Goal: Information Seeking & Learning: Understand process/instructions

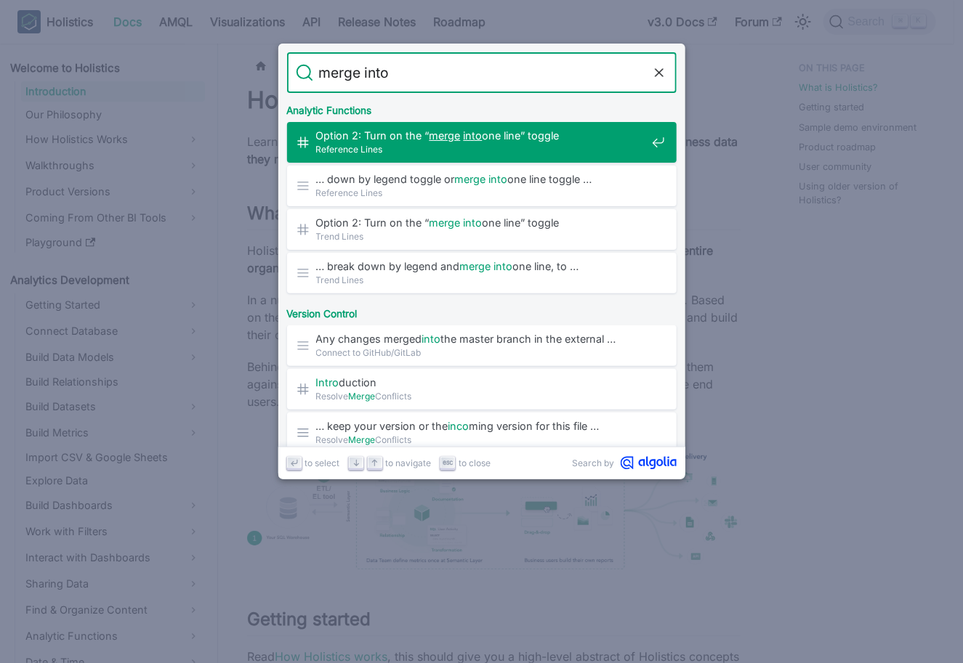
type input "merge into 1"
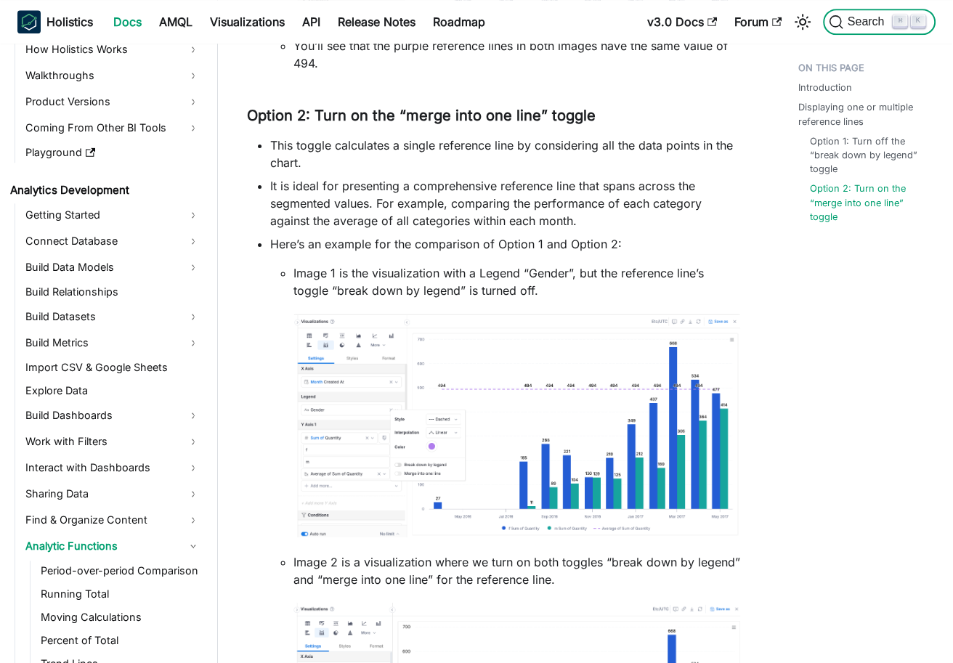
scroll to position [108, 0]
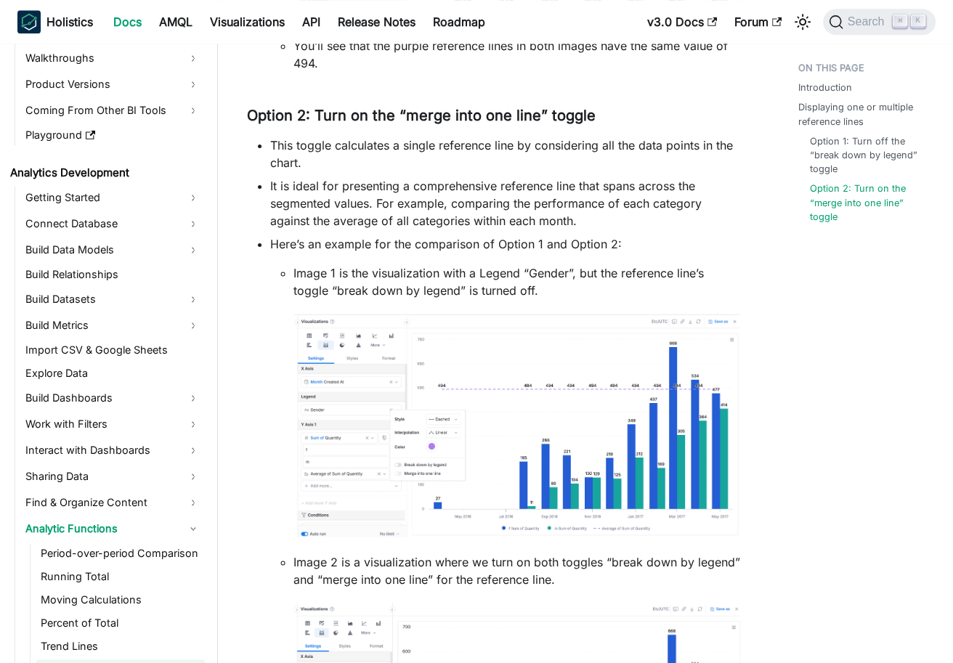
click at [415, 159] on li "This toggle calculates a single reference line by considering all the data poin…" at bounding box center [505, 154] width 470 height 35
click at [414, 158] on li "This toggle calculates a single reference line by considering all the data poin…" at bounding box center [505, 154] width 470 height 35
click at [395, 153] on li "This toggle calculates a single reference line by considering all the data poin…" at bounding box center [505, 154] width 470 height 35
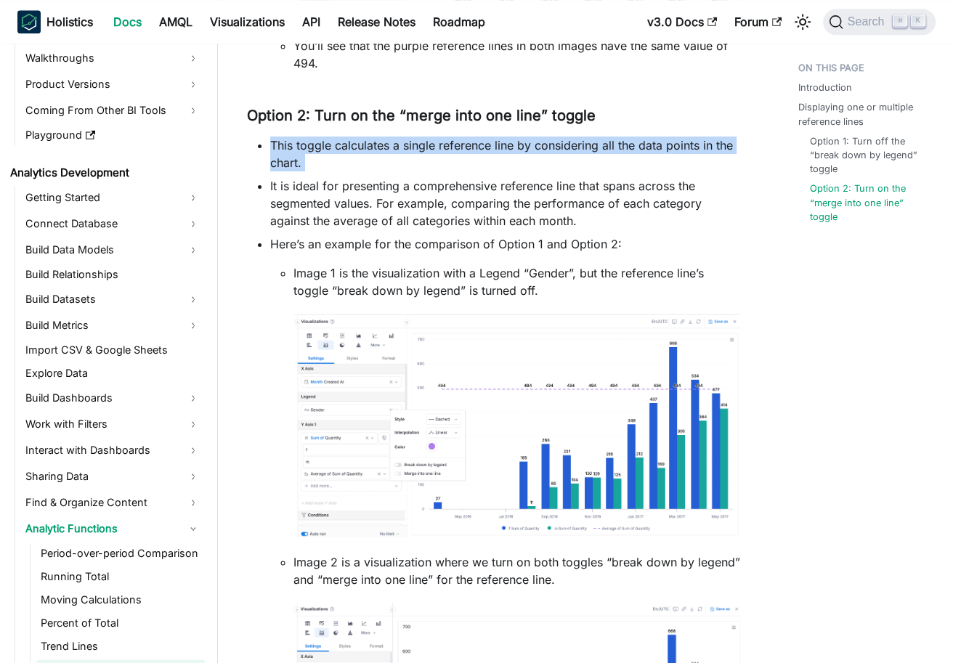
click at [395, 153] on li "This toggle calculates a single reference line by considering all the data poin…" at bounding box center [505, 154] width 470 height 35
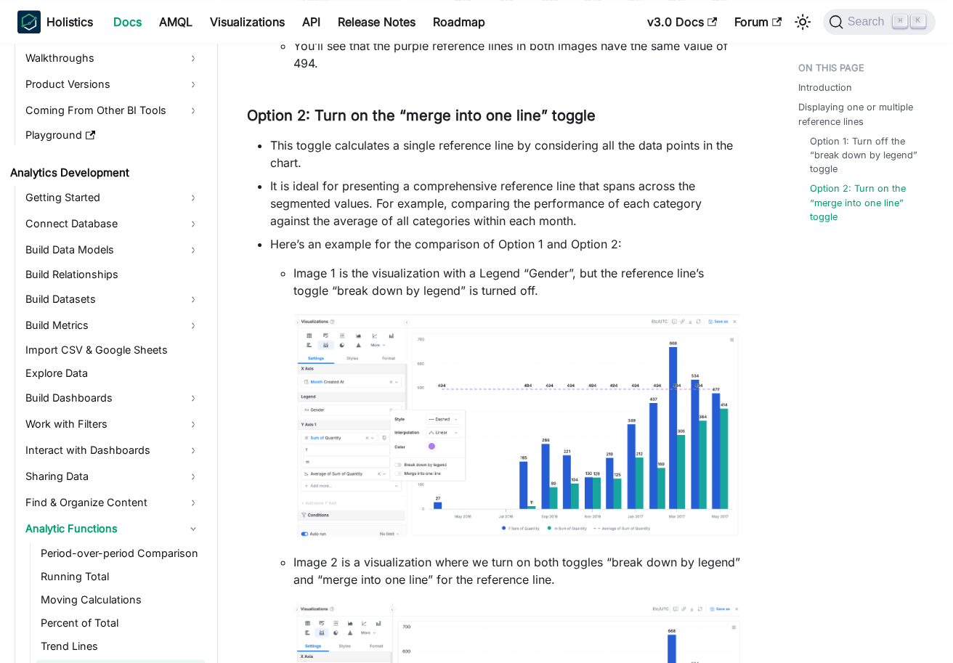
click at [478, 203] on li "It is ideal for presenting a comprehensive reference line that spans across the…" at bounding box center [505, 203] width 470 height 52
click at [479, 203] on li "It is ideal for presenting a comprehensive reference line that spans across the…" at bounding box center [505, 203] width 470 height 52
click at [478, 203] on li "It is ideal for presenting a comprehensive reference line that spans across the…" at bounding box center [505, 203] width 470 height 52
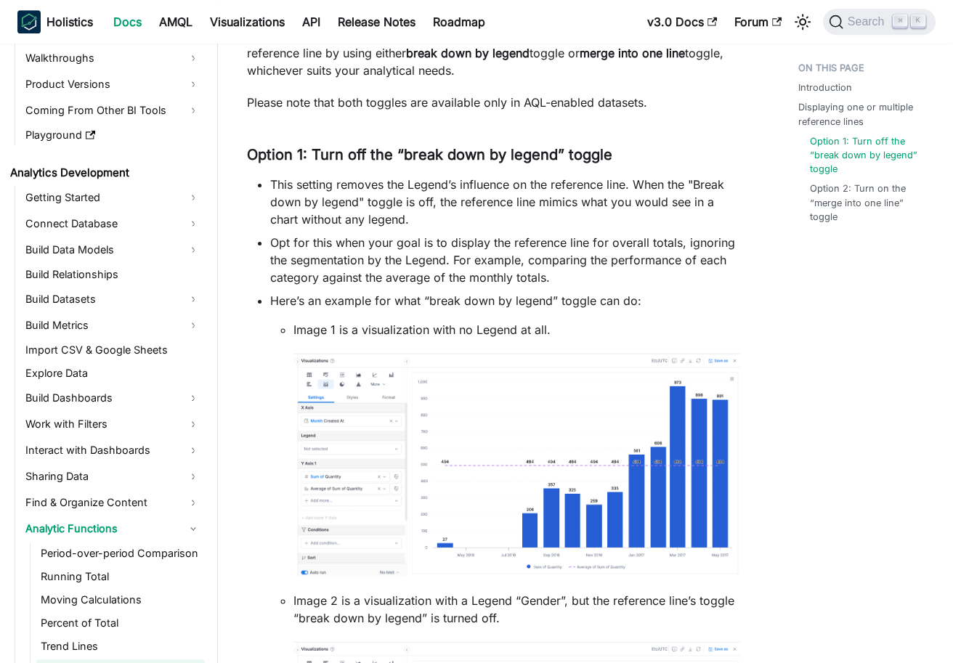
scroll to position [770, 0]
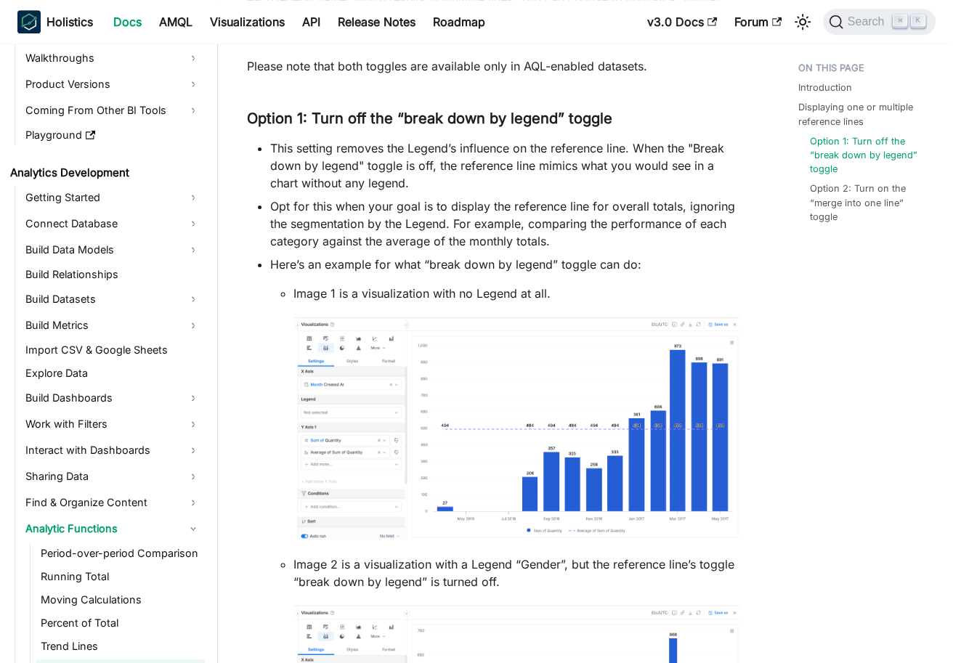
click at [506, 150] on li "This setting removes the Legend’s influence on the reference line. When the "Br…" at bounding box center [505, 166] width 470 height 52
click at [506, 149] on li "This setting removes the Legend’s influence on the reference line. When the "Br…" at bounding box center [505, 166] width 470 height 52
click at [389, 177] on li "This setting removes the Legend’s influence on the reference line. When the "Br…" at bounding box center [505, 166] width 470 height 52
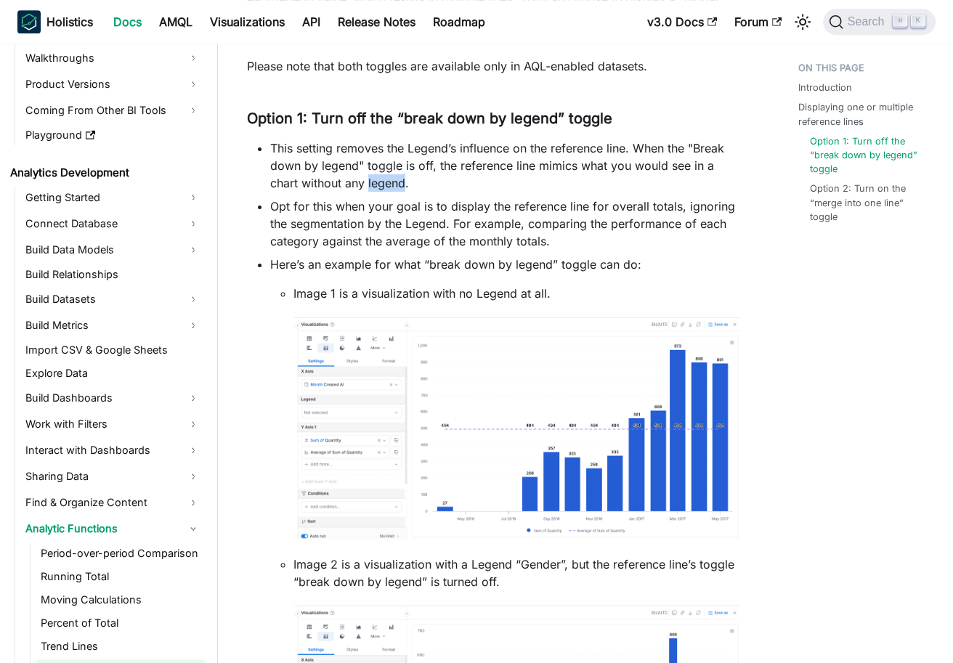
click at [389, 177] on li "This setting removes the Legend’s influence on the reference line. When the "Br…" at bounding box center [505, 166] width 470 height 52
click at [500, 163] on li "This setting removes the Legend’s influence on the reference line. When the "Br…" at bounding box center [505, 166] width 470 height 52
click at [433, 176] on li "This setting removes the Legend’s influence on the reference line. When the "Br…" at bounding box center [505, 166] width 470 height 52
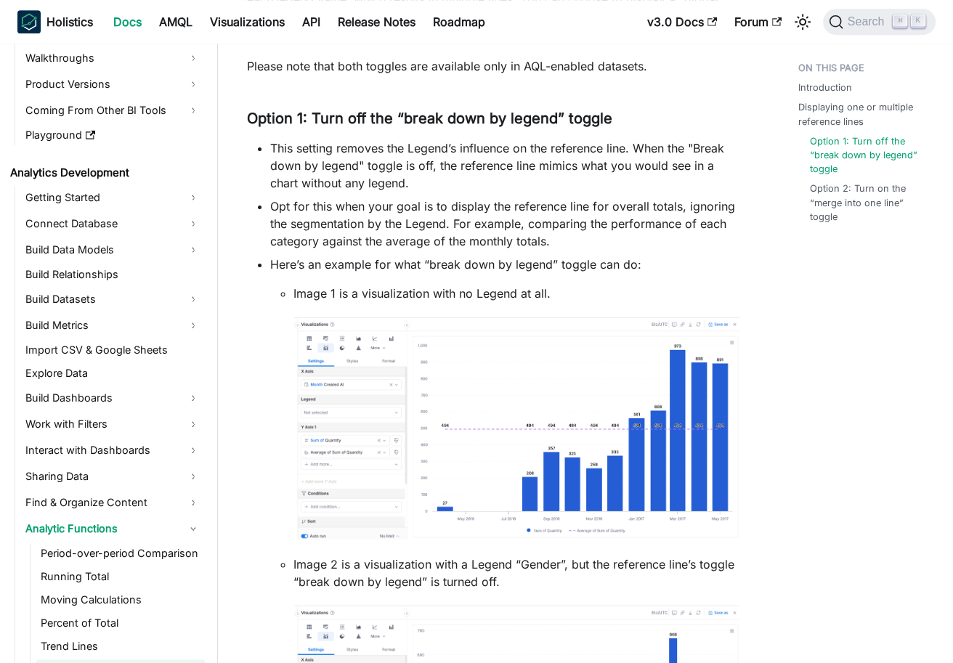
click at [433, 176] on li "This setting removes the Legend’s influence on the reference line. When the "Br…" at bounding box center [505, 166] width 470 height 52
click at [359, 190] on ul "This setting removes the Legend’s influence on the reference line. When the "Br…" at bounding box center [493, 510] width 493 height 740
click at [360, 190] on li "This setting removes the Legend’s influence on the reference line. When the "Br…" at bounding box center [505, 166] width 470 height 52
click at [350, 190] on div at bounding box center [350, 190] width 0 height 0
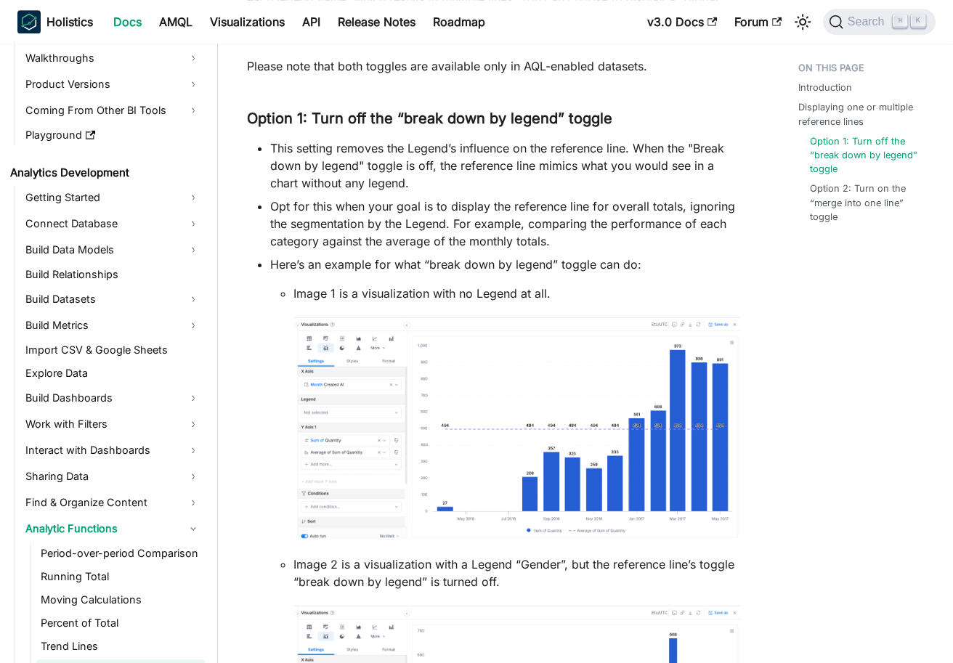
click at [410, 179] on li "This setting removes the Legend’s influence on the reference line. When the "Br…" at bounding box center [505, 166] width 470 height 52
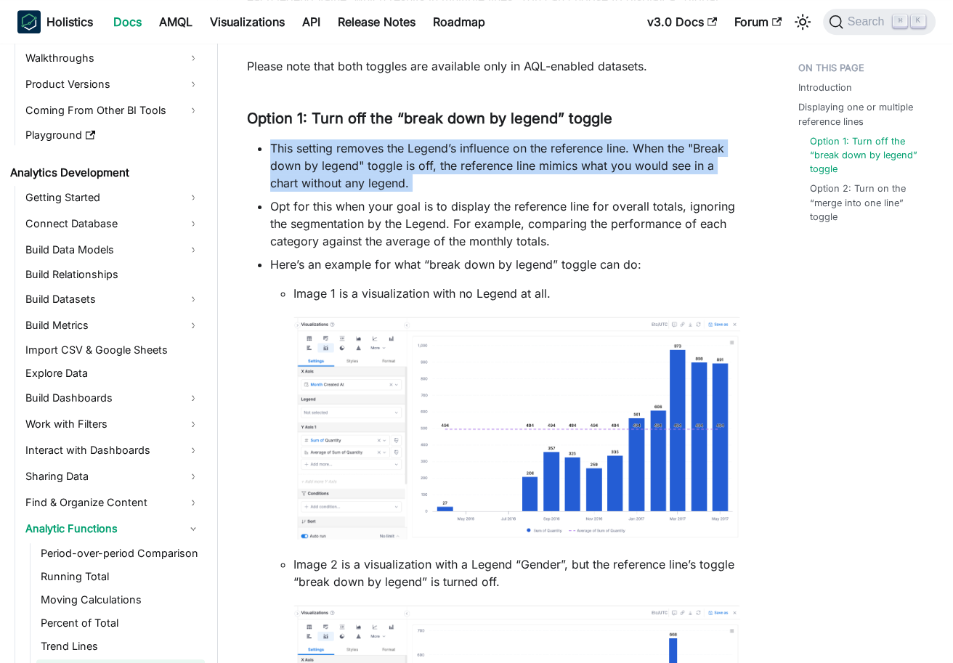
click at [410, 179] on li "This setting removes the Legend’s influence on the reference line. When the "Br…" at bounding box center [505, 166] width 470 height 52
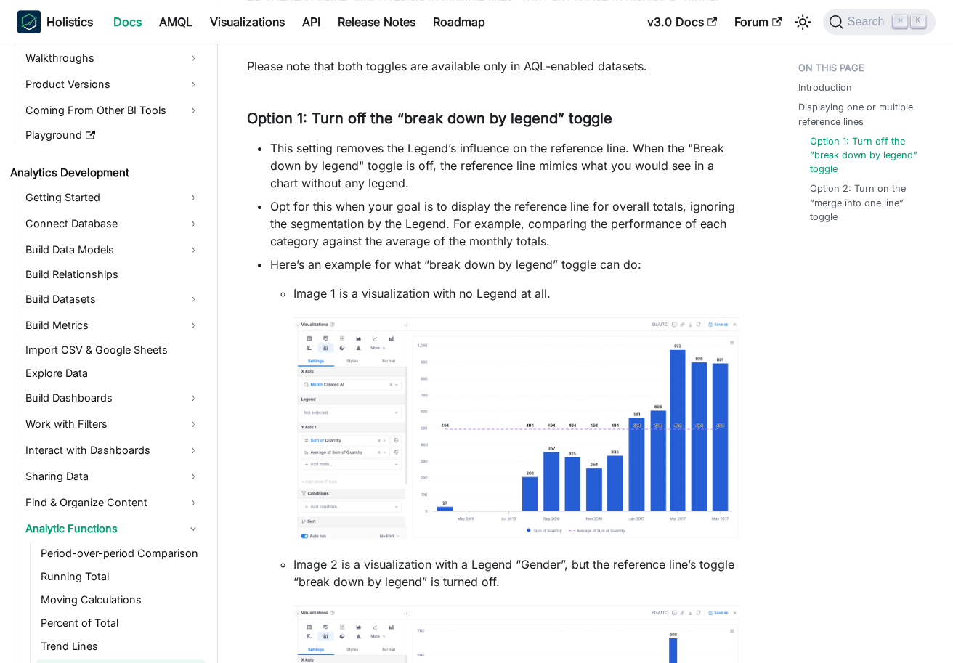
click at [425, 211] on li "Opt for this when your goal is to display the reference line for overall totals…" at bounding box center [505, 224] width 470 height 52
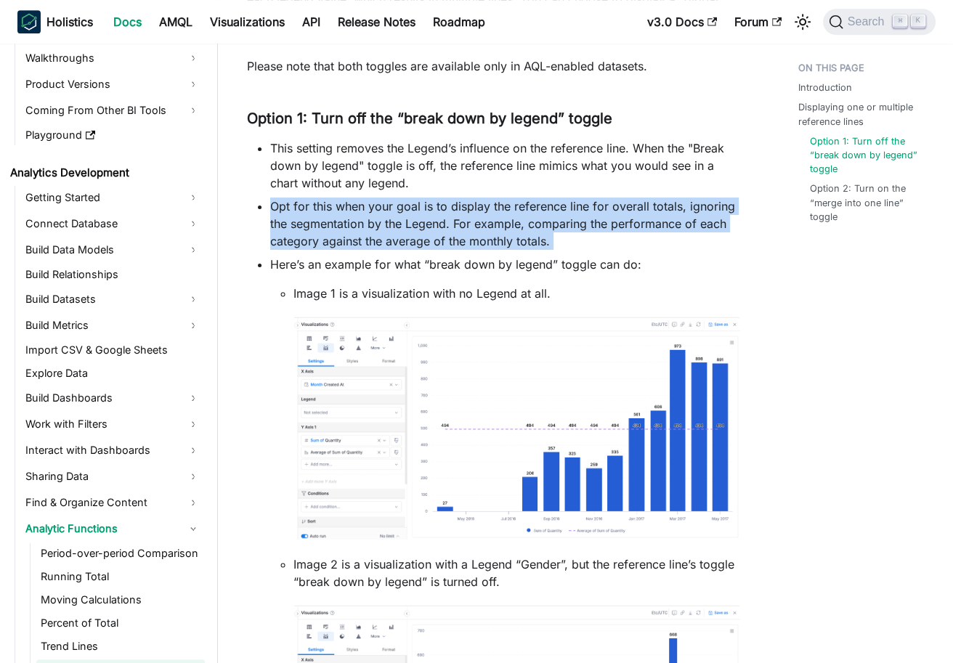
click at [425, 211] on li "Opt for this when your goal is to display the reference line for overall totals…" at bounding box center [505, 224] width 470 height 52
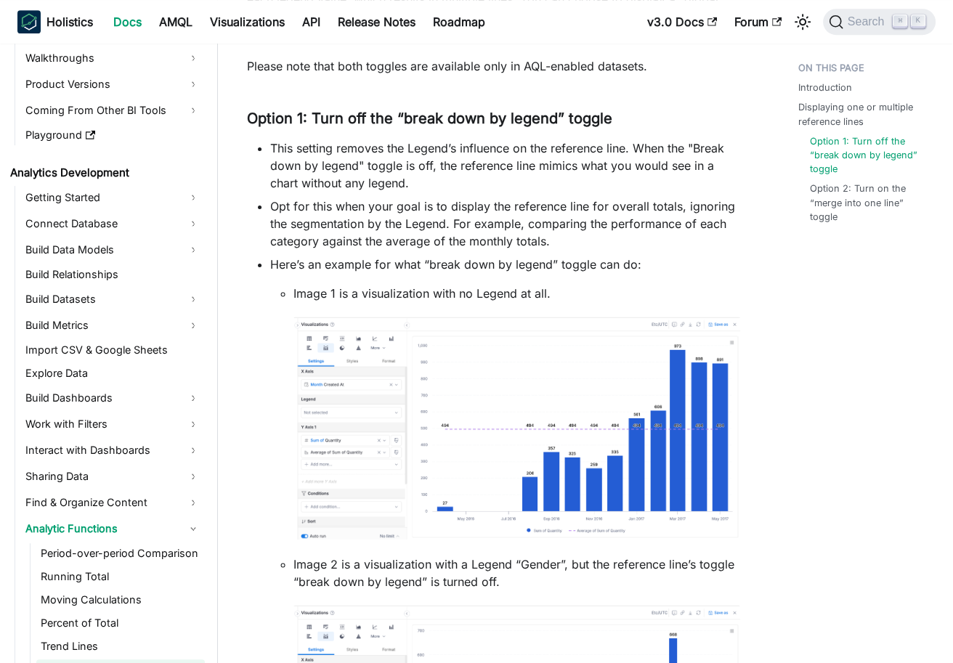
click at [516, 204] on li "Opt for this when your goal is to display the reference line for overall totals…" at bounding box center [505, 224] width 470 height 52
click at [515, 204] on li "Opt for this when your goal is to display the reference line for overall totals…" at bounding box center [505, 224] width 470 height 52
click at [514, 204] on li "Opt for this when your goal is to display the reference line for overall totals…" at bounding box center [505, 224] width 470 height 52
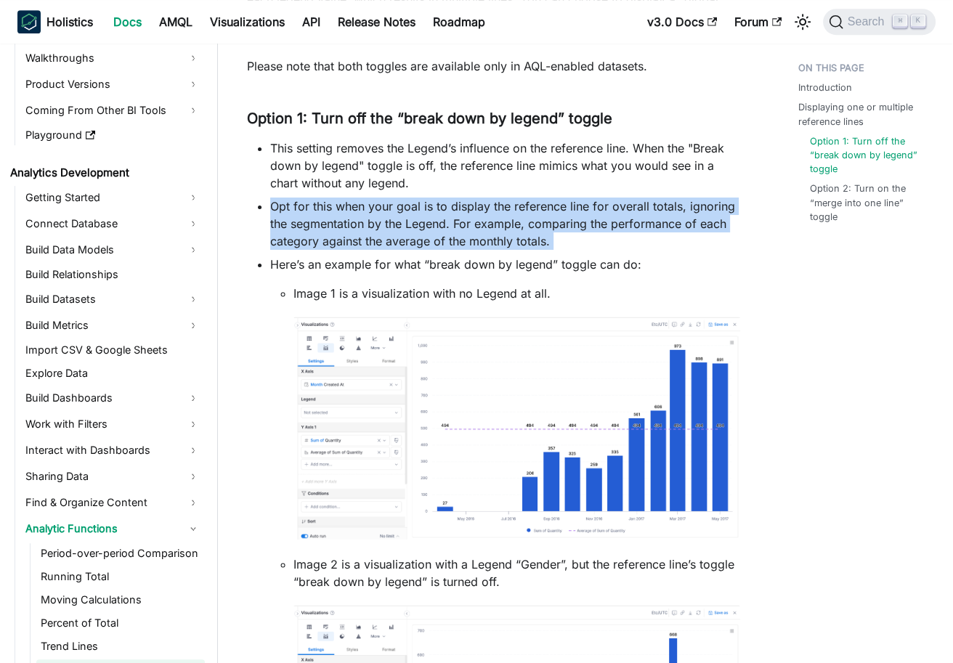
click at [514, 204] on li "Opt for this when your goal is to display the reference line for overall totals…" at bounding box center [505, 224] width 470 height 52
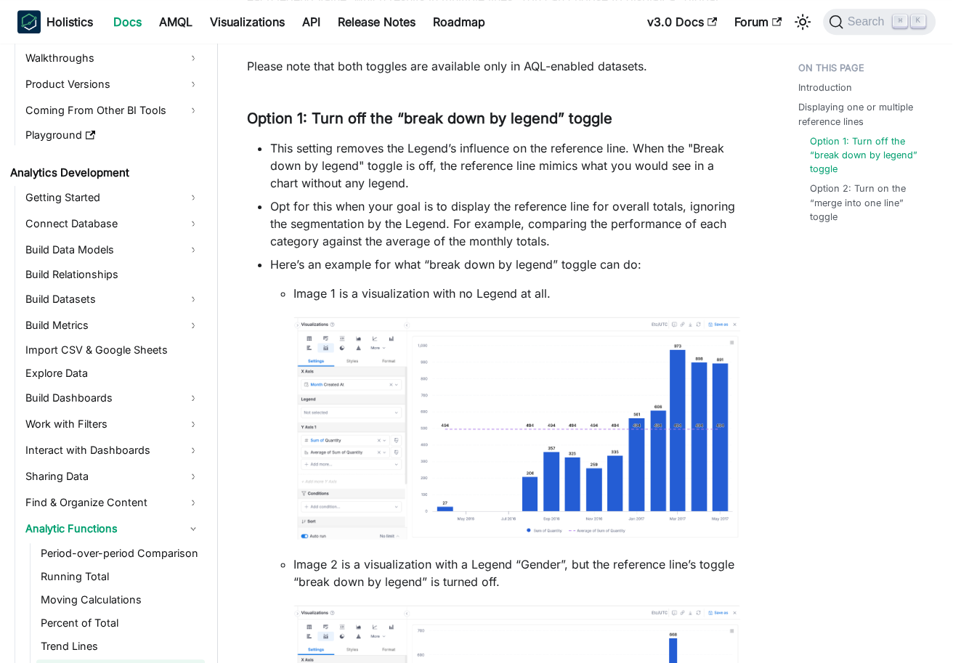
click at [344, 145] on li "This setting removes the Legend’s influence on the reference line. When the "Br…" at bounding box center [505, 166] width 470 height 52
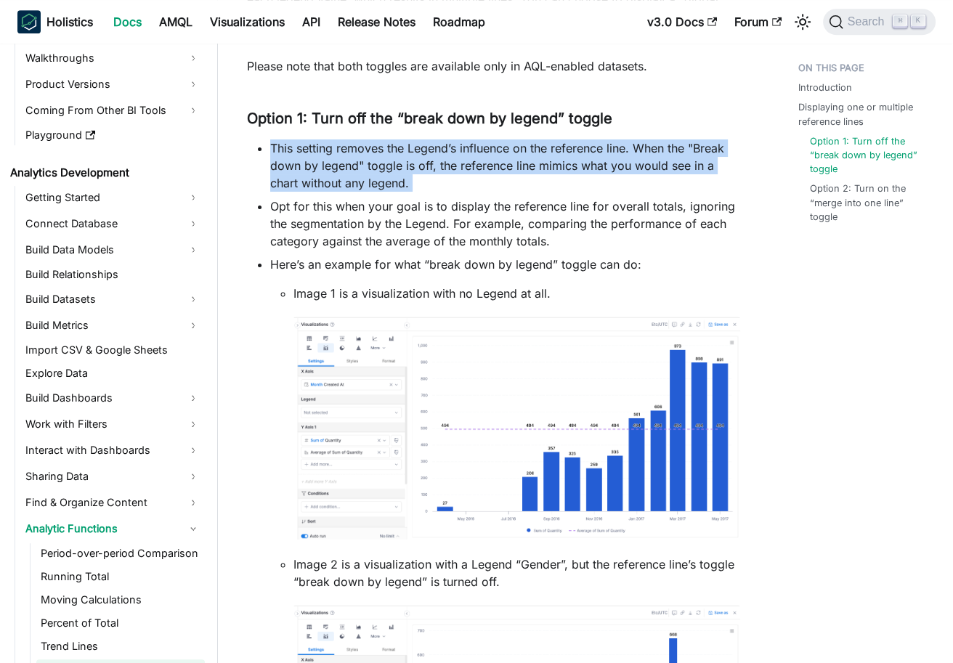
click at [344, 145] on li "This setting removes the Legend’s influence on the reference line. When the "Br…" at bounding box center [505, 166] width 470 height 52
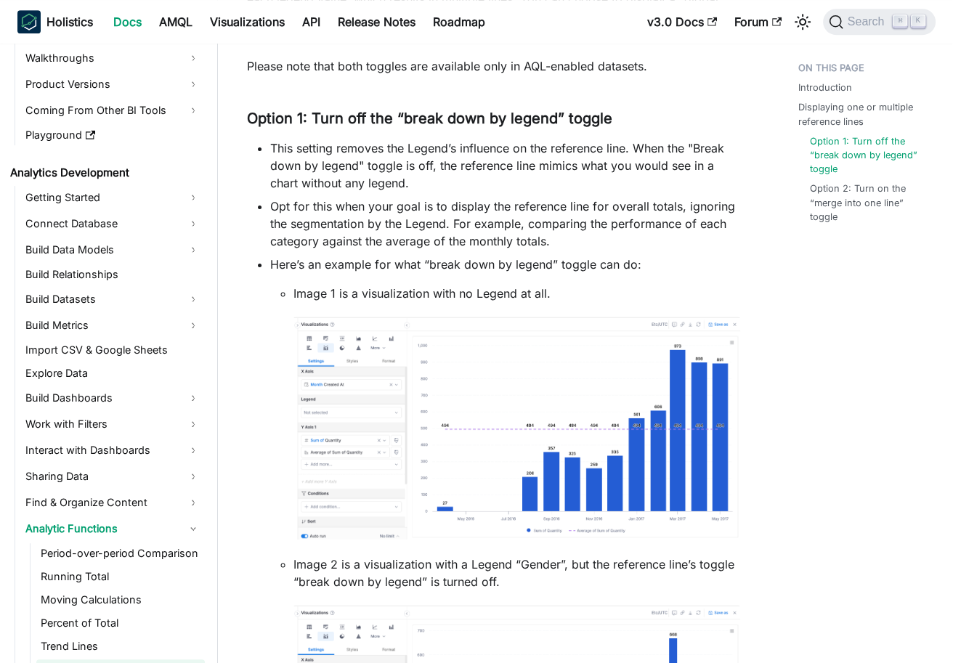
click at [426, 163] on li "This setting removes the Legend’s influence on the reference line. When the "Br…" at bounding box center [505, 166] width 470 height 52
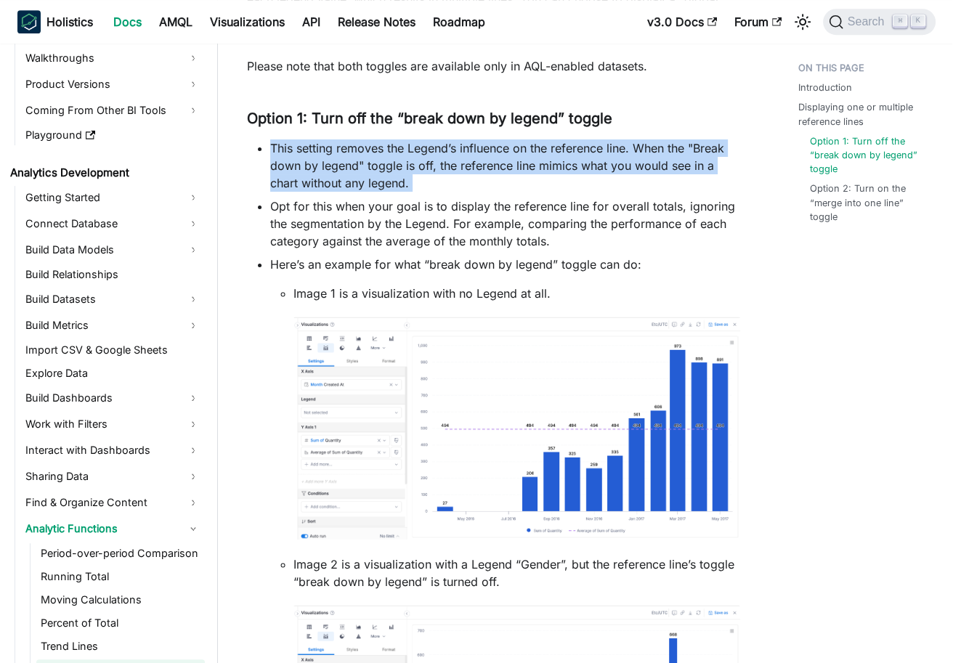
click at [426, 163] on li "This setting removes the Legend’s influence on the reference line. When the "Br…" at bounding box center [505, 166] width 470 height 52
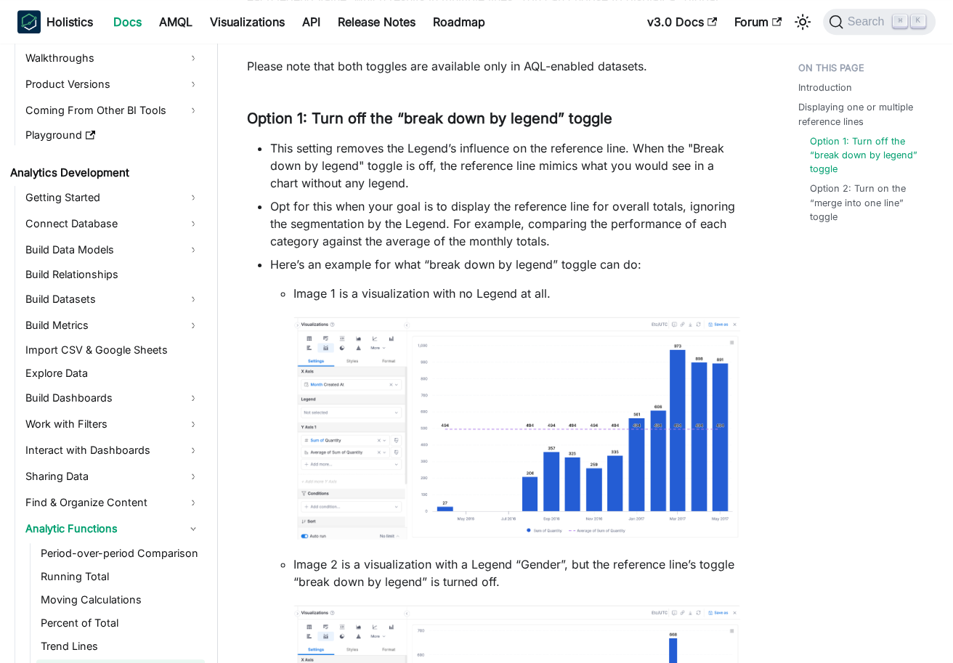
click at [419, 220] on li "Opt for this when your goal is to display the reference line for overall totals…" at bounding box center [505, 224] width 470 height 52
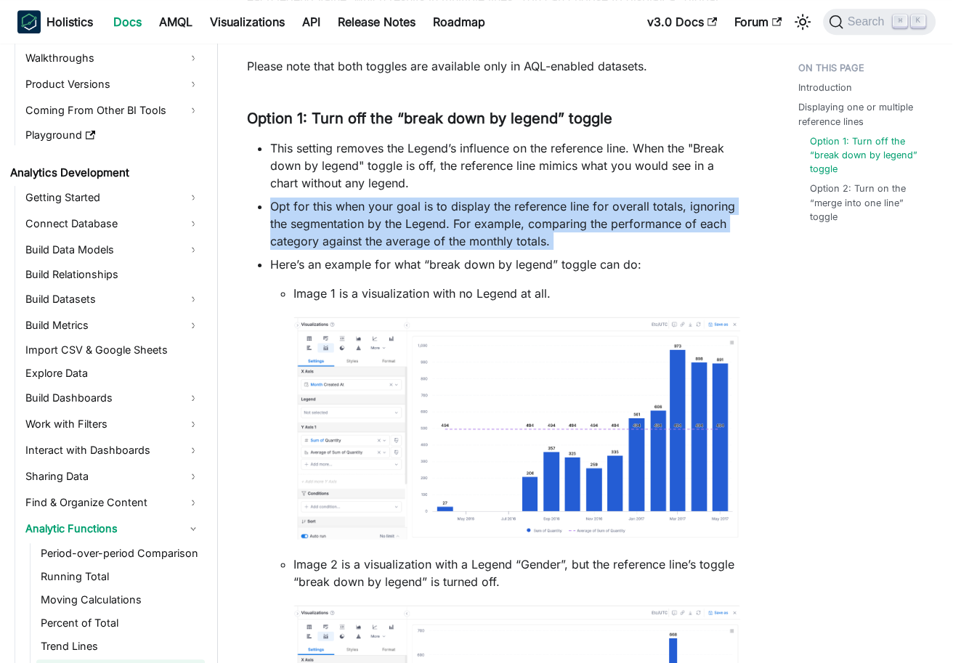
click at [419, 220] on li "Opt for this when your goal is to display the reference line for overall totals…" at bounding box center [505, 224] width 470 height 52
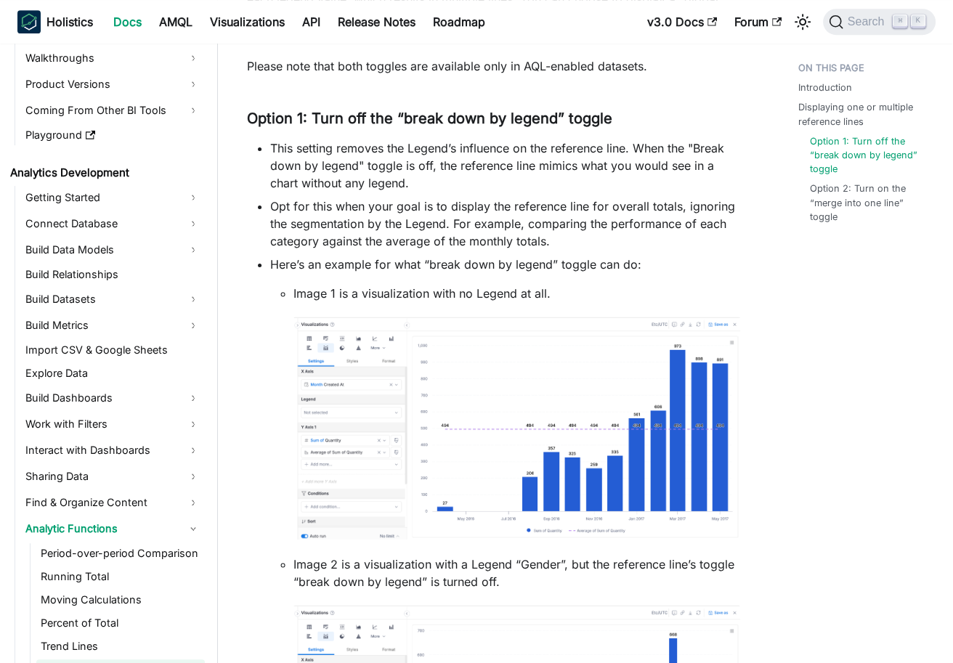
click at [464, 232] on li "Opt for this when your goal is to display the reference line for overall totals…" at bounding box center [505, 224] width 470 height 52
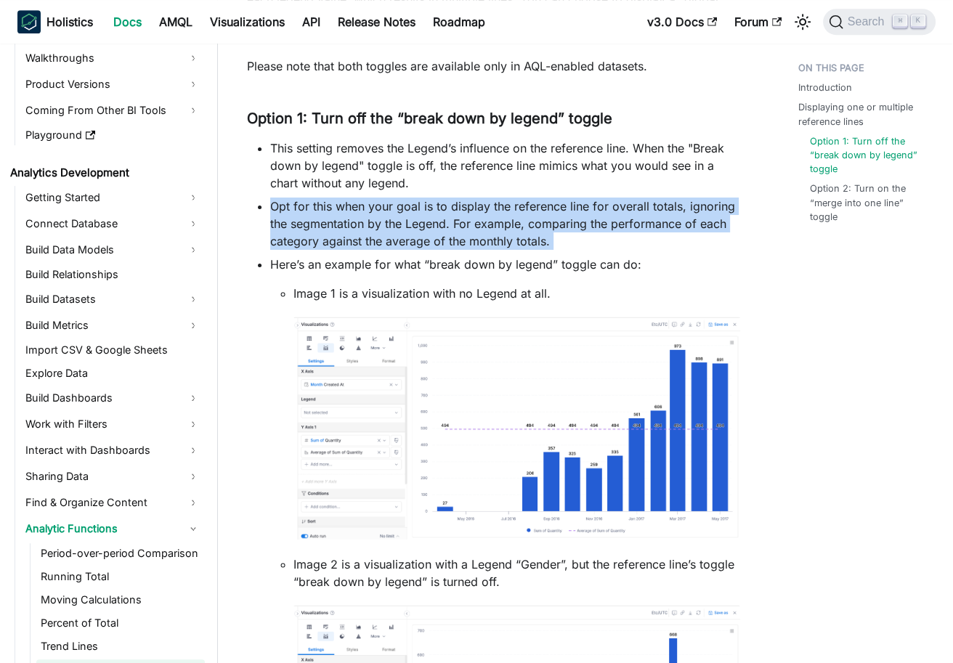
click at [464, 232] on li "Opt for this when your goal is to display the reference line for overall totals…" at bounding box center [505, 224] width 470 height 52
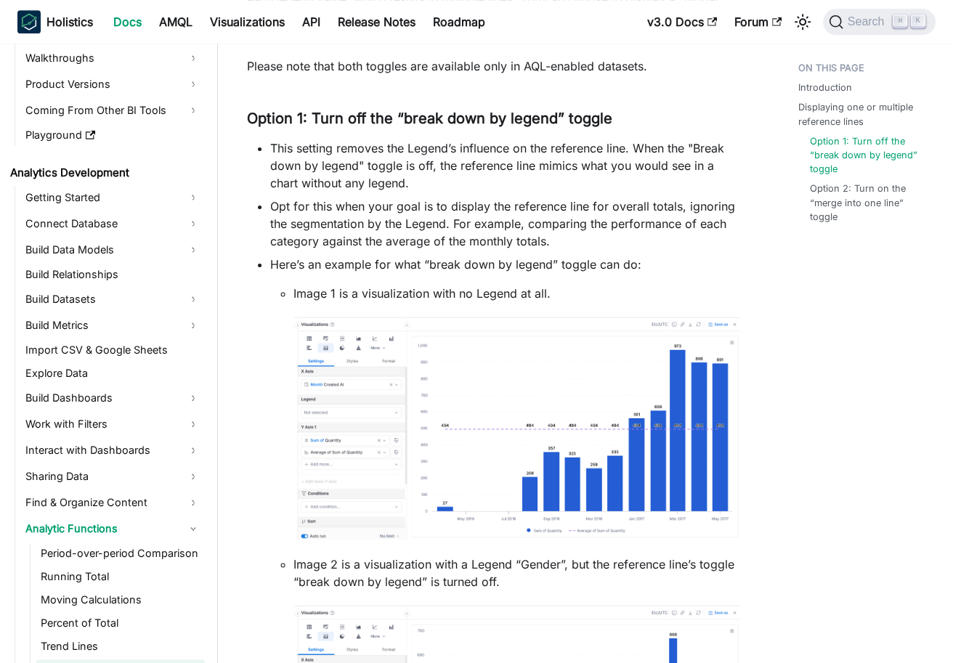
click at [349, 223] on li "Opt for this when your goal is to display the reference line for overall totals…" at bounding box center [505, 224] width 470 height 52
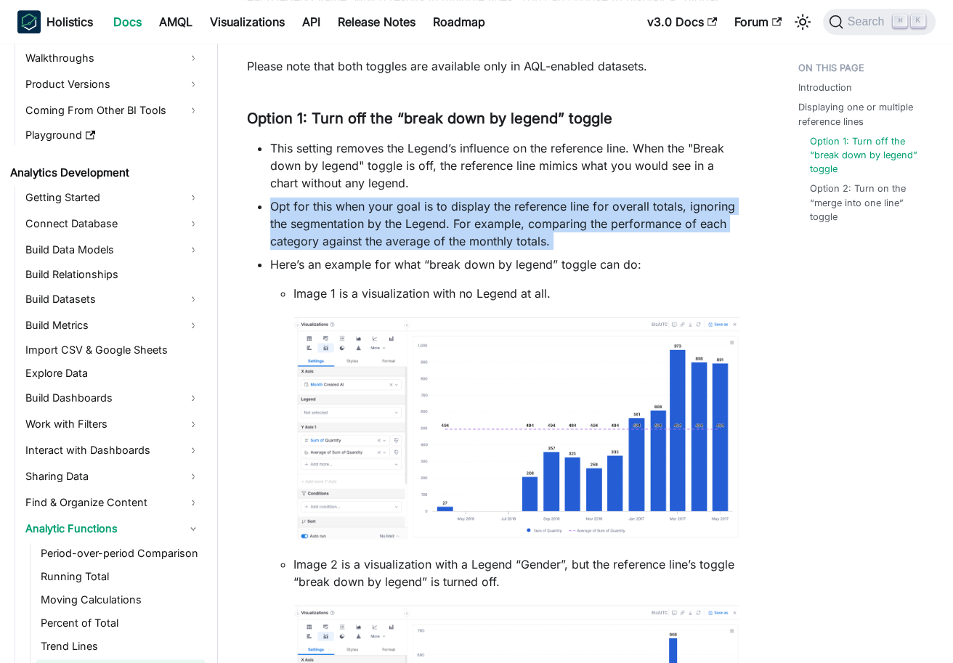
click at [349, 223] on li "Opt for this when your goal is to display the reference line for overall totals…" at bounding box center [505, 224] width 470 height 52
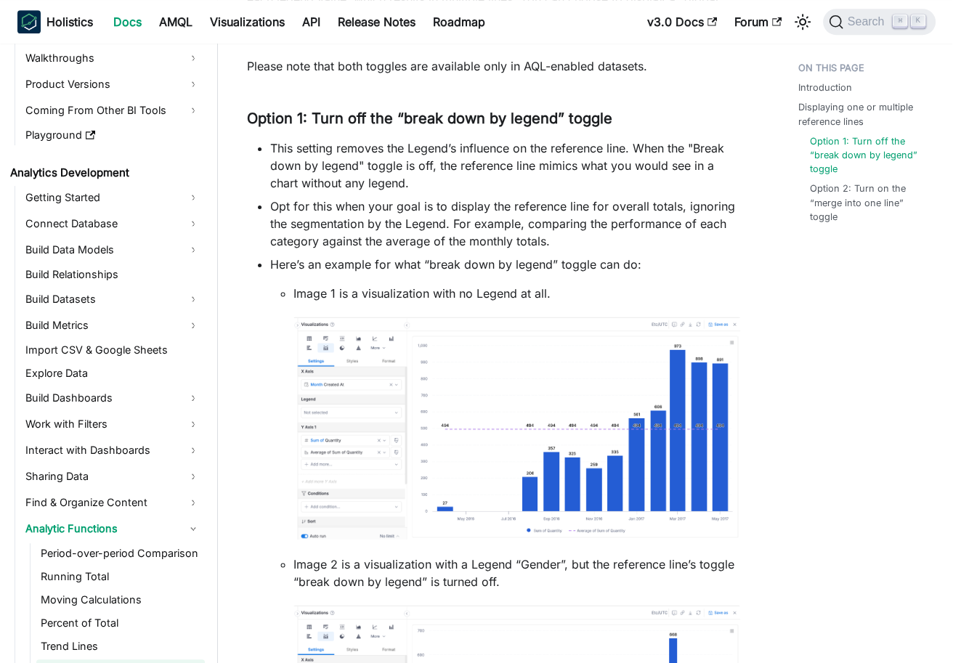
click at [344, 213] on li "Opt for this when your goal is to display the reference line for overall totals…" at bounding box center [505, 224] width 470 height 52
click at [334, 214] on div at bounding box center [334, 214] width 0 height 0
click at [475, 217] on li "Opt for this when your goal is to display the reference line for overall totals…" at bounding box center [505, 224] width 470 height 52
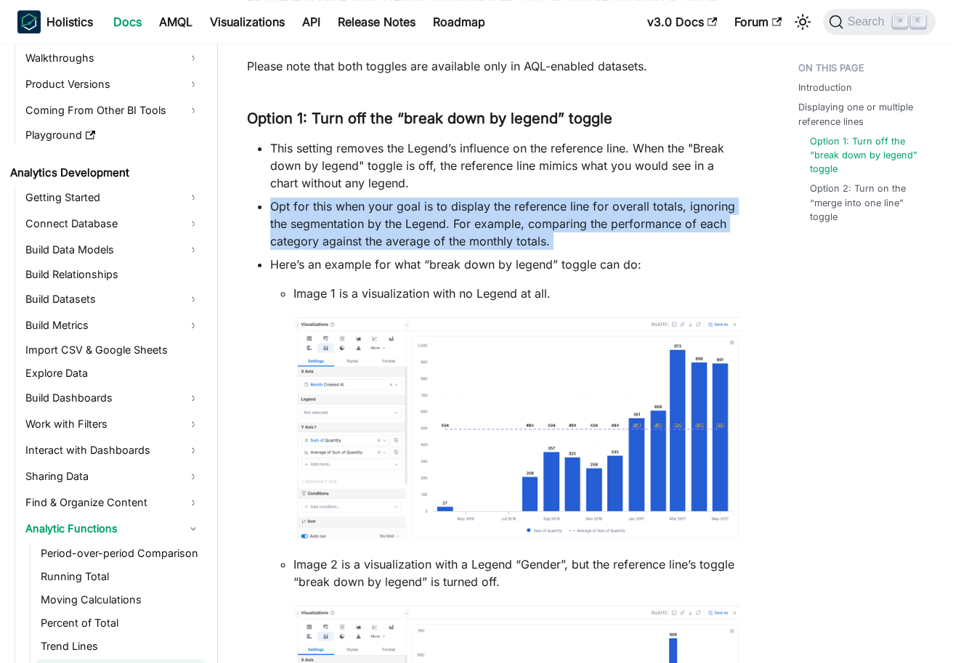
click at [475, 217] on li "Opt for this when your goal is to display the reference line for overall totals…" at bounding box center [505, 224] width 470 height 52
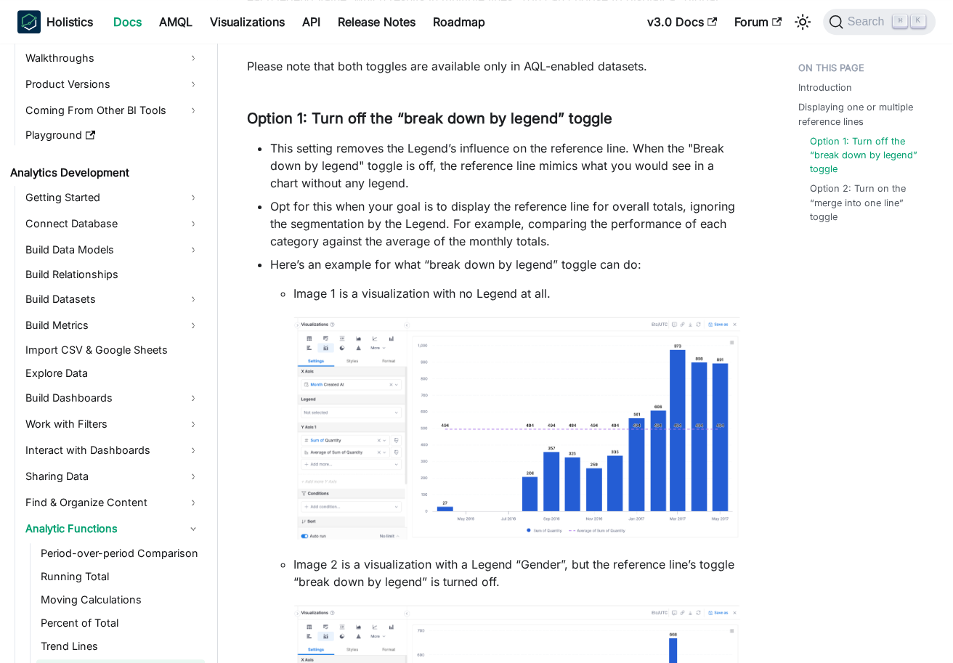
click at [456, 222] on li "Opt for this when your goal is to display the reference line for overall totals…" at bounding box center [505, 224] width 470 height 52
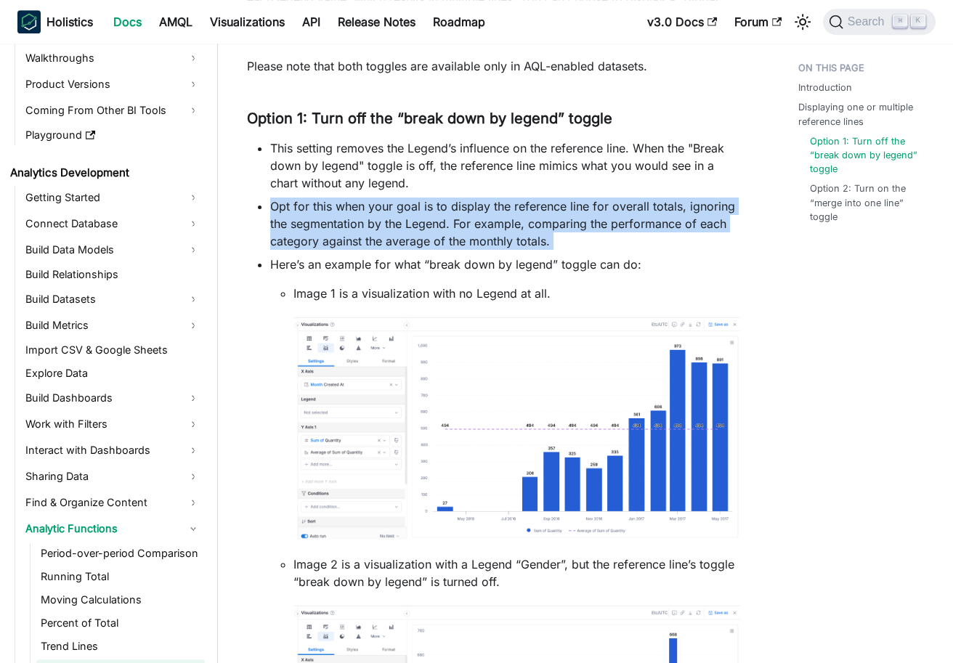
click at [456, 222] on li "Opt for this when your goal is to display the reference line for overall totals…" at bounding box center [505, 224] width 470 height 52
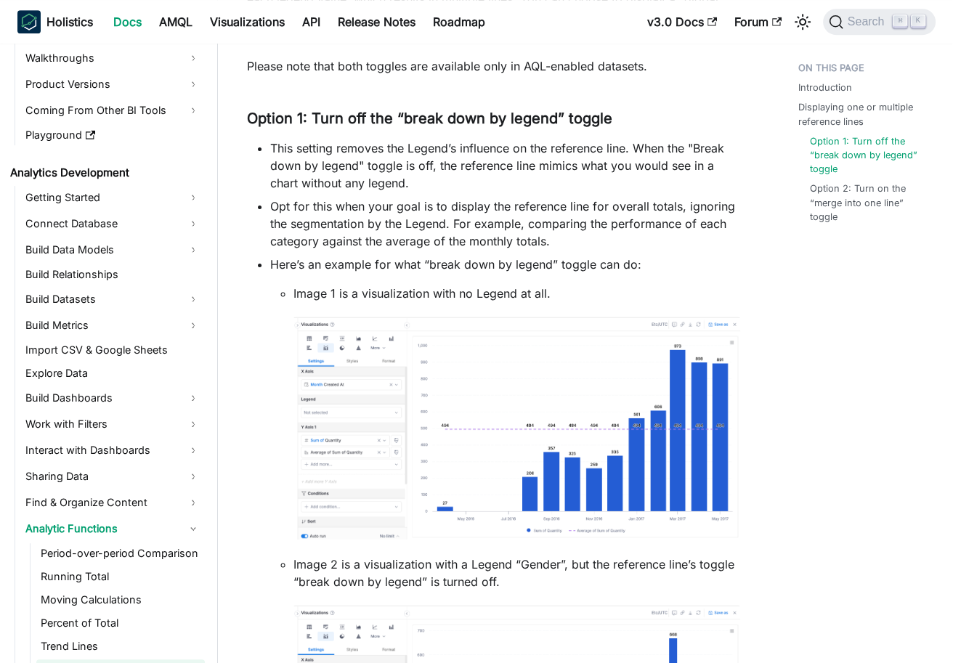
click at [463, 243] on li "Opt for this when your goal is to display the reference line for overall totals…" at bounding box center [505, 224] width 470 height 52
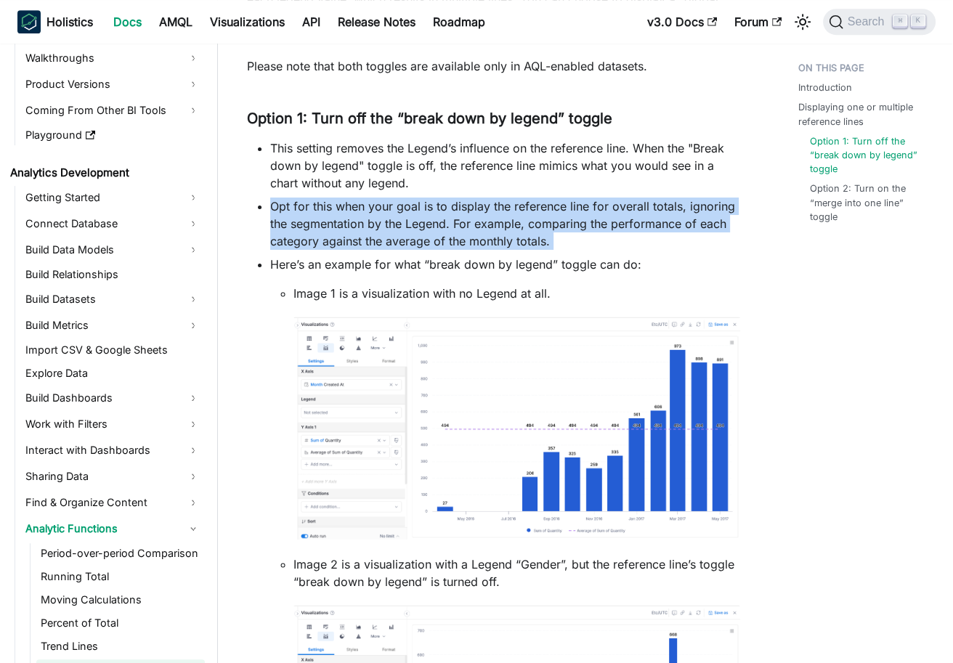
click at [463, 243] on li "Opt for this when your goal is to display the reference line for overall totals…" at bounding box center [505, 224] width 470 height 52
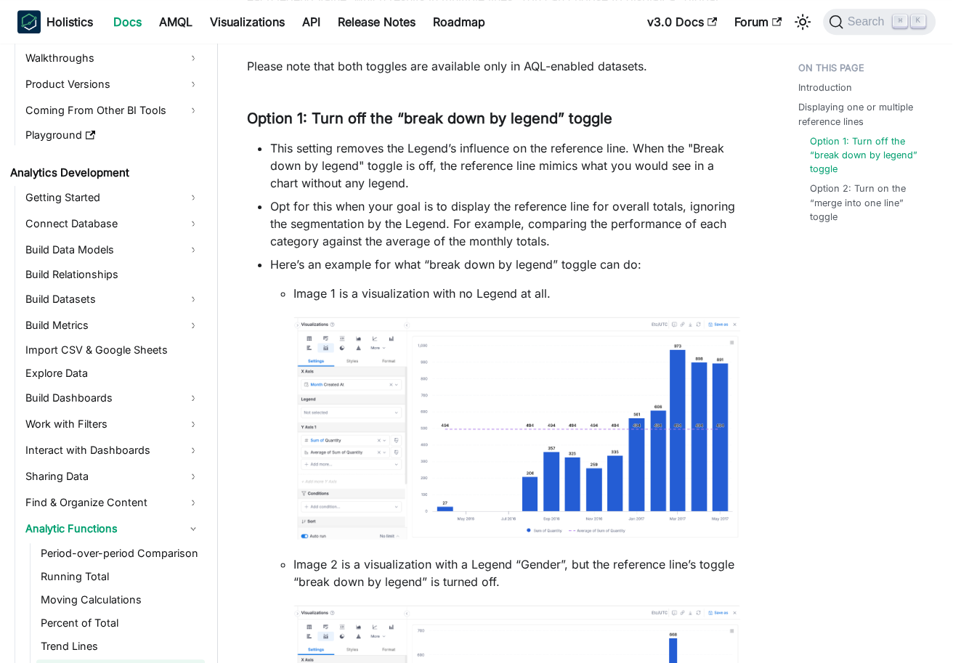
click at [384, 243] on li "Opt for this when your goal is to display the reference line for overall totals…" at bounding box center [505, 224] width 470 height 52
click at [399, 256] on li "Here’s an example for what “break down by legend” toggle can do: Image 1 is a v…" at bounding box center [505, 568] width 470 height 624
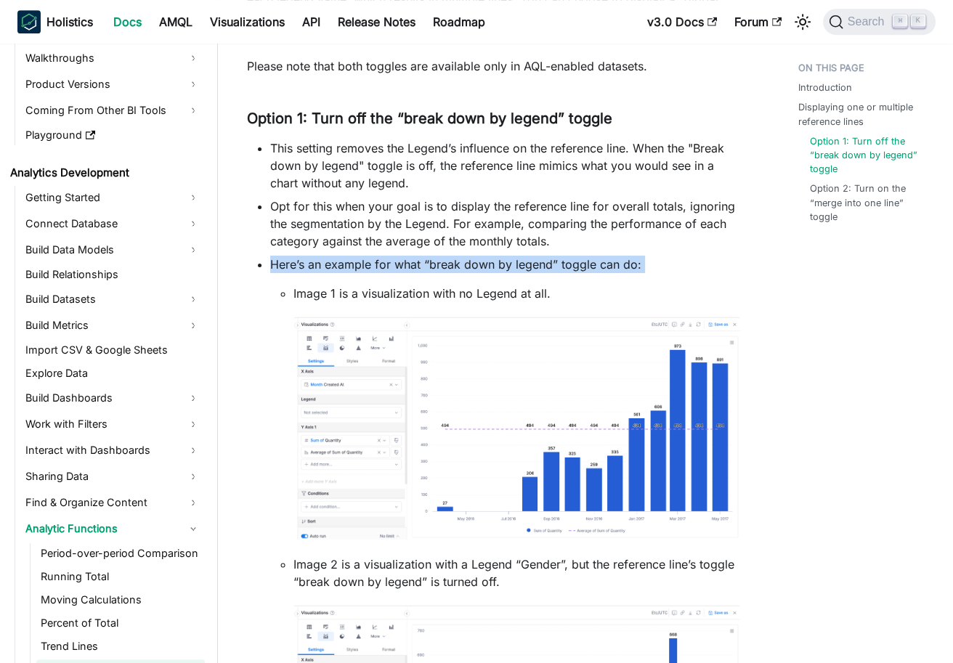
click at [399, 256] on li "Here’s an example for what “break down by legend” toggle can do: Image 1 is a v…" at bounding box center [505, 568] width 470 height 624
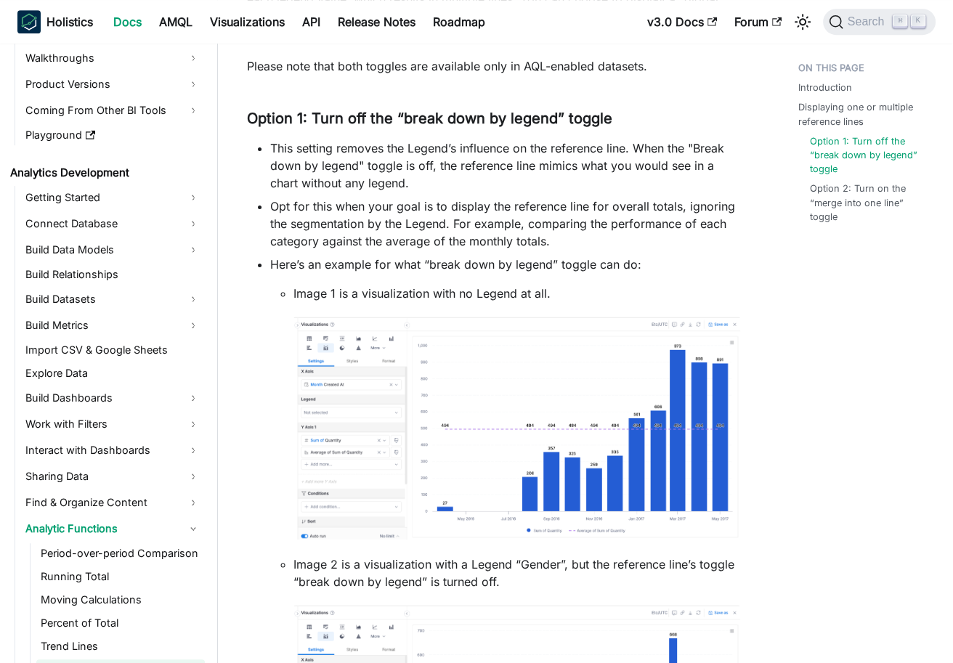
click at [450, 212] on li "Opt for this when your goal is to display the reference line for overall totals…" at bounding box center [505, 224] width 470 height 52
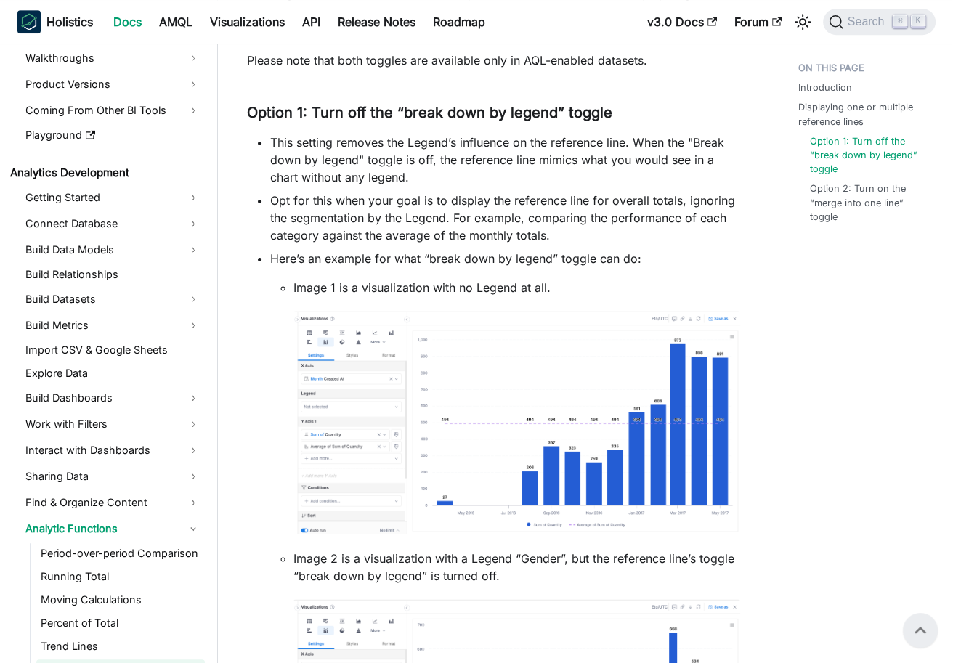
scroll to position [751, 0]
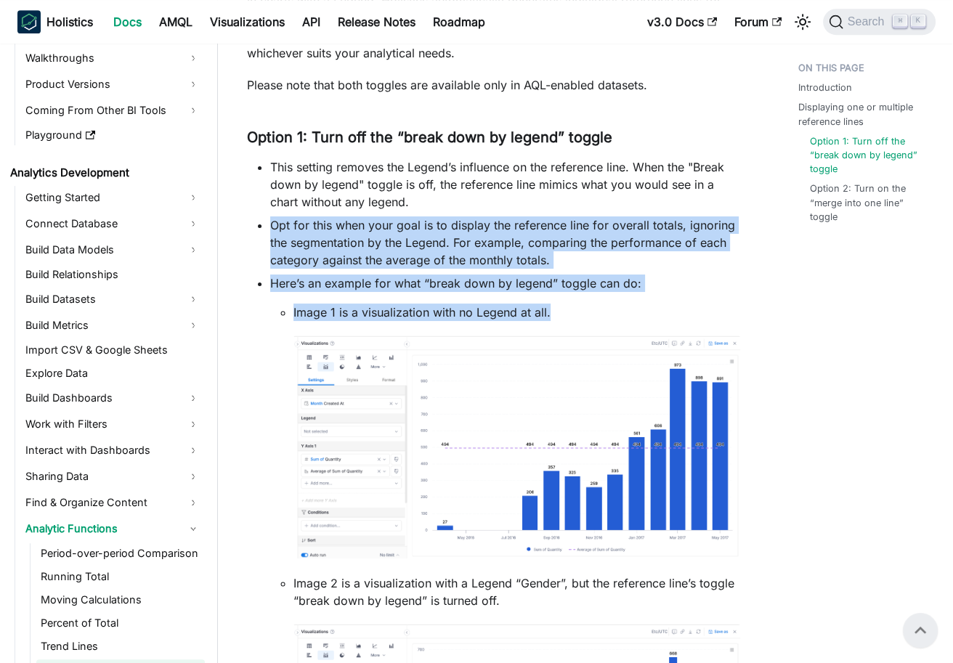
drag, startPoint x: 443, startPoint y: 194, endPoint x: 594, endPoint y: 307, distance: 188.5
click at [594, 307] on ul "This setting removes the Legend’s influence on the reference line. When the "Br…" at bounding box center [493, 528] width 493 height 740
click at [594, 307] on p "Image 1 is a visualization with no Legend at all." at bounding box center [517, 312] width 447 height 17
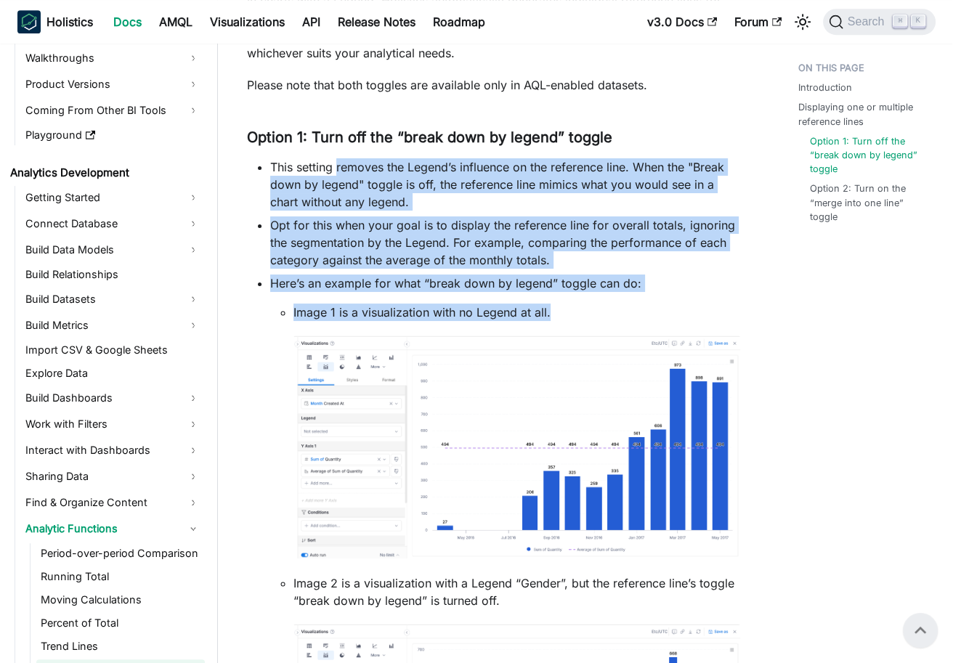
drag, startPoint x: 589, startPoint y: 309, endPoint x: 336, endPoint y: 167, distance: 289.9
click at [336, 167] on ul "This setting removes the Legend’s influence on the reference line. When the "Br…" at bounding box center [493, 528] width 493 height 740
drag, startPoint x: 338, startPoint y: 167, endPoint x: 536, endPoint y: 309, distance: 243.2
click at [536, 309] on ul "This setting removes the Legend’s influence on the reference line. When the "Br…" at bounding box center [493, 528] width 493 height 740
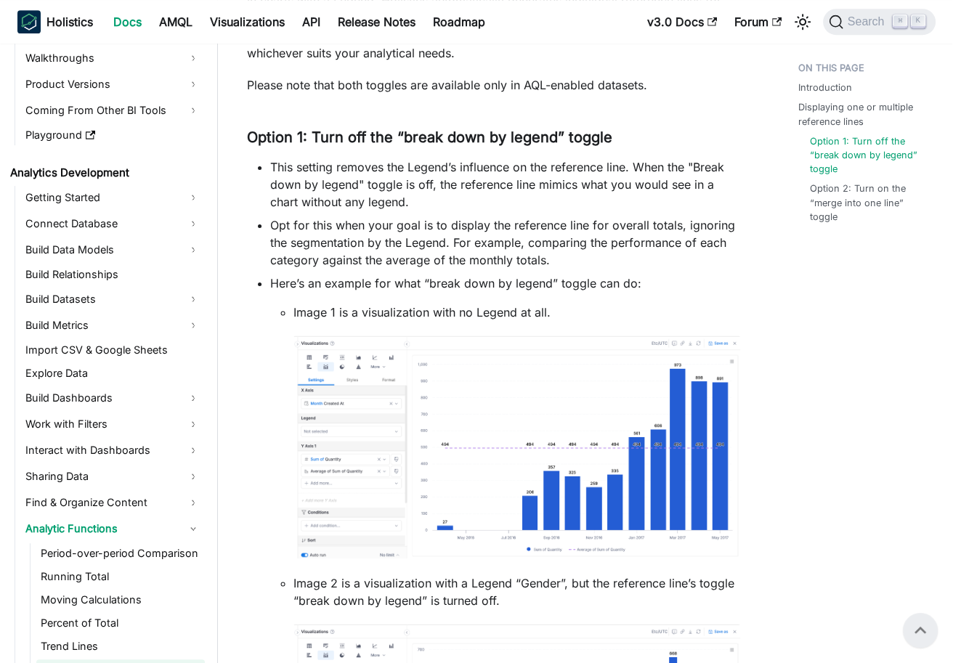
click at [544, 312] on p "Image 1 is a visualization with no Legend at all." at bounding box center [517, 312] width 447 height 17
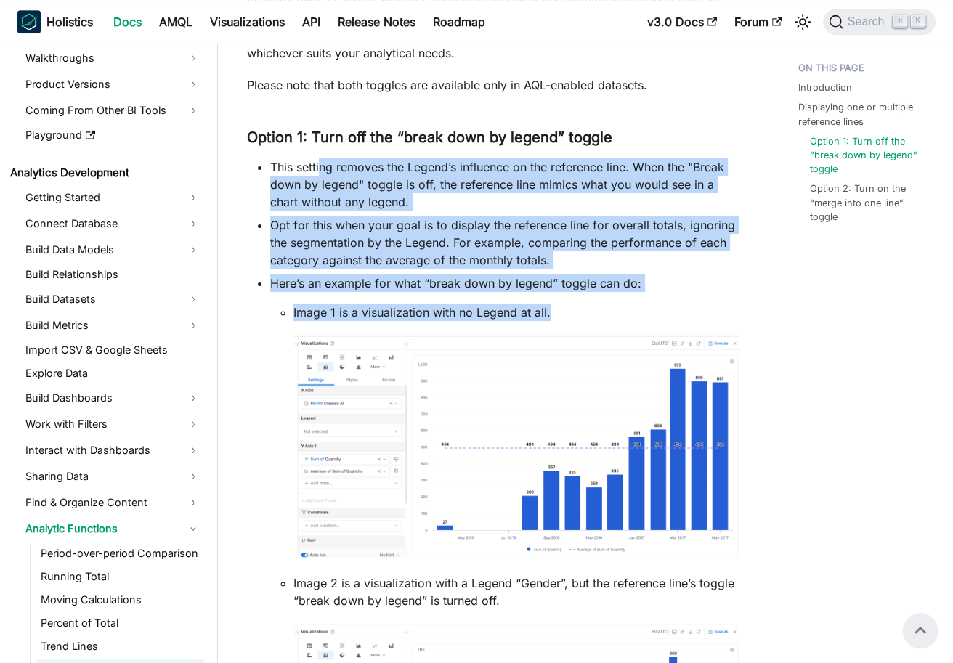
drag, startPoint x: 560, startPoint y: 310, endPoint x: 315, endPoint y: 157, distance: 288.5
click at [320, 158] on ul "This setting removes the Legend’s influence on the reference line. When the "Br…" at bounding box center [493, 528] width 493 height 740
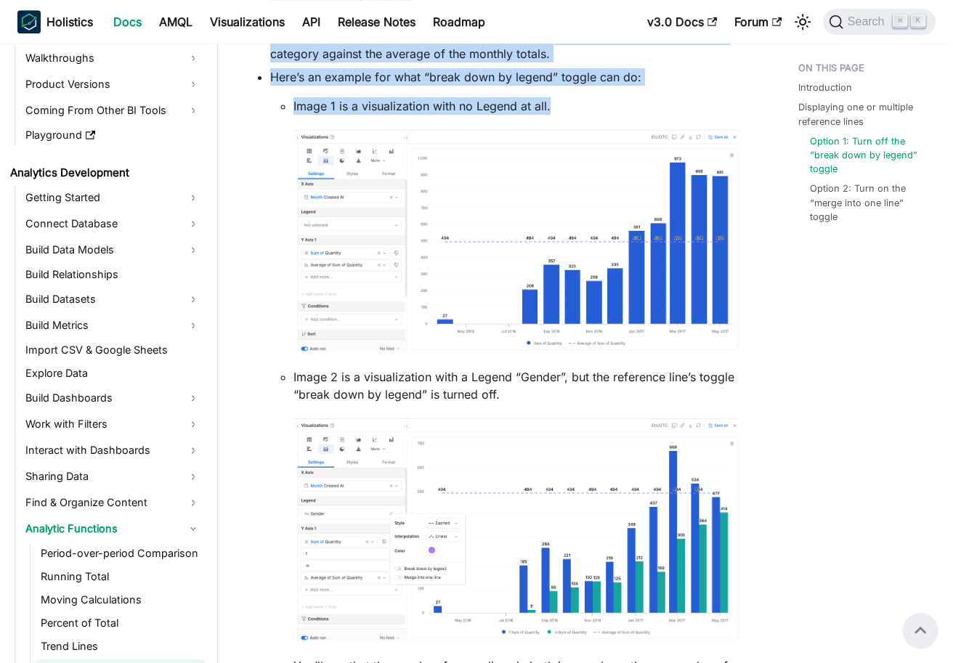
scroll to position [945, 0]
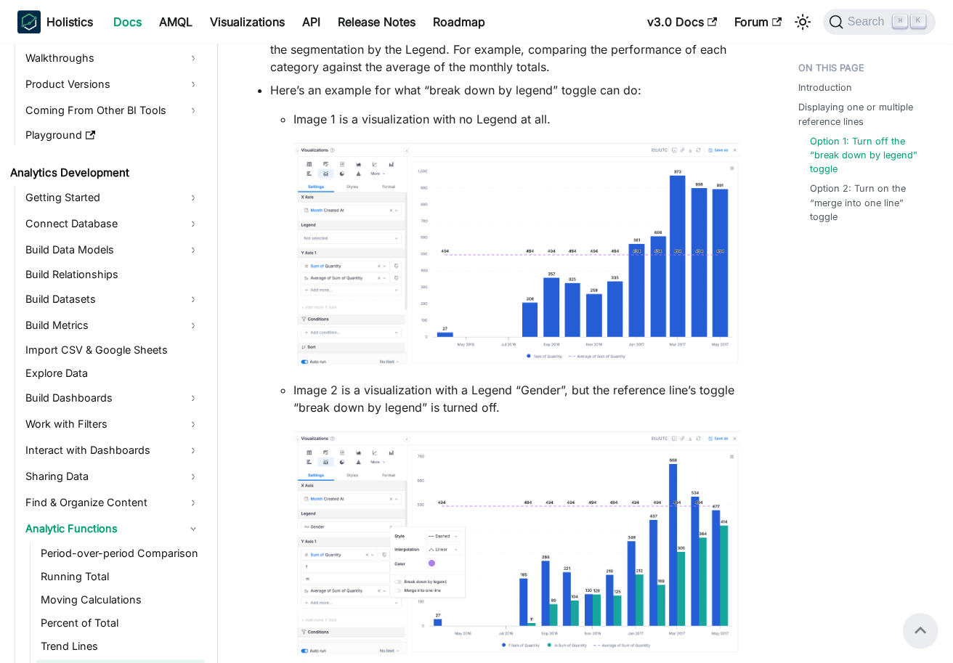
click at [785, 420] on div "Introduction Displaying one or multiple reference lines Option 1: Turn off the …" at bounding box center [861, 400] width 184 height 2579
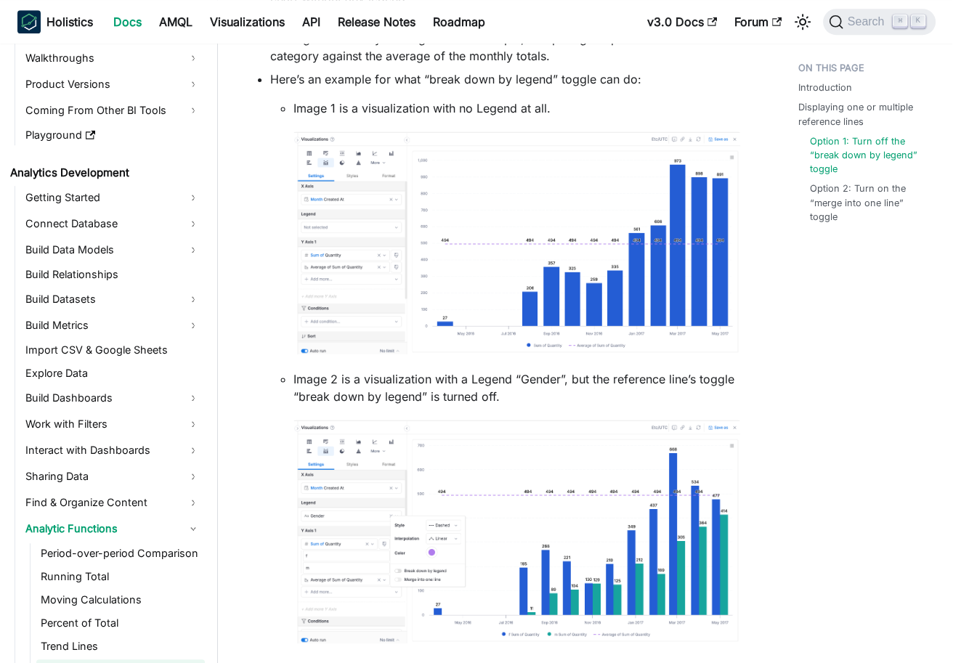
scroll to position [966, 0]
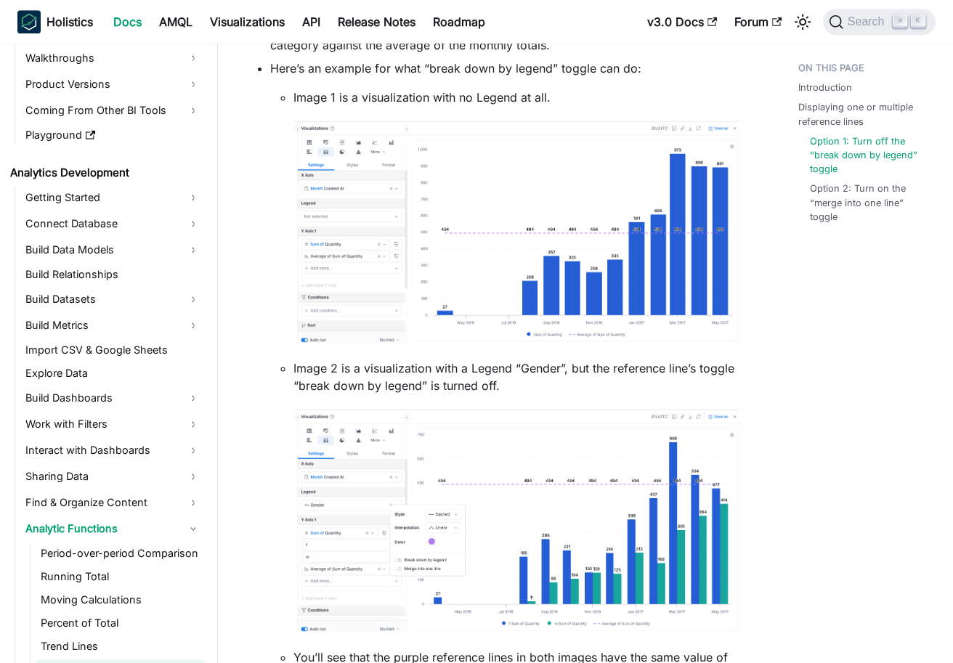
click at [777, 340] on div "Introduction Displaying one or multiple reference lines Option 1: Turn off the …" at bounding box center [861, 378] width 184 height 2579
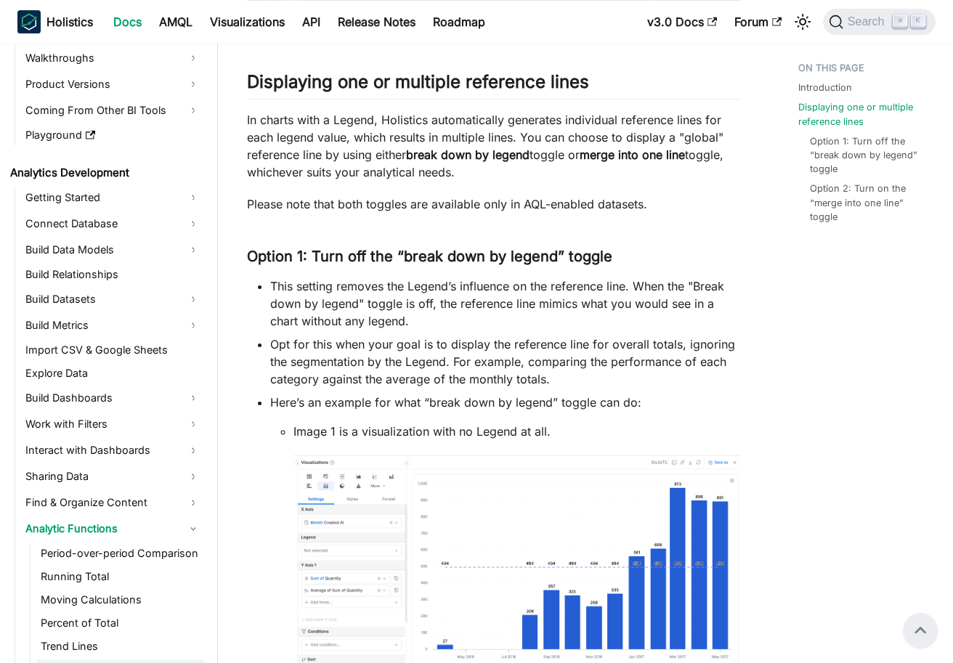
click at [390, 296] on li "This setting removes the Legend’s influence on the reference line. When the "Br…" at bounding box center [505, 304] width 470 height 52
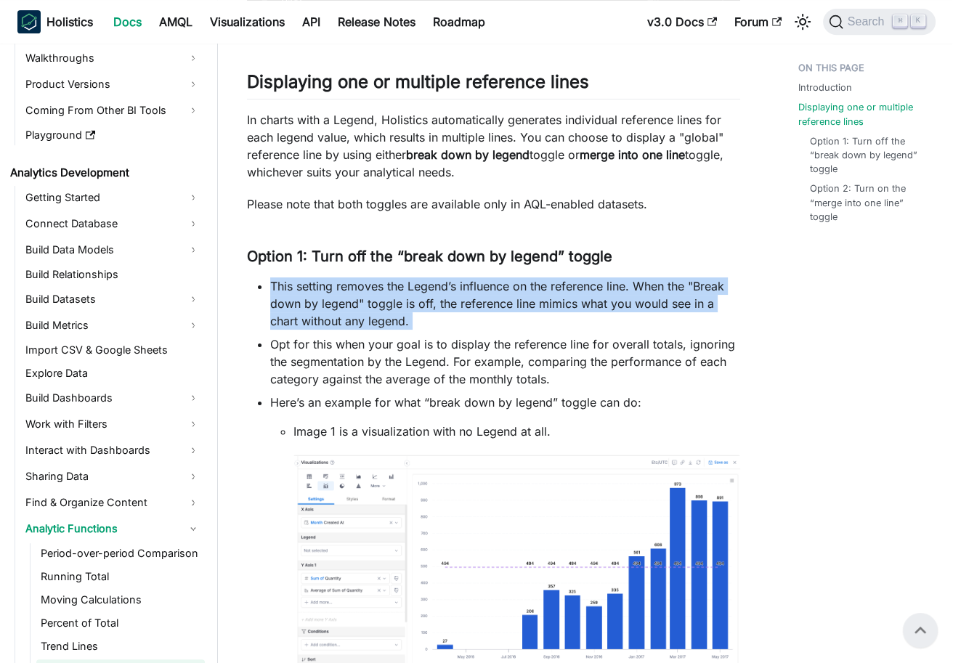
click at [390, 296] on li "This setting removes the Legend’s influence on the reference line. When the "Br…" at bounding box center [505, 304] width 470 height 52
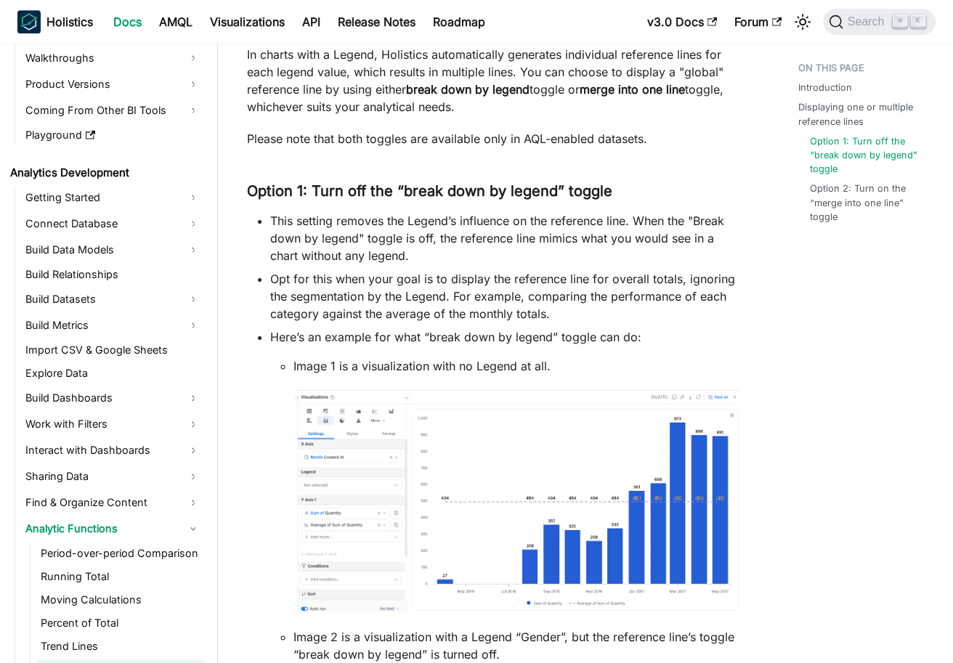
scroll to position [711, 0]
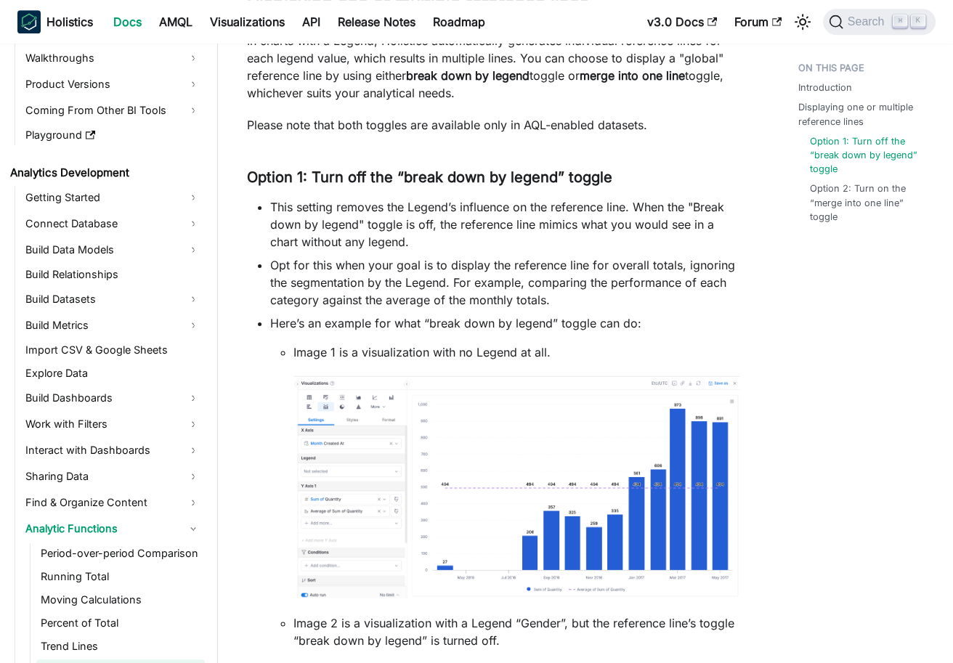
click at [469, 266] on li "Opt for this when your goal is to display the reference line for overall totals…" at bounding box center [505, 282] width 470 height 52
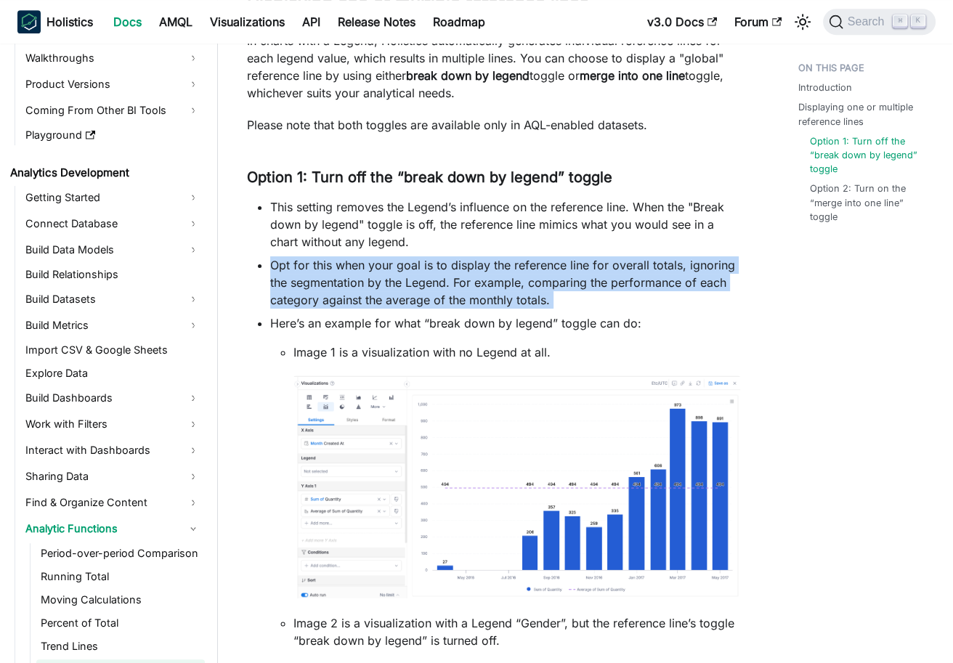
click at [469, 266] on li "Opt for this when your goal is to display the reference line for overall totals…" at bounding box center [505, 282] width 470 height 52
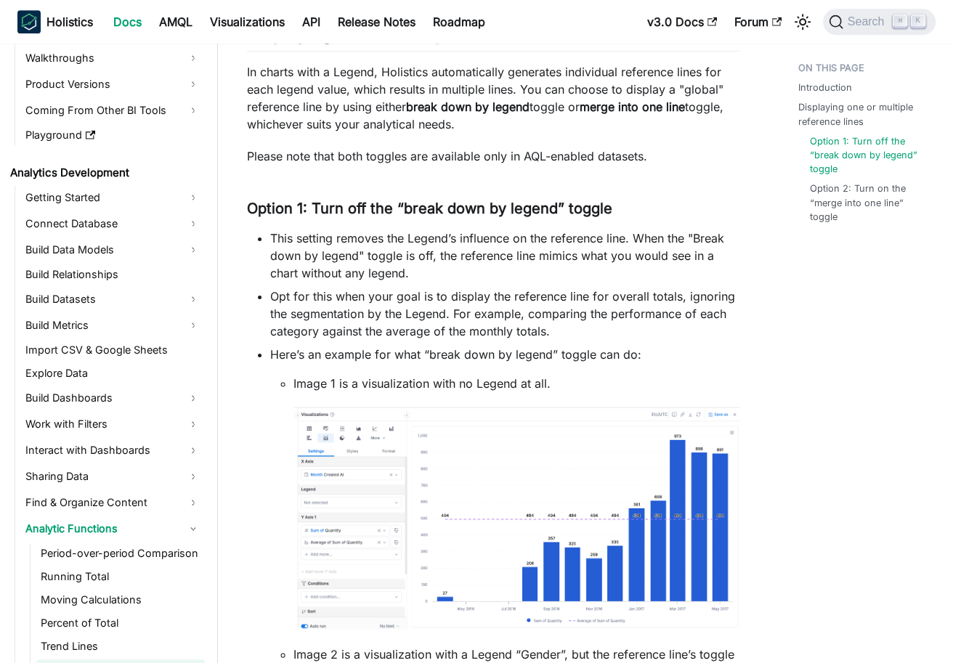
scroll to position [690, 0]
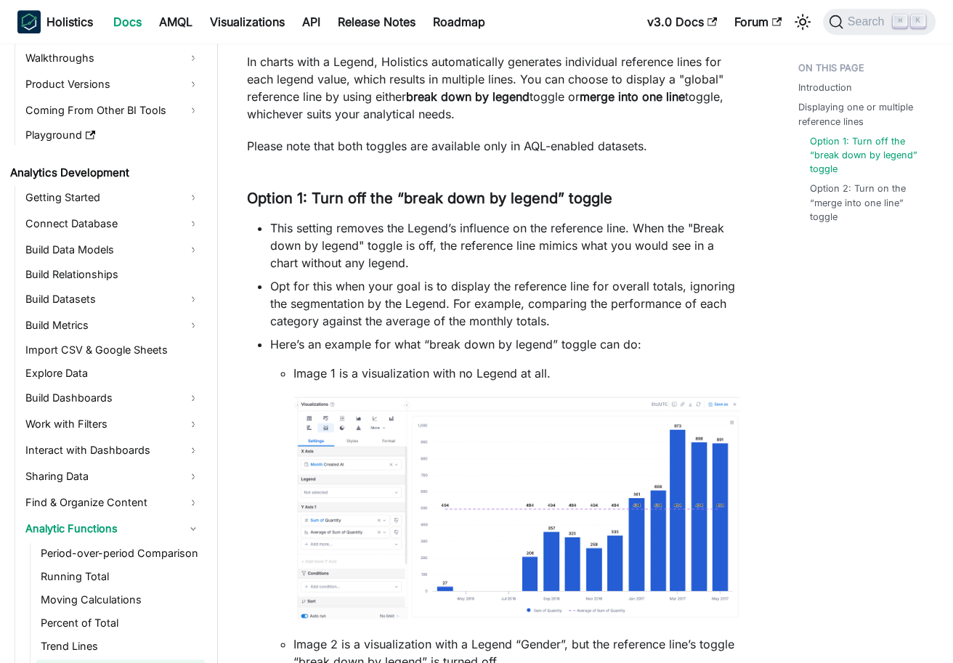
click at [503, 302] on li "Opt for this when your goal is to display the reference line for overall totals…" at bounding box center [505, 304] width 470 height 52
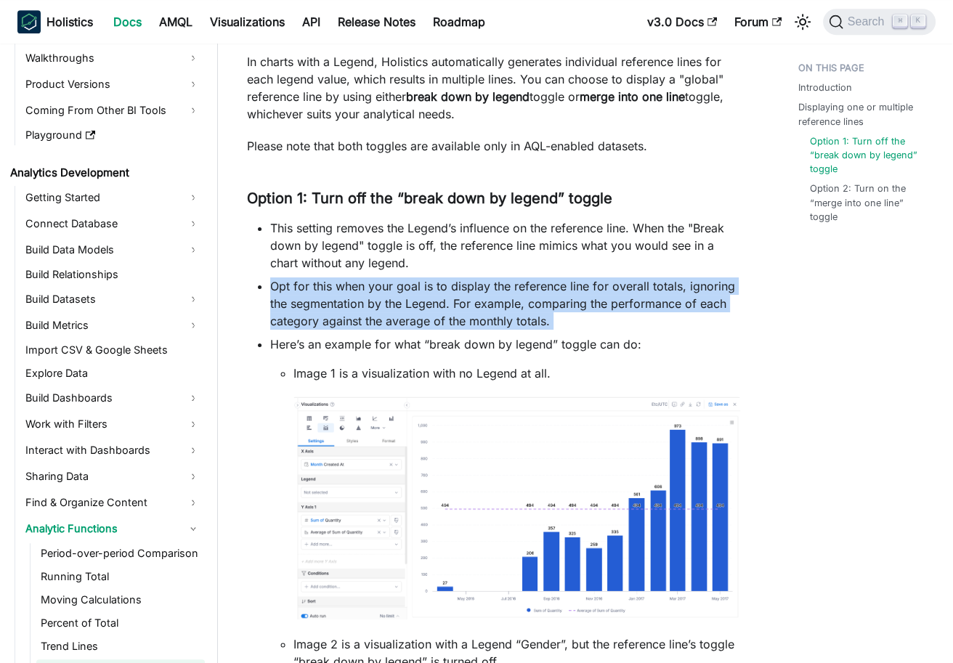
click at [503, 302] on li "Opt for this when your goal is to display the reference line for overall totals…" at bounding box center [505, 304] width 470 height 52
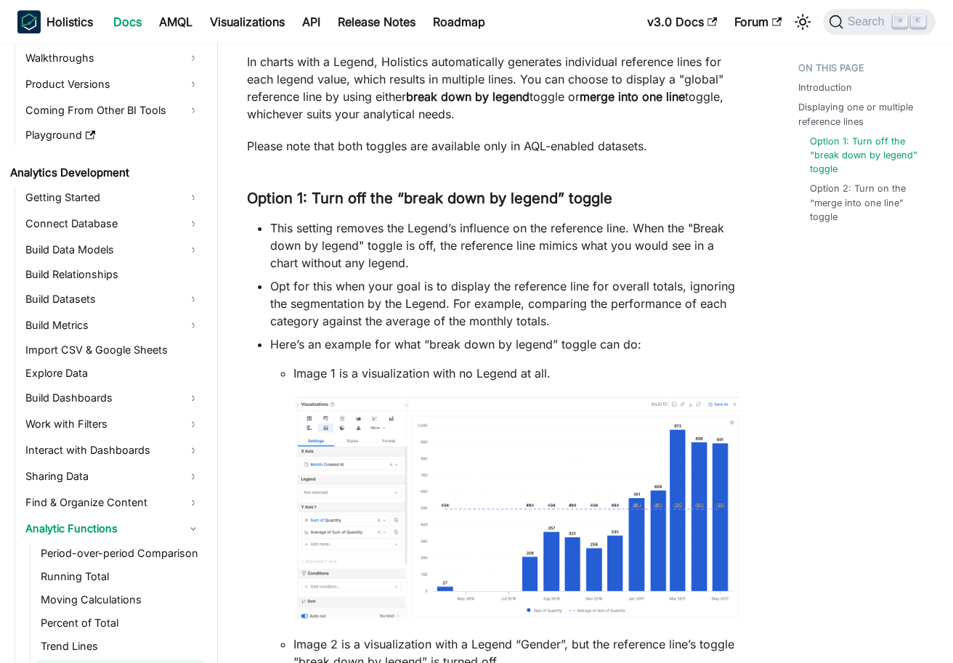
click at [517, 351] on li "Here’s an example for what “break down by legend” toggle can do: Image 1 is a v…" at bounding box center [505, 648] width 470 height 624
click at [517, 339] on li "Here’s an example for what “break down by legend” toggle can do: Image 1 is a v…" at bounding box center [505, 648] width 470 height 624
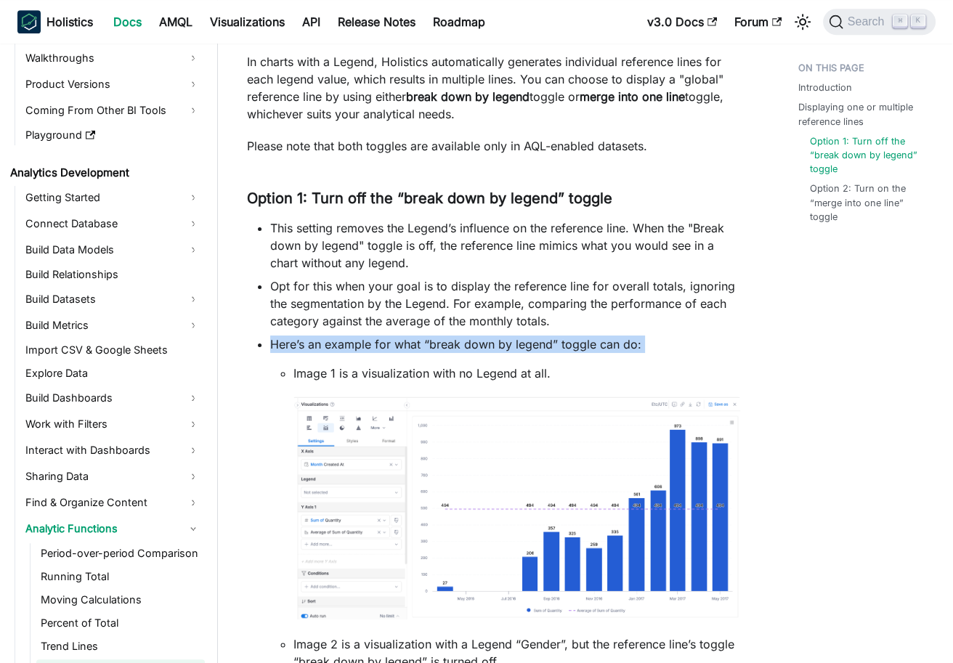
click at [517, 339] on li "Here’s an example for what “break down by legend” toggle can do: Image 1 is a v…" at bounding box center [505, 648] width 470 height 624
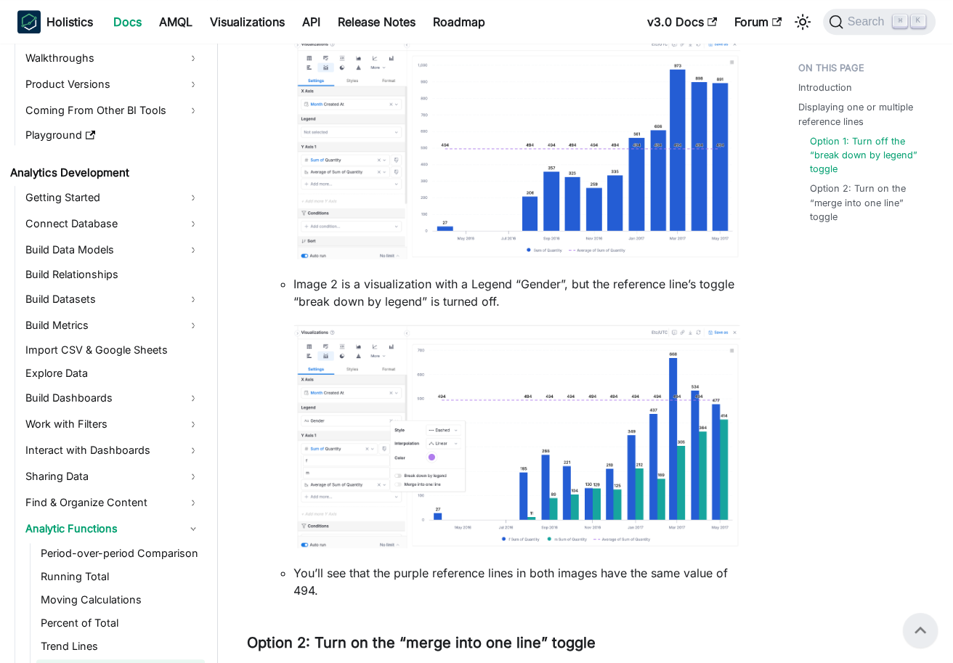
scroll to position [974, 0]
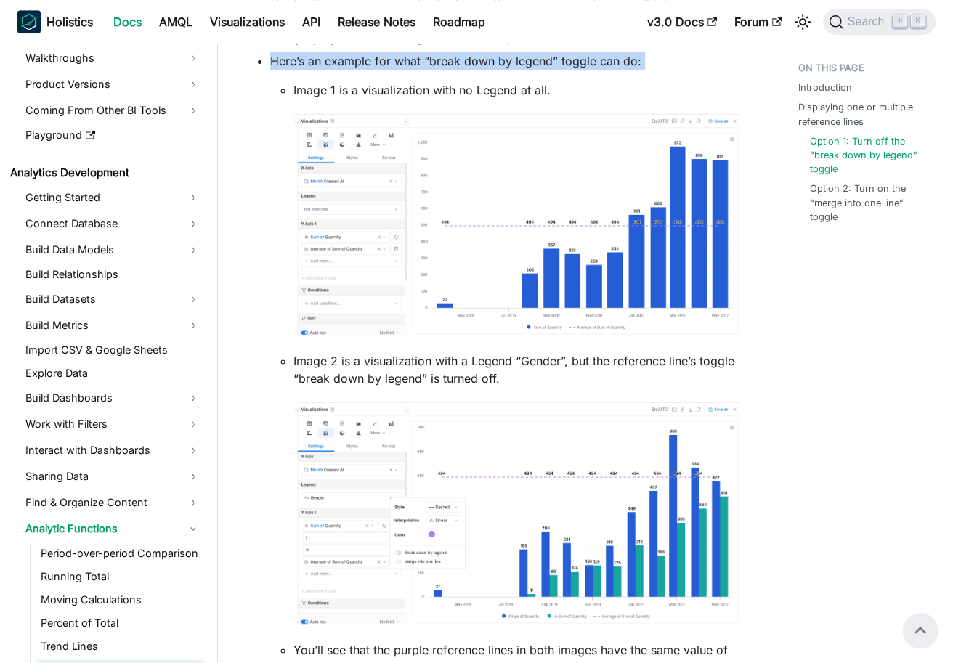
click at [492, 522] on img at bounding box center [517, 514] width 447 height 224
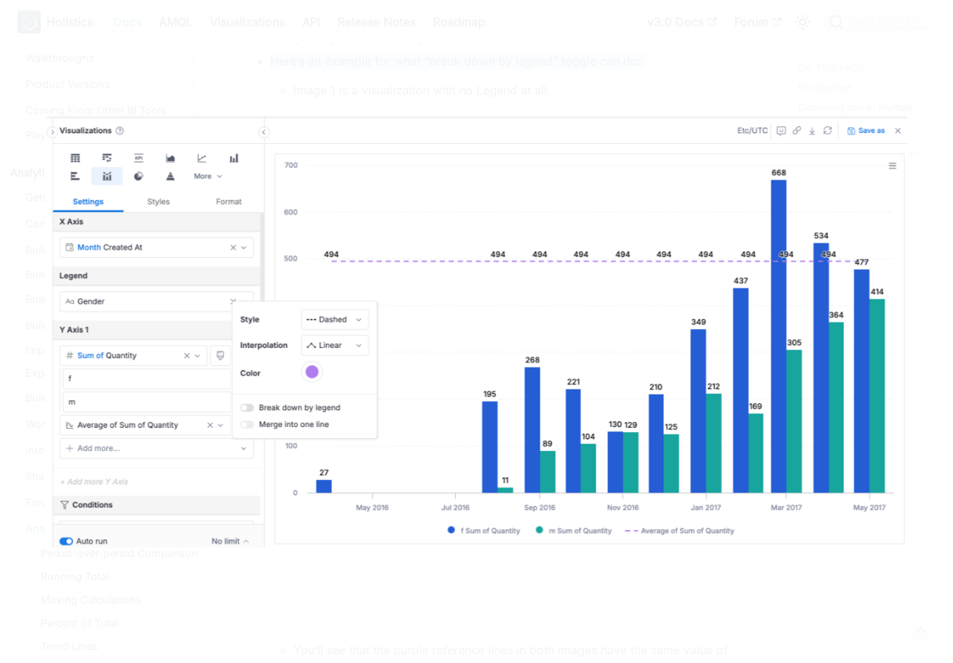
click at [492, 522] on img at bounding box center [477, 332] width 864 height 432
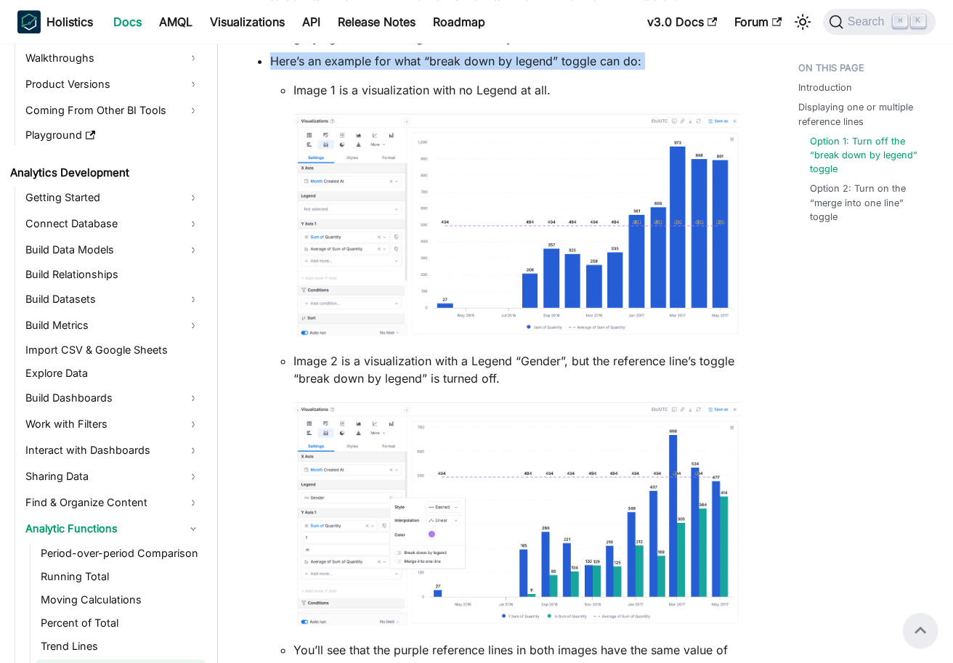
click at [492, 522] on img at bounding box center [517, 514] width 447 height 224
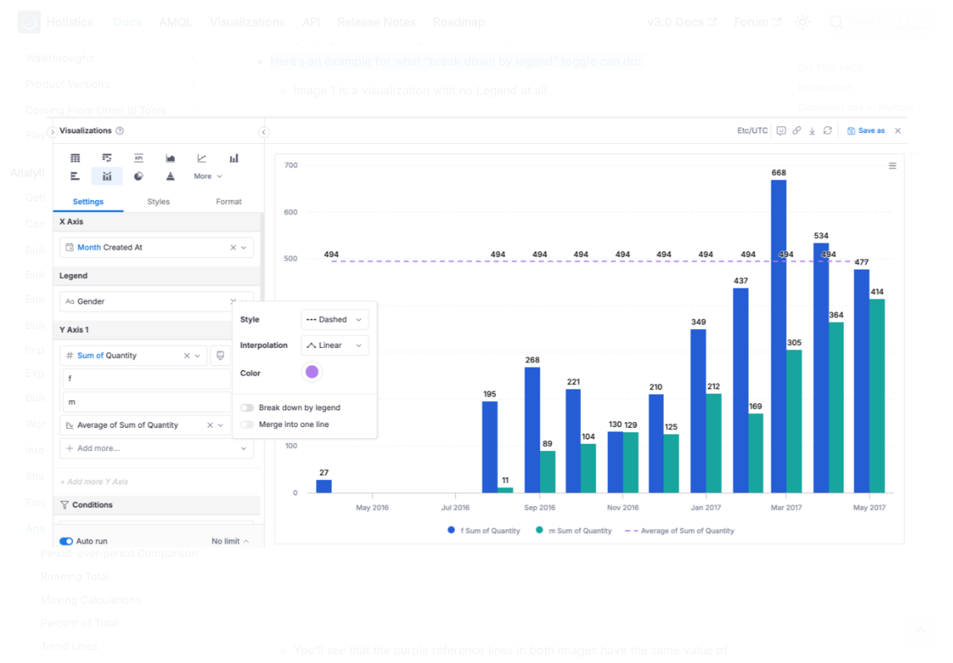
click at [492, 522] on img at bounding box center [477, 332] width 864 height 432
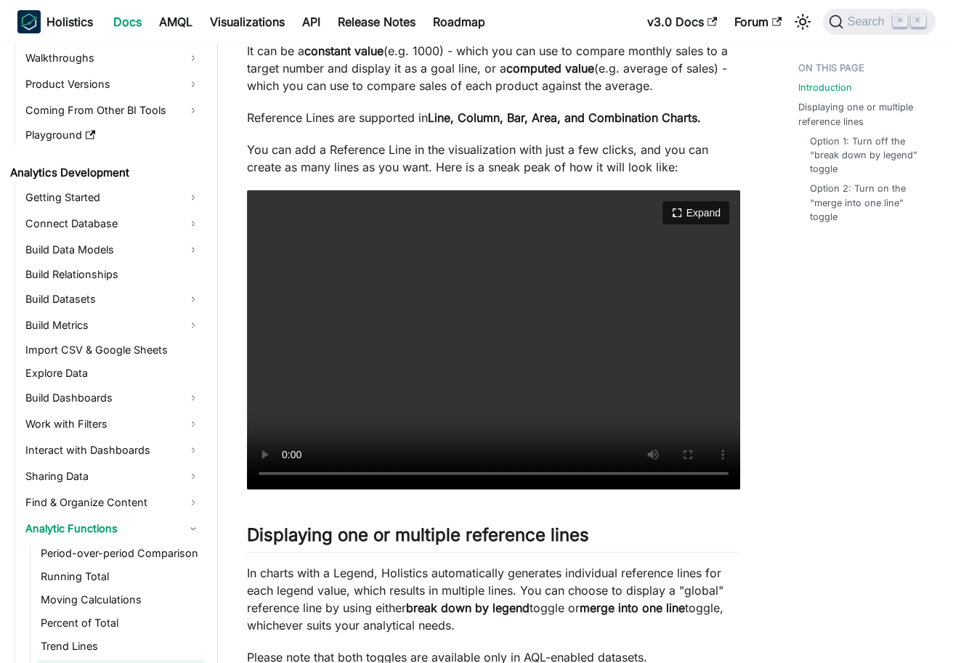
scroll to position [0, 0]
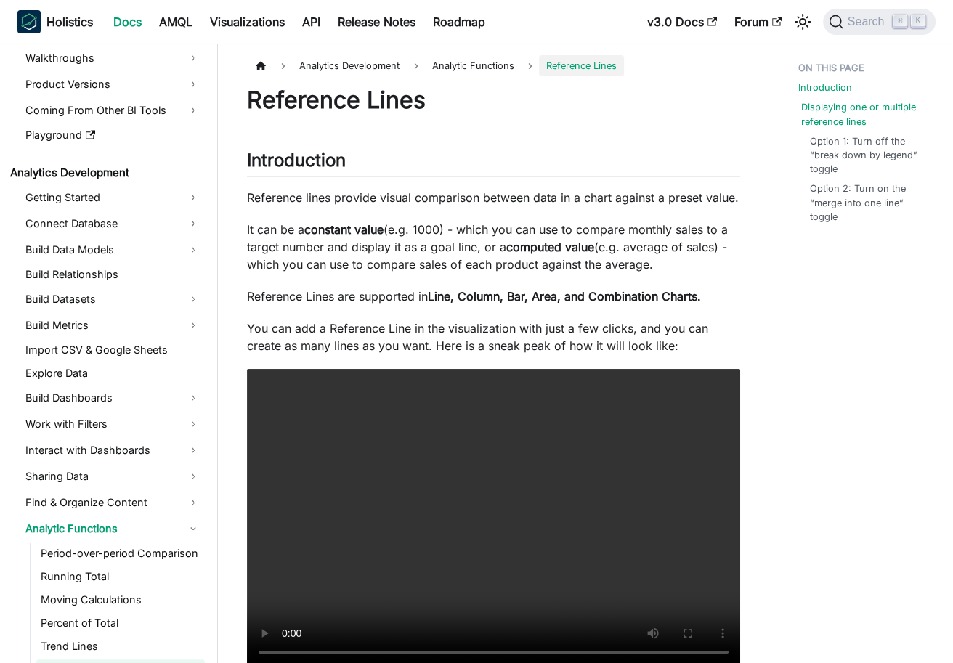
click at [832, 112] on link "Displaying one or multiple reference lines" at bounding box center [867, 114] width 132 height 28
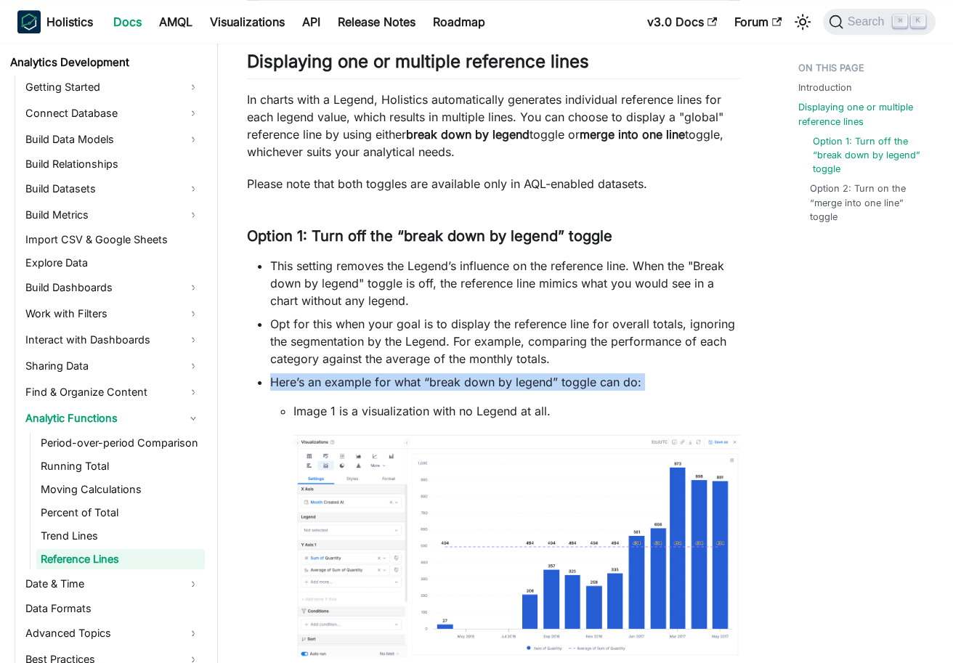
scroll to position [247, 0]
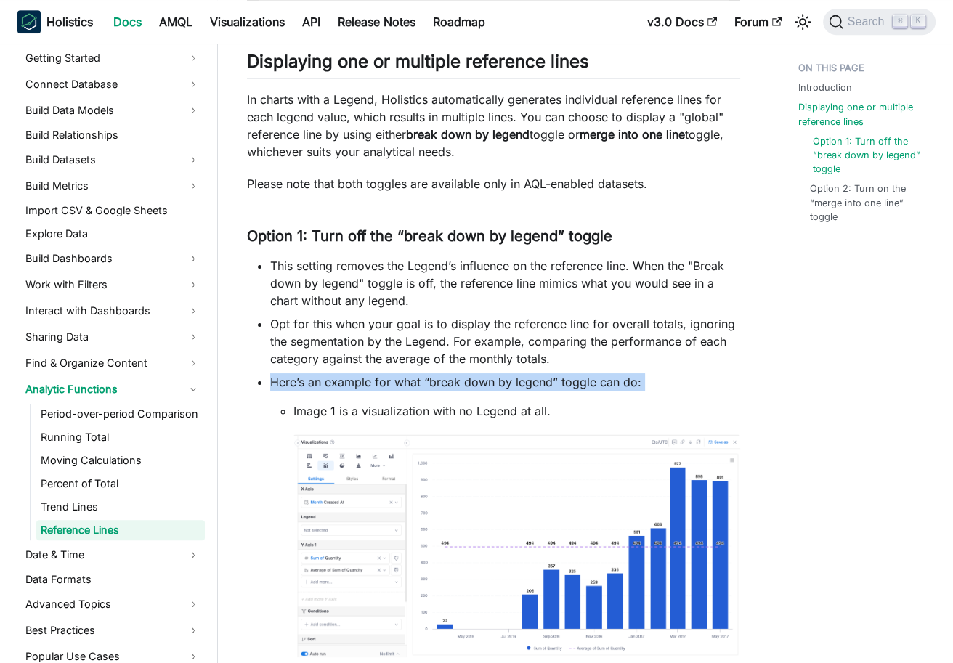
click at [852, 148] on link "Option 1: Turn off the “break down by legend” toggle" at bounding box center [870, 155] width 114 height 42
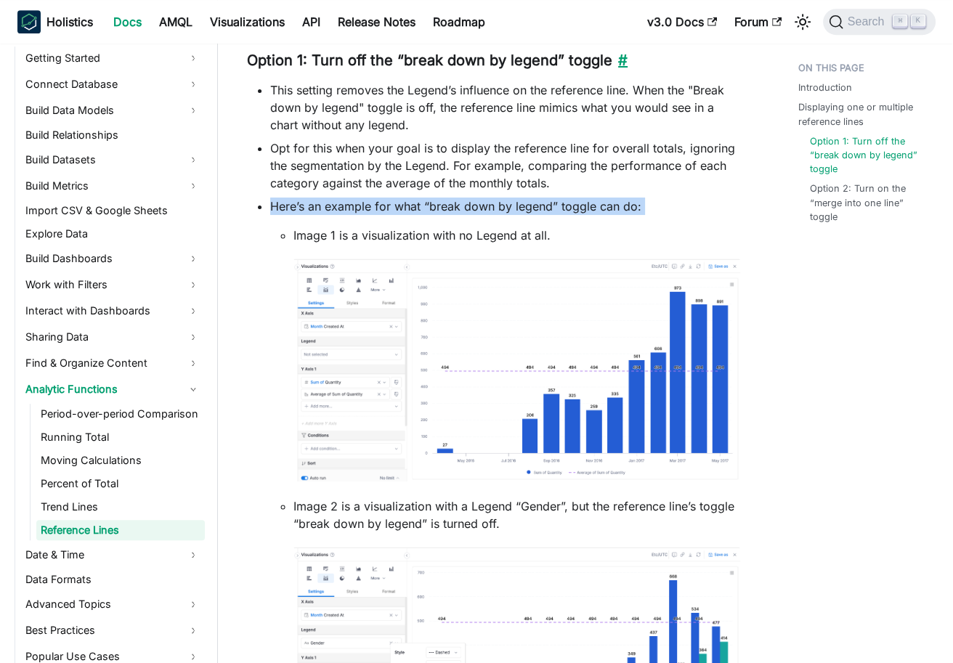
click at [613, 57] on link "​" at bounding box center [620, 60] width 15 height 17
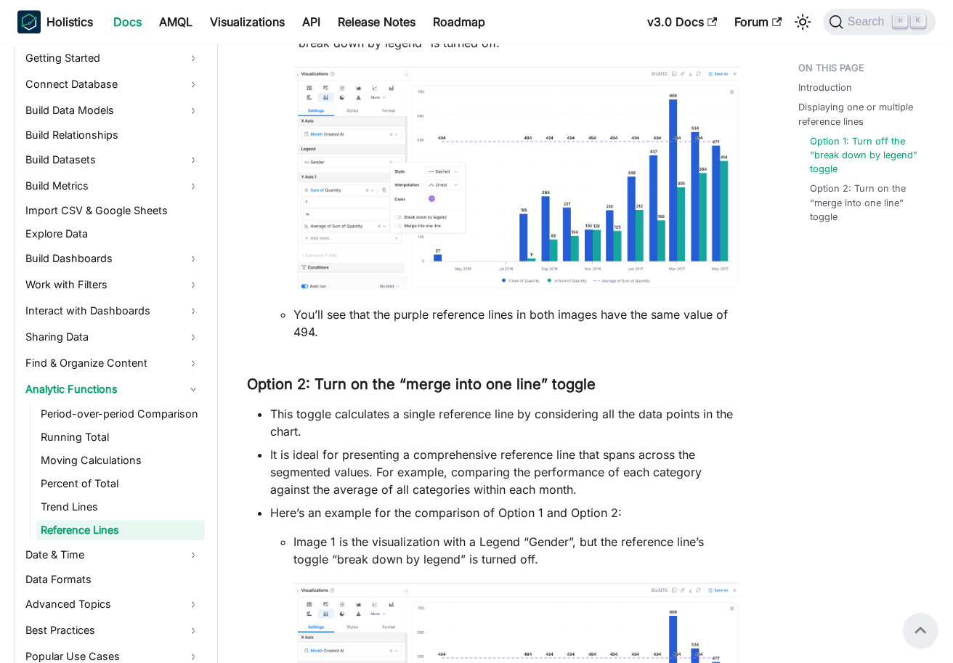
scroll to position [1043, 0]
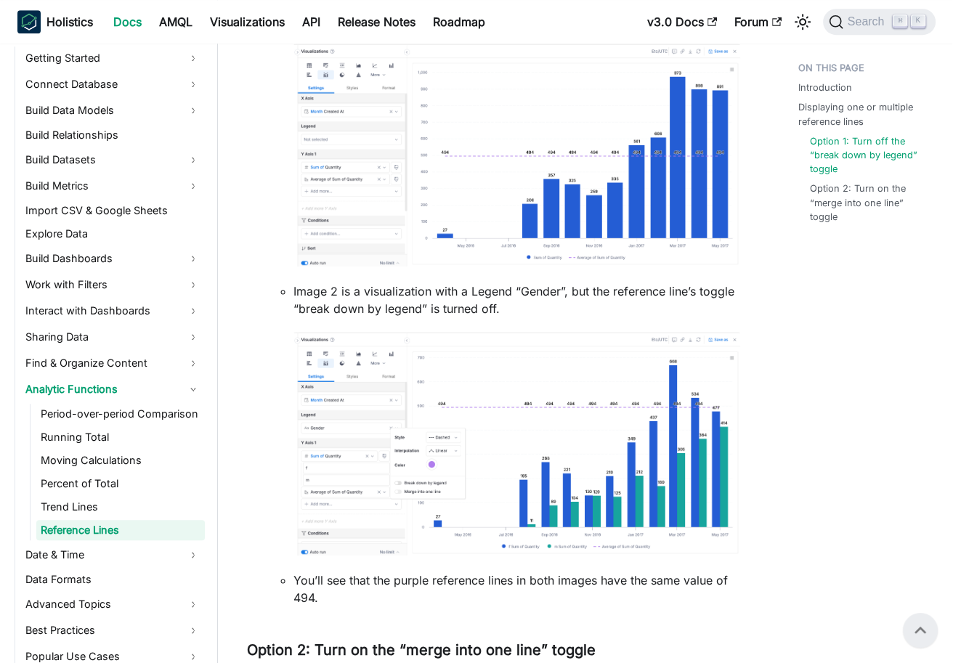
click at [430, 578] on p "You’ll see that the purple reference lines in both images have the same value o…" at bounding box center [517, 589] width 447 height 35
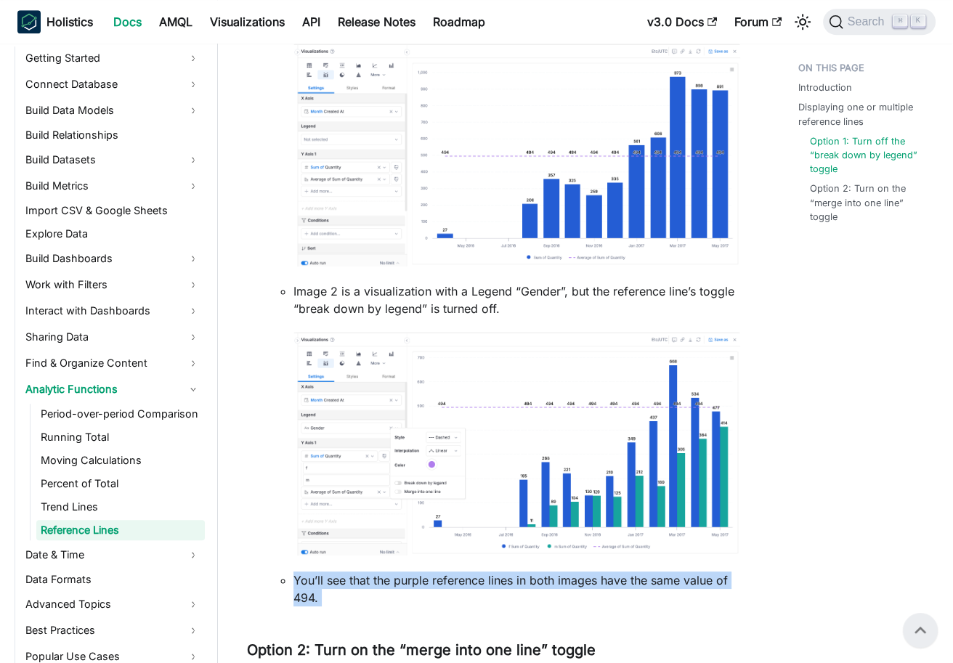
click at [430, 578] on p "You’ll see that the purple reference lines in both images have the same value o…" at bounding box center [517, 589] width 447 height 35
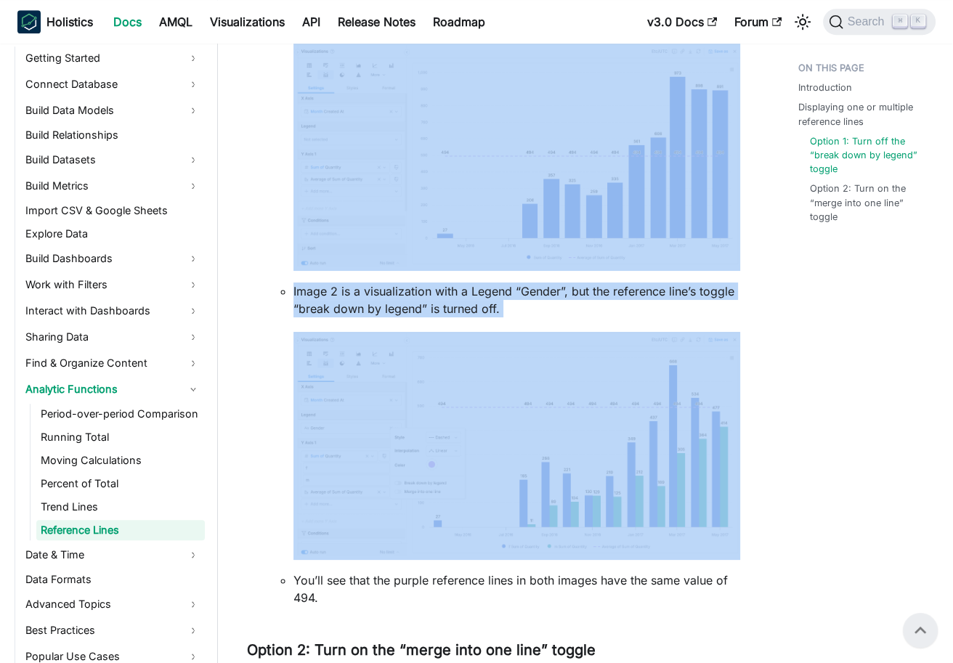
click at [492, 587] on p "You’ll see that the purple reference lines in both images have the same value o…" at bounding box center [517, 589] width 447 height 35
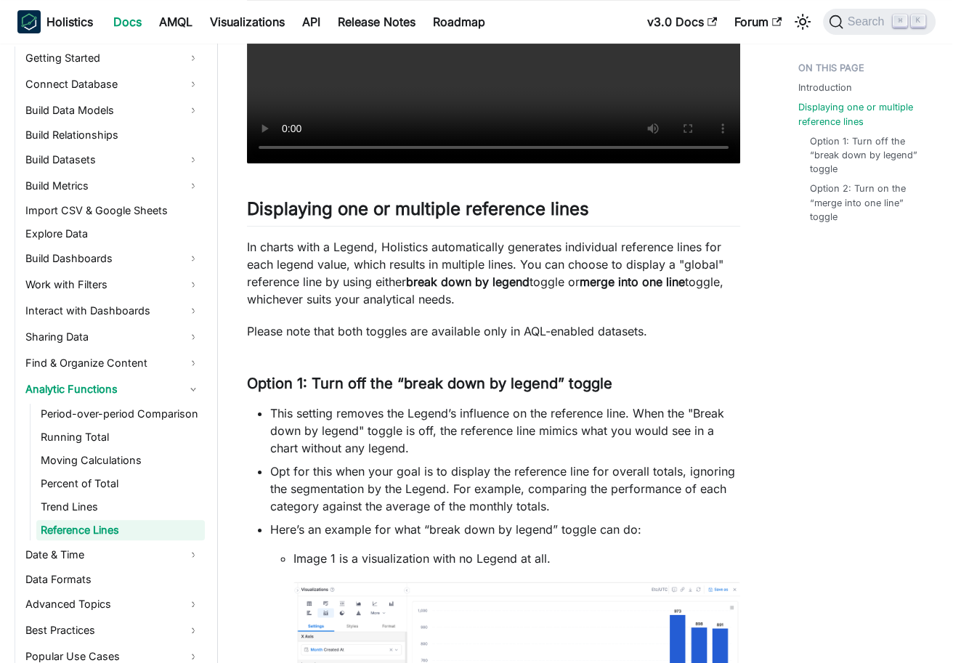
scroll to position [746, 0]
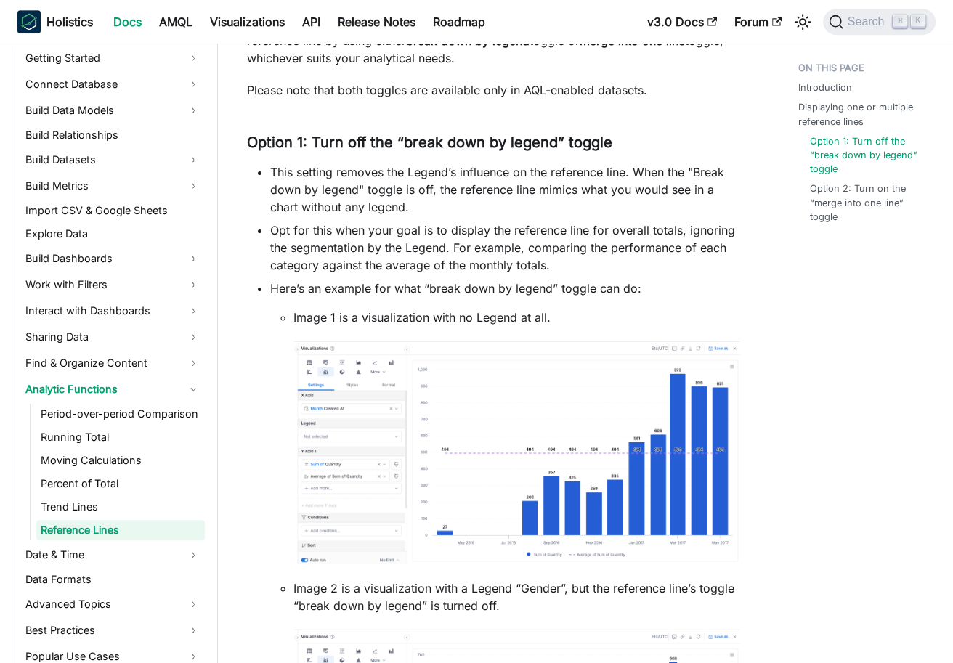
click at [427, 264] on li "Opt for this when your goal is to display the reference line for overall totals…" at bounding box center [505, 248] width 470 height 52
click at [544, 285] on li "Here’s an example for what “break down by legend” toggle can do: Image 1 is a v…" at bounding box center [505, 592] width 470 height 624
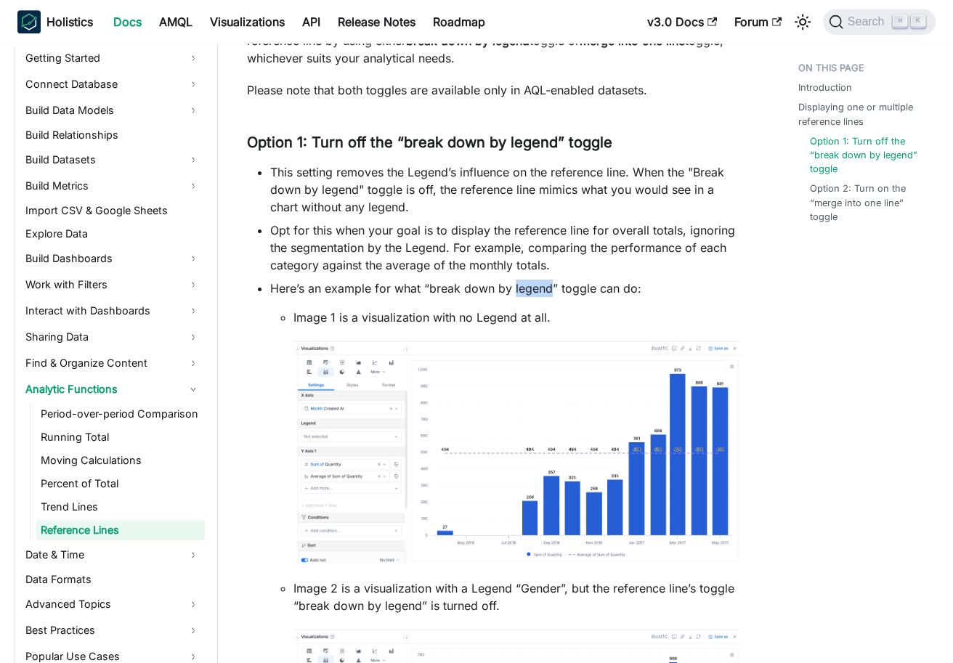
click at [544, 285] on li "Here’s an example for what “break down by legend” toggle can do: Image 1 is a v…" at bounding box center [505, 592] width 470 height 624
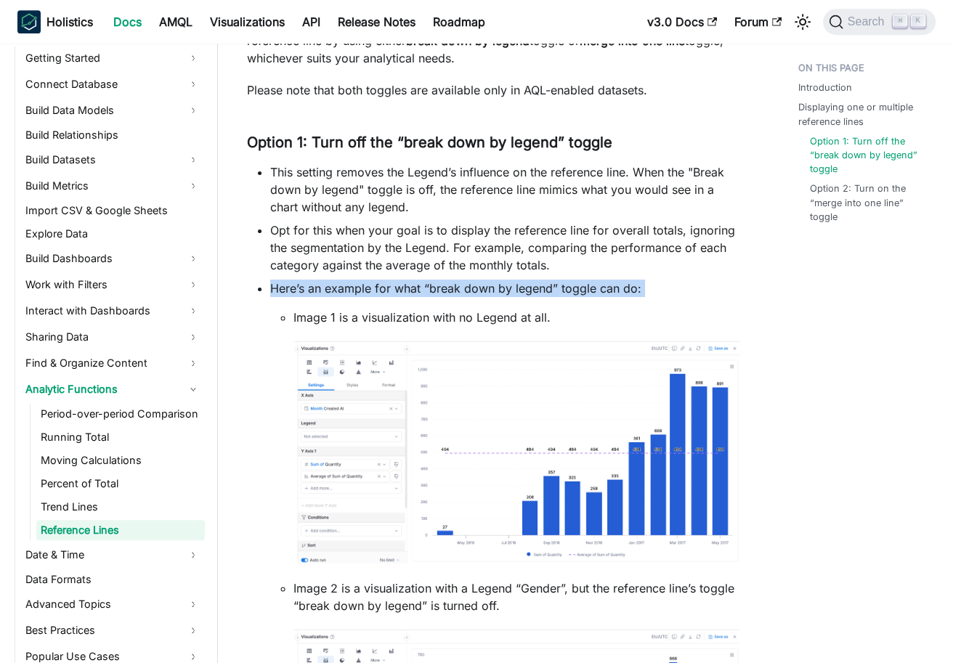
click at [409, 270] on li "Opt for this when your goal is to display the reference line for overall totals…" at bounding box center [505, 248] width 470 height 52
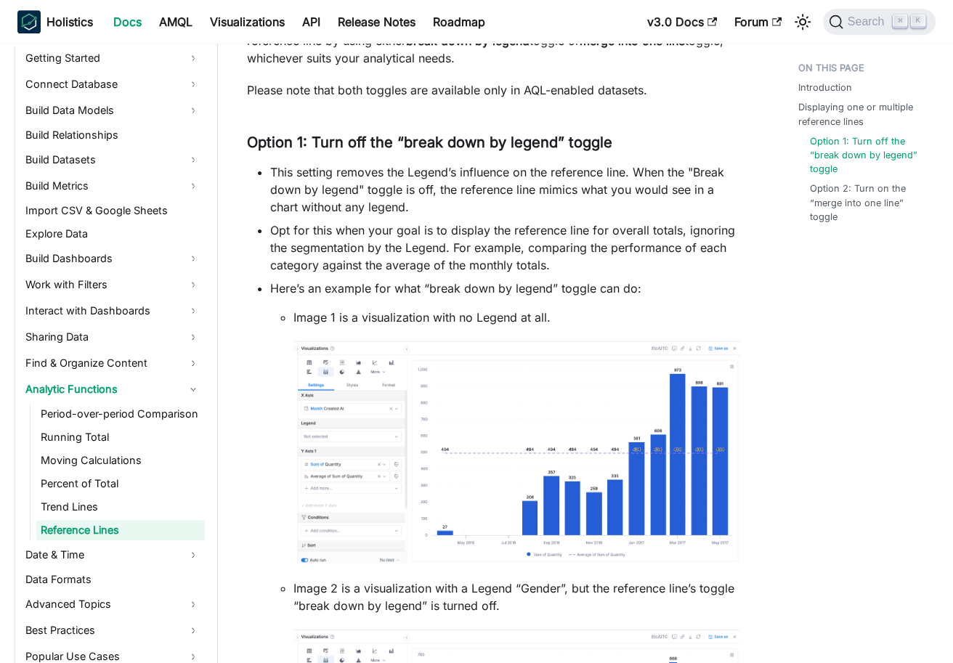
click at [409, 270] on li "Opt for this when your goal is to display the reference line for overall totals…" at bounding box center [505, 248] width 470 height 52
click at [349, 294] on li "Here’s an example for what “break down by legend” toggle can do: Image 1 is a v…" at bounding box center [505, 592] width 470 height 624
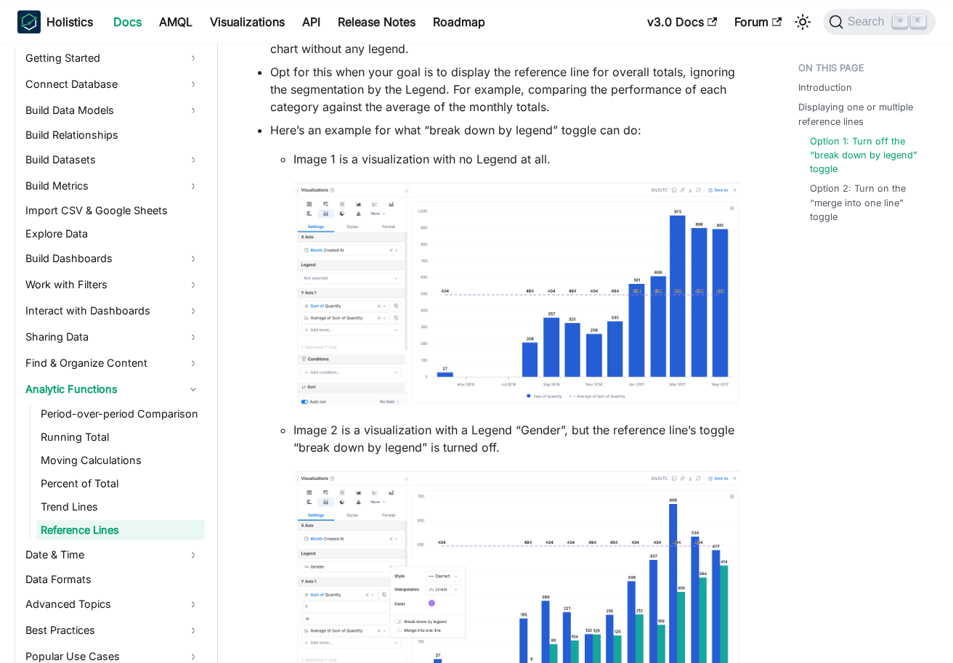
scroll to position [952, 0]
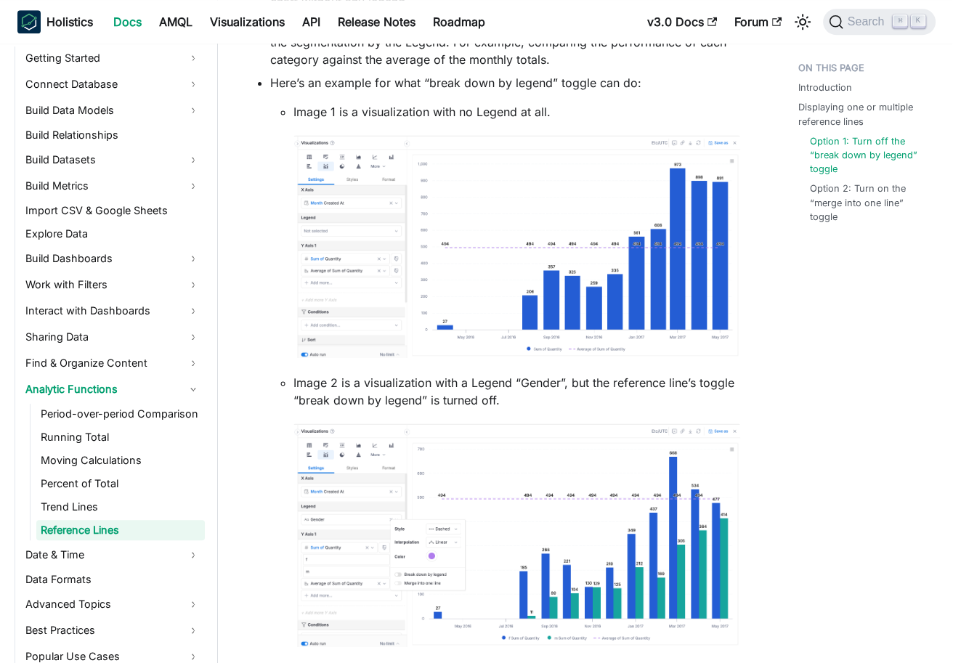
click at [831, 422] on div "Introduction Displaying one or multiple reference lines Option 1: Turn off the …" at bounding box center [861, 392] width 184 height 2579
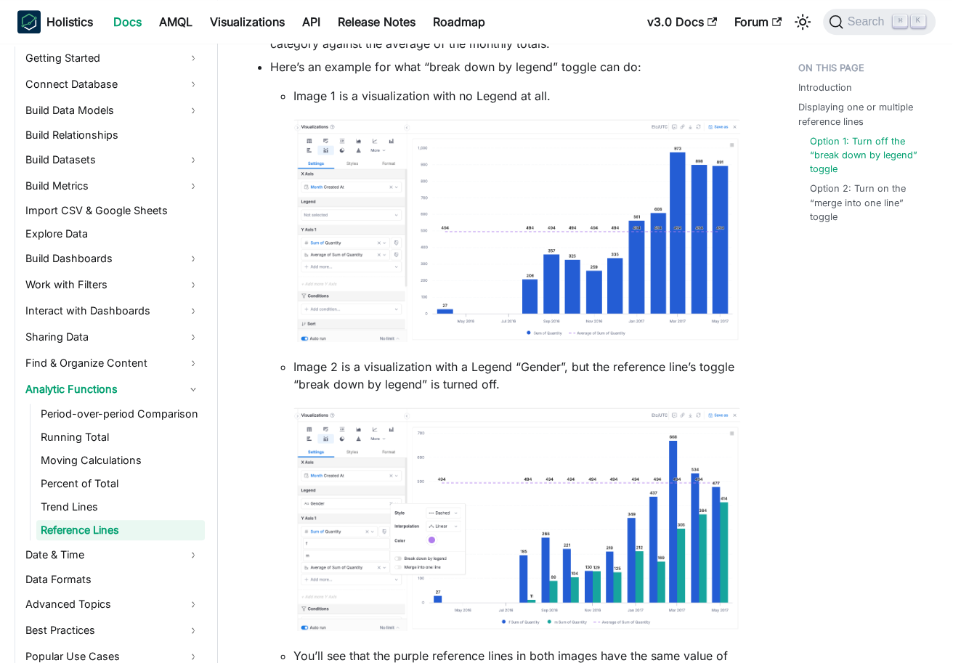
scroll to position [1006, 0]
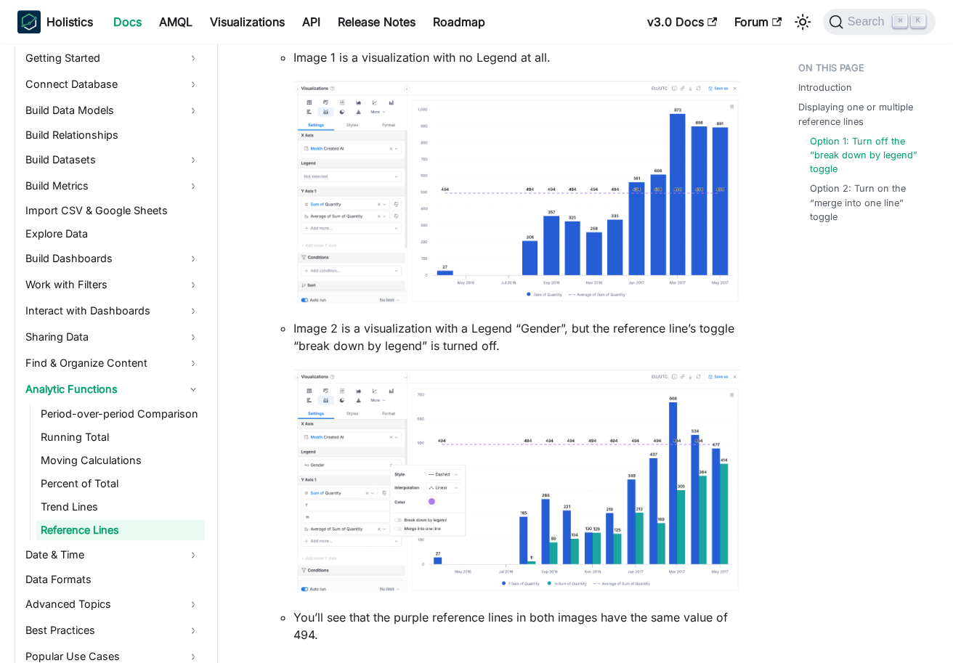
click at [901, 419] on div "Introduction Displaying one or multiple reference lines Option 1: Turn off the …" at bounding box center [861, 338] width 184 height 2579
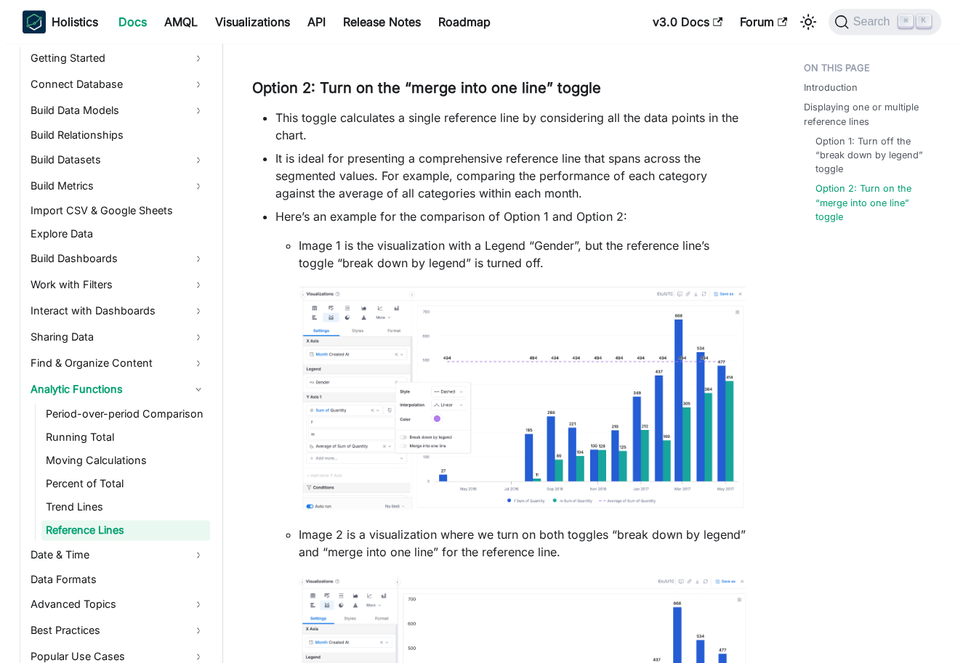
scroll to position [1607, 0]
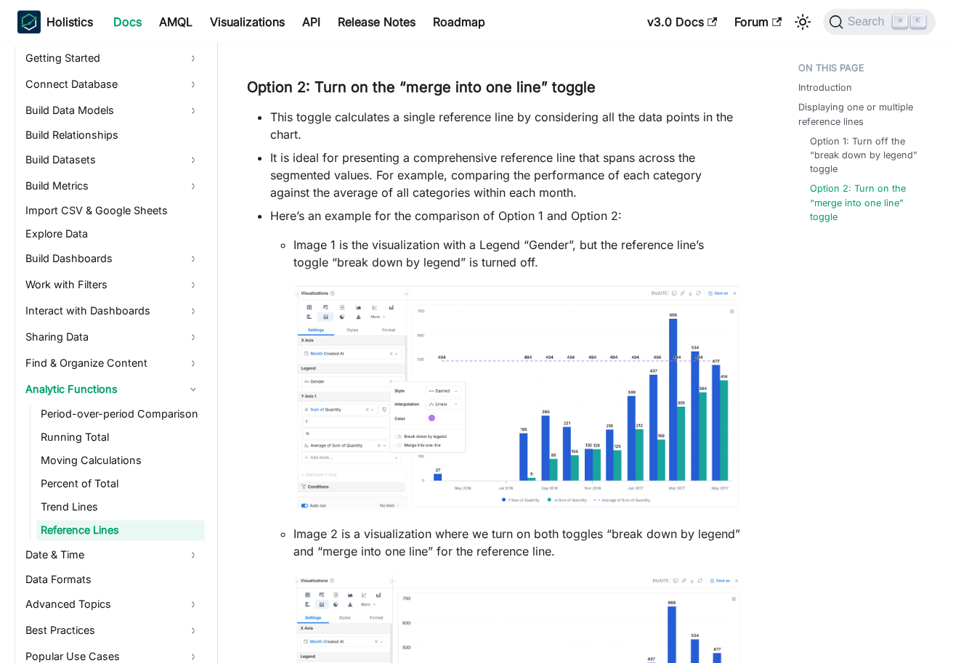
click at [356, 146] on ul "This toggle calculates a single reference line by considering all the data poin…" at bounding box center [493, 495] width 493 height 775
click at [347, 130] on div at bounding box center [347, 130] width 0 height 0
click at [489, 180] on li "It is ideal for presenting a comprehensive reference line that spans across the…" at bounding box center [505, 175] width 470 height 52
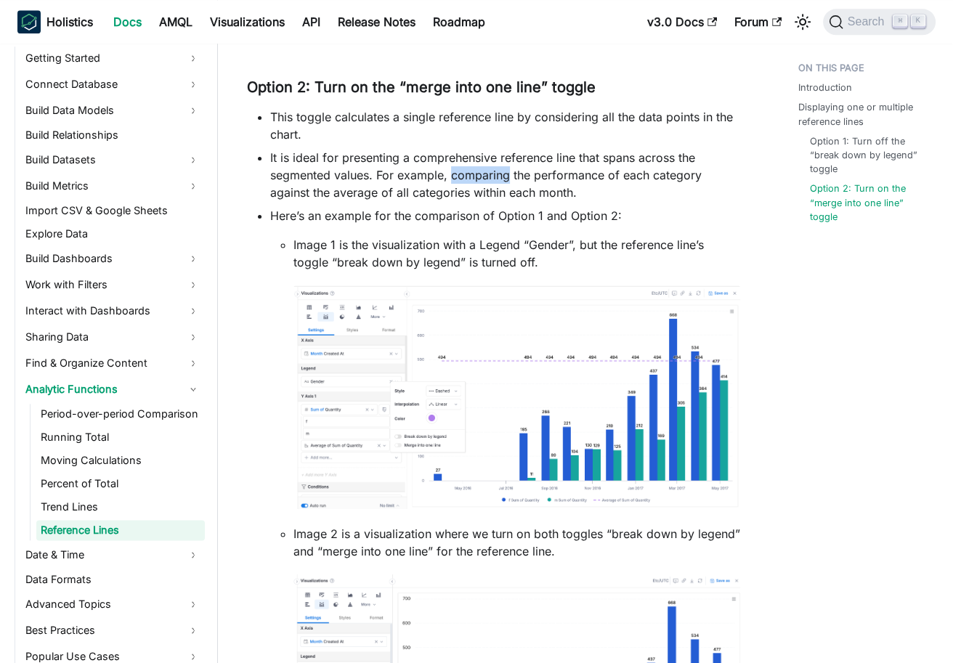
click at [489, 180] on li "It is ideal for presenting a comprehensive reference line that spans across the…" at bounding box center [505, 175] width 470 height 52
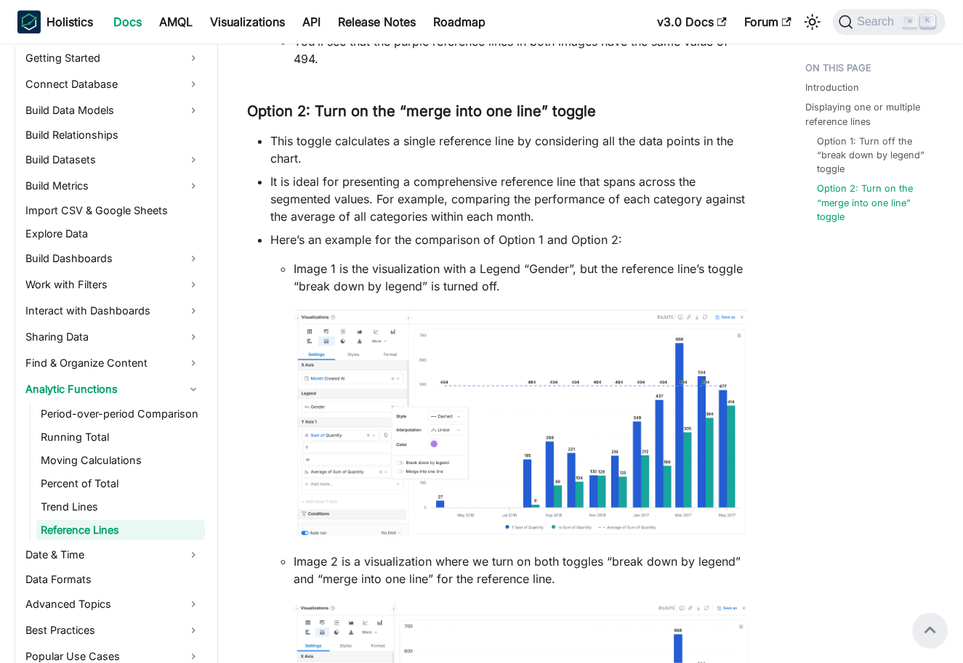
scroll to position [1490, 0]
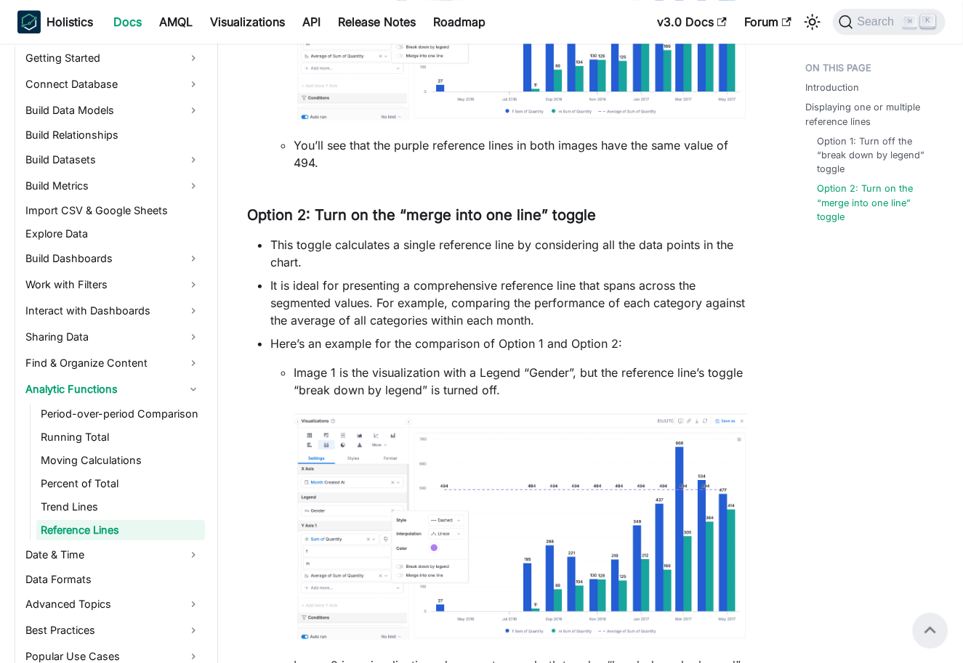
click at [413, 283] on li "It is ideal for presenting a comprehensive reference line that spans across the…" at bounding box center [508, 303] width 477 height 52
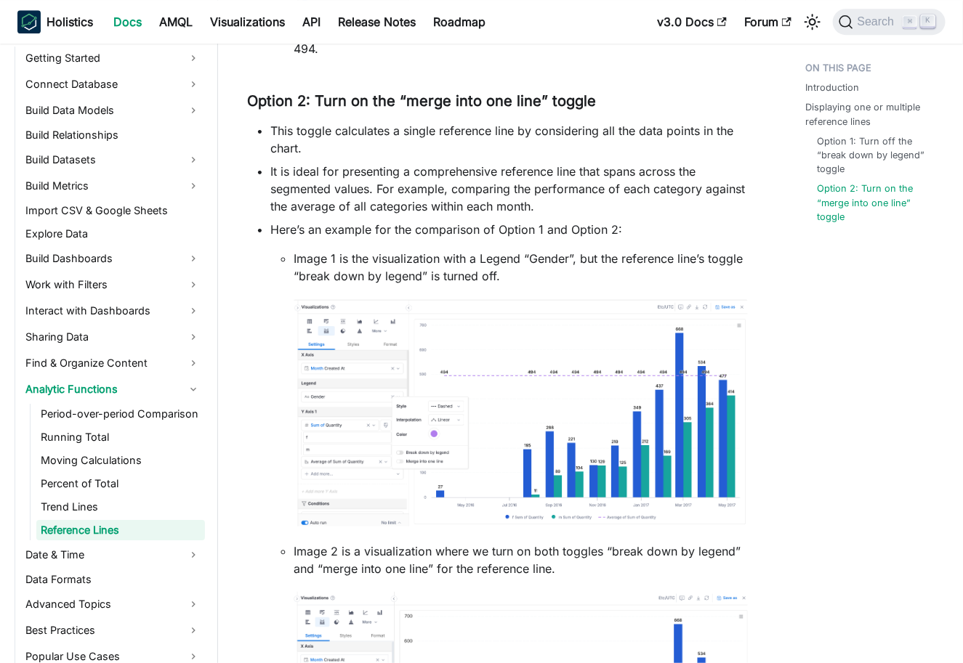
scroll to position [1849, 0]
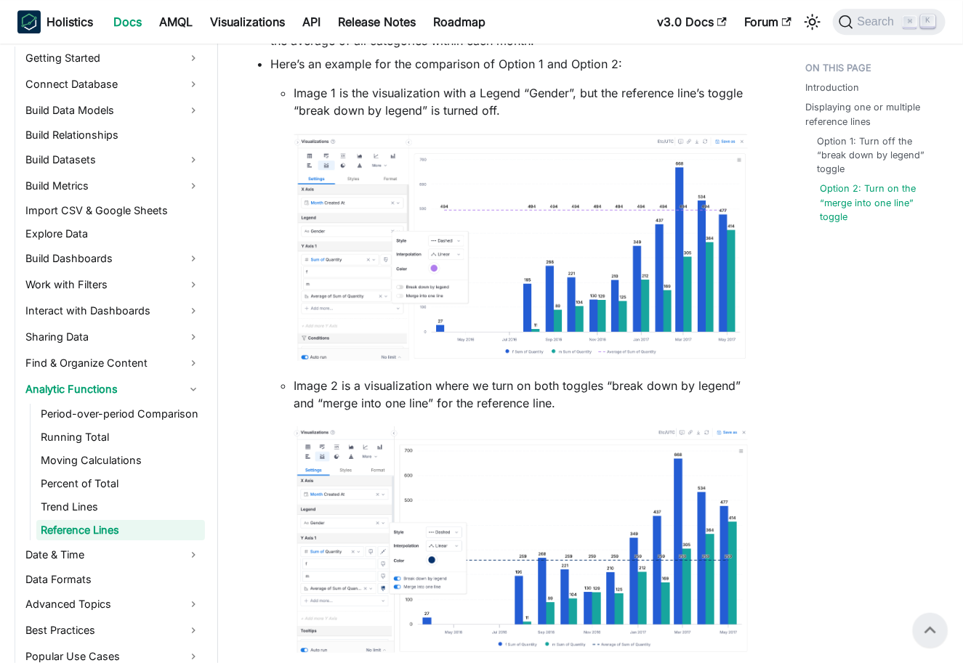
click at [861, 207] on link "Option 2: Turn on the “merge into one line” toggle" at bounding box center [878, 203] width 116 height 42
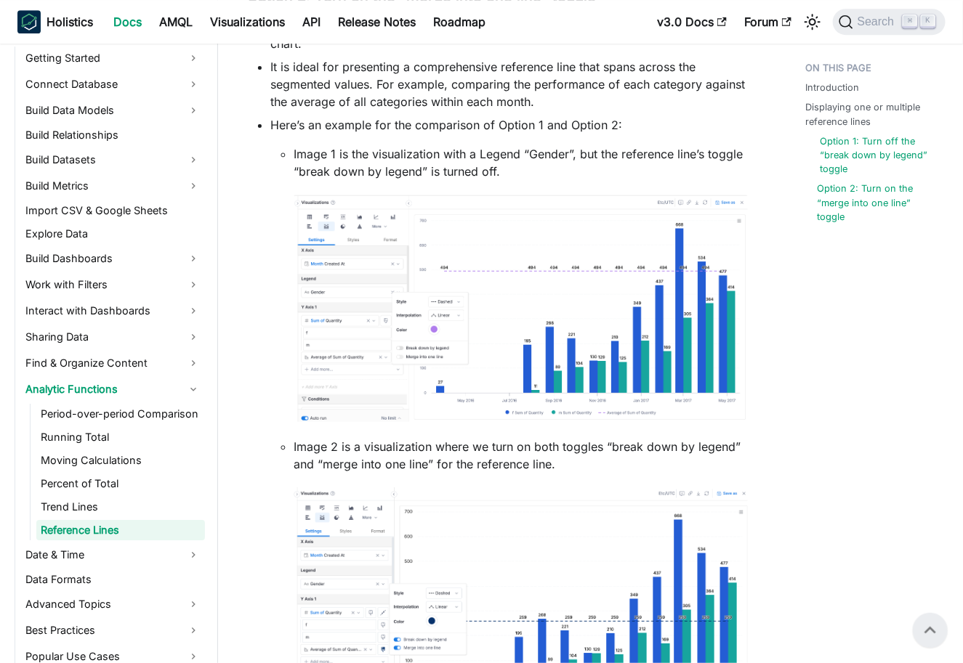
click at [840, 163] on link "Option 1: Turn off the “break down by legend” toggle" at bounding box center [878, 155] width 116 height 42
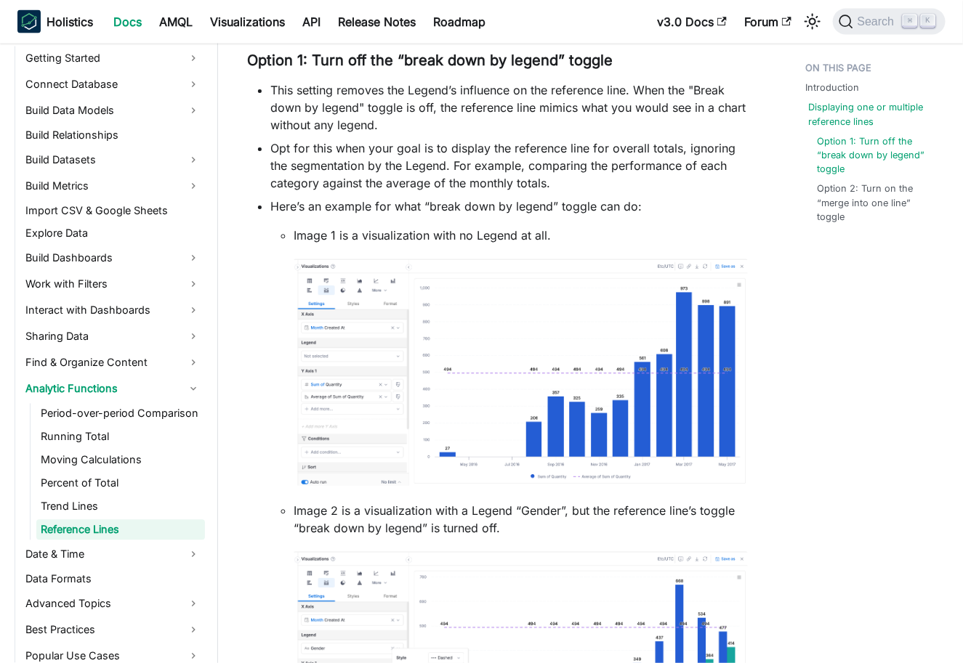
click at [835, 119] on link "Displaying one or multiple reference lines" at bounding box center [876, 114] width 134 height 28
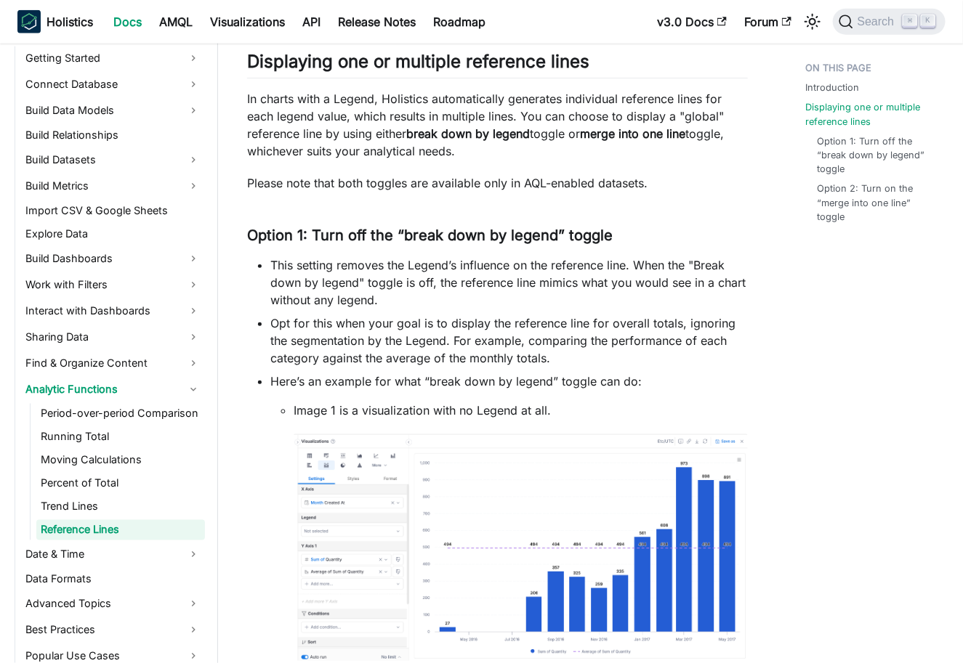
click at [531, 117] on p "In charts with a Legend, Holistics automatically generates individual reference…" at bounding box center [497, 125] width 501 height 70
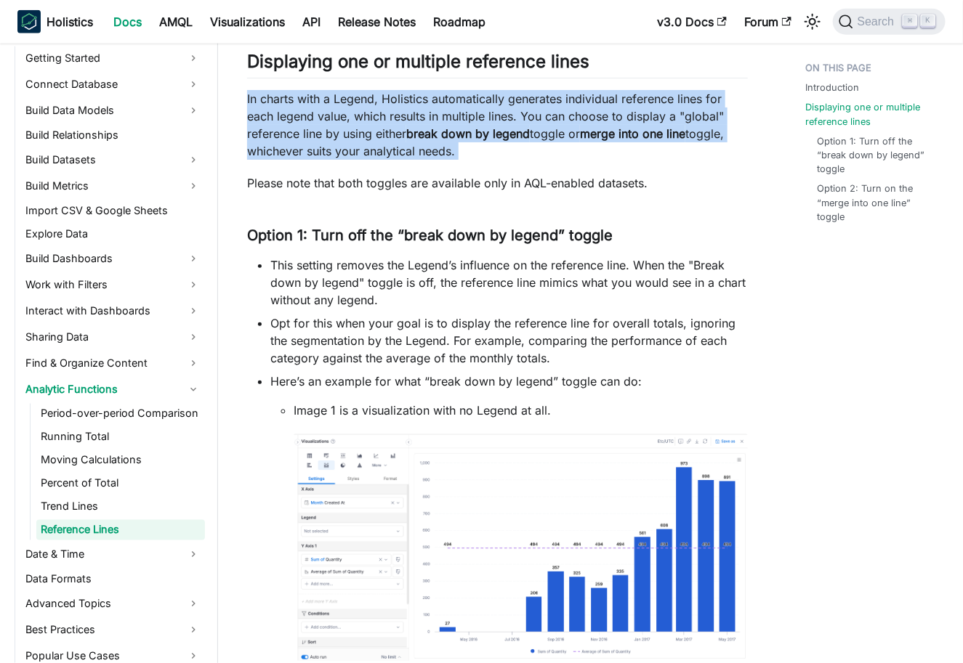
click at [531, 117] on p "In charts with a Legend, Holistics automatically generates individual reference…" at bounding box center [497, 125] width 501 height 70
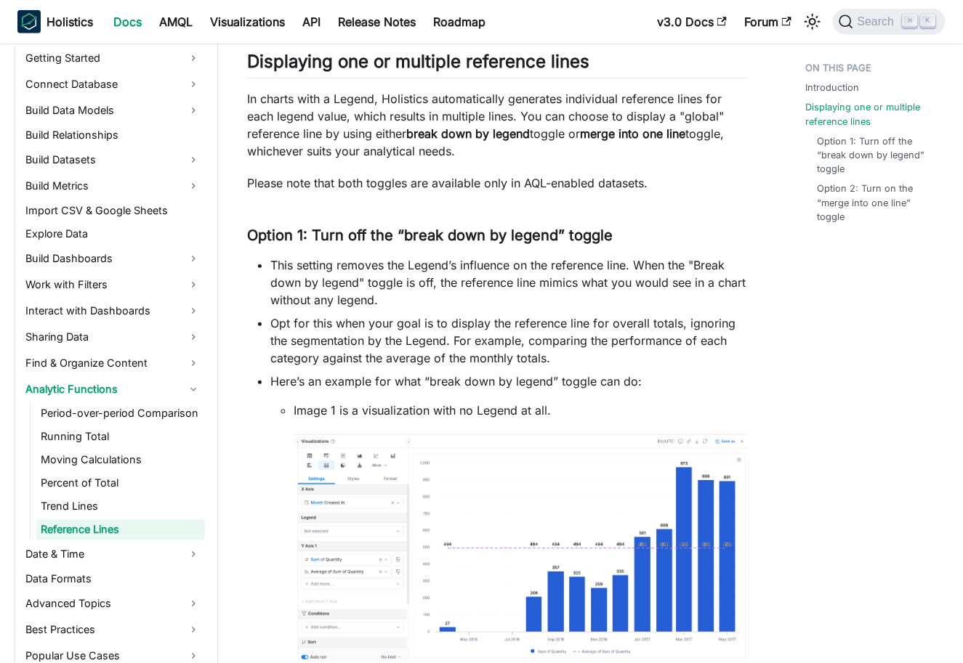
click at [575, 129] on p "In charts with a Legend, Holistics automatically generates individual reference…" at bounding box center [497, 125] width 501 height 70
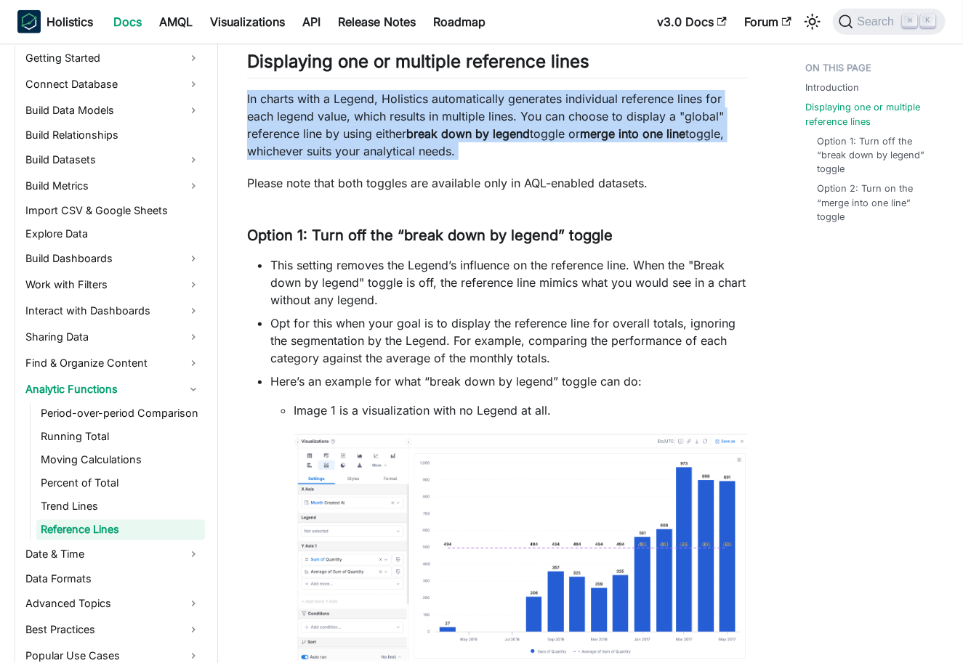
click at [575, 129] on p "In charts with a Legend, Holistics automatically generates individual reference…" at bounding box center [497, 125] width 501 height 70
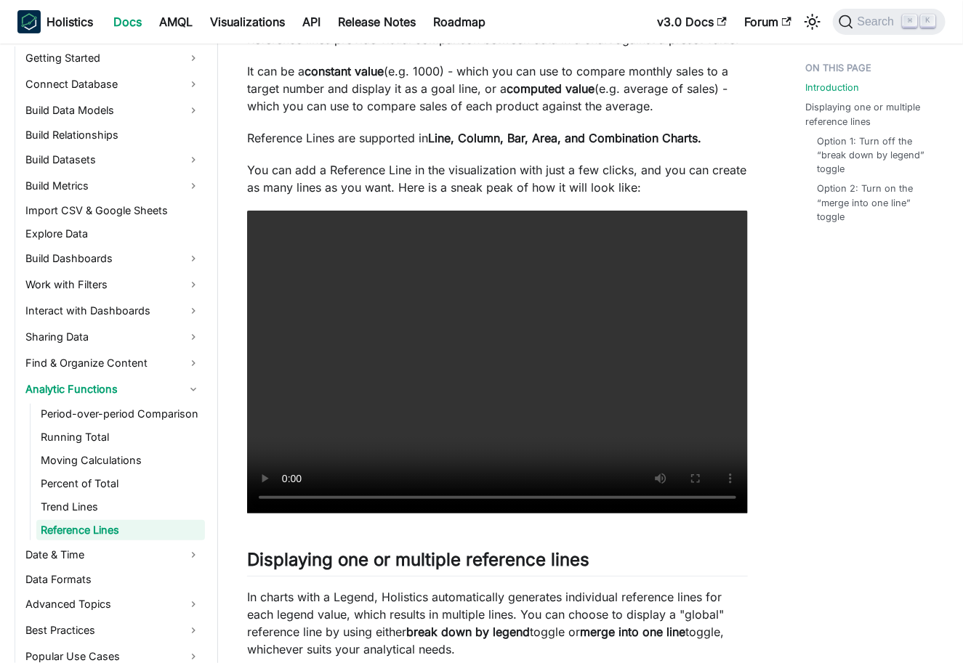
scroll to position [75, 0]
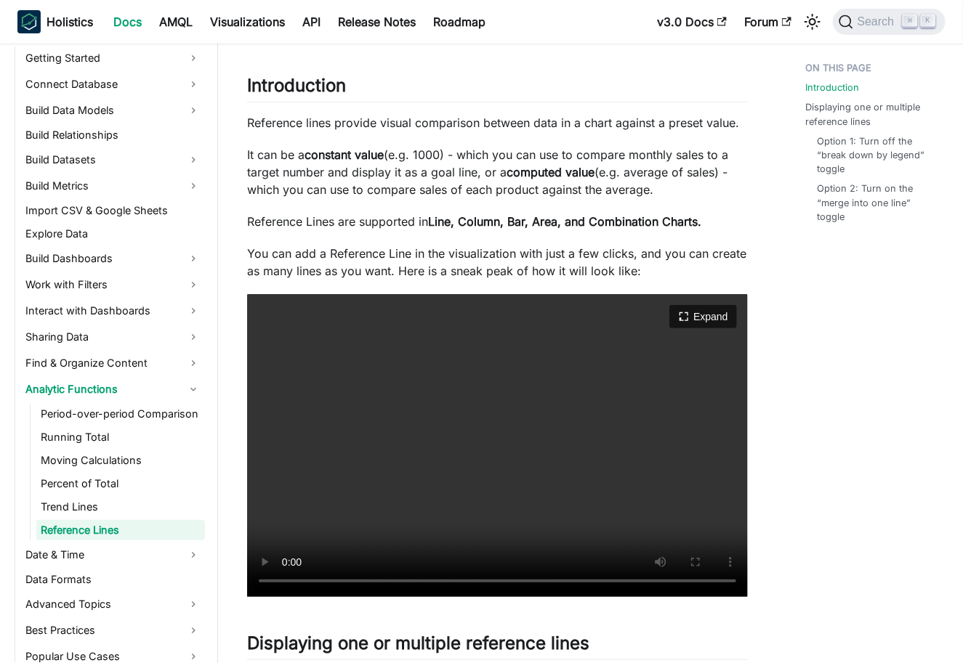
click at [531, 440] on video "Your browser does not support embedding video, but you can download it ." at bounding box center [497, 445] width 501 height 303
click at [392, 460] on video "Your browser does not support embedding video, but you can download it ." at bounding box center [497, 445] width 501 height 303
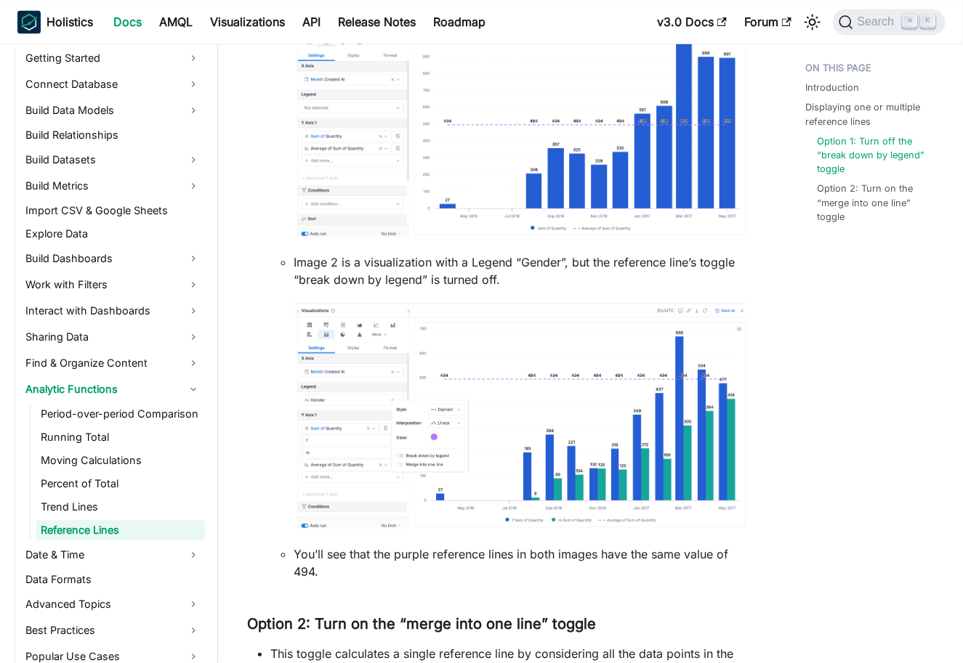
scroll to position [1094, 0]
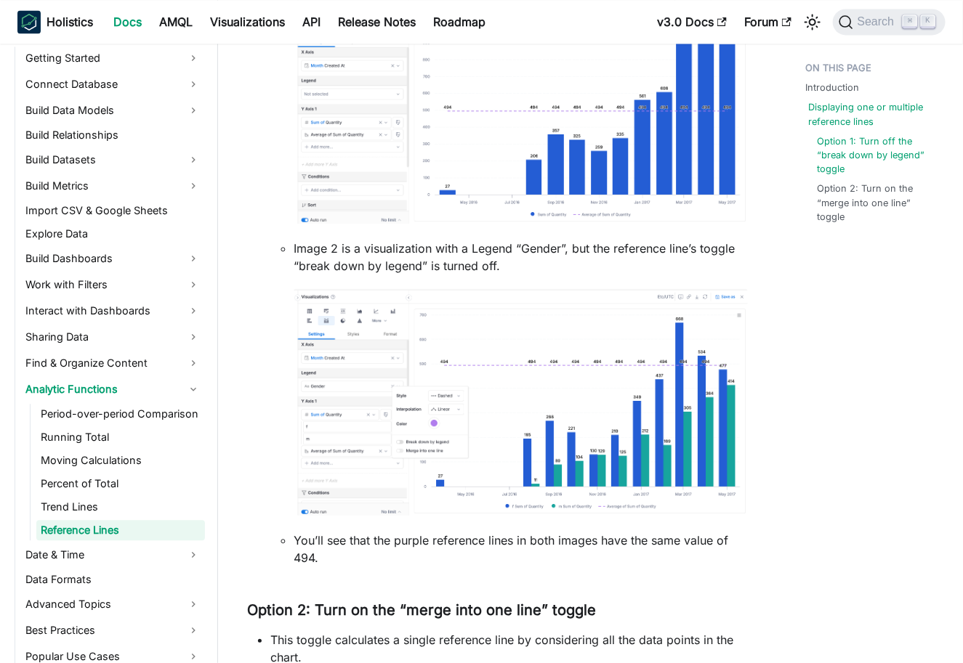
click at [849, 105] on link "Displaying one or multiple reference lines" at bounding box center [876, 114] width 134 height 28
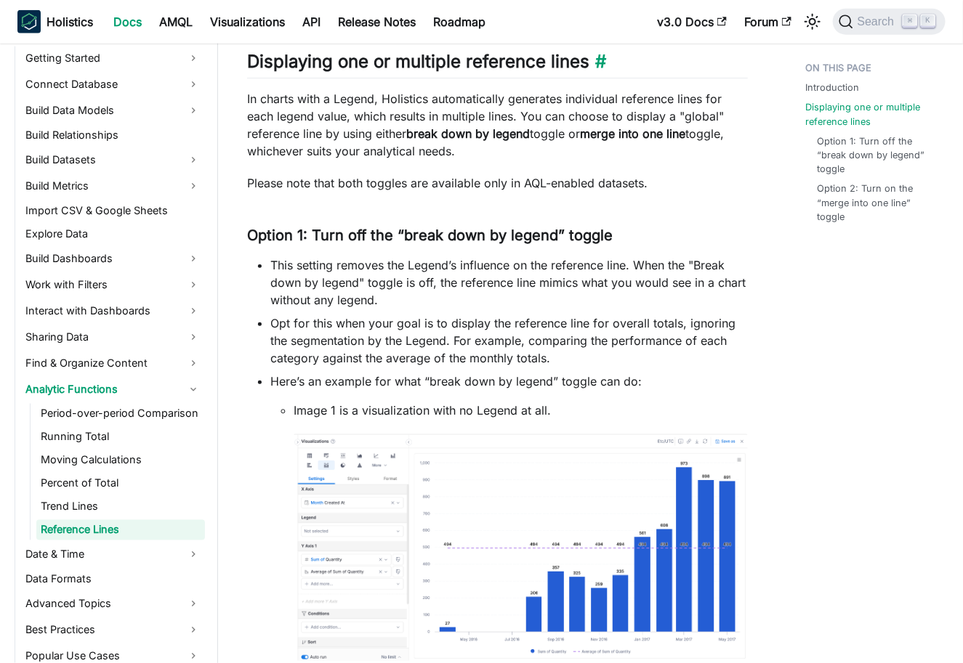
click at [365, 71] on h2 "Displaying one or multiple reference lines ​" at bounding box center [497, 65] width 501 height 28
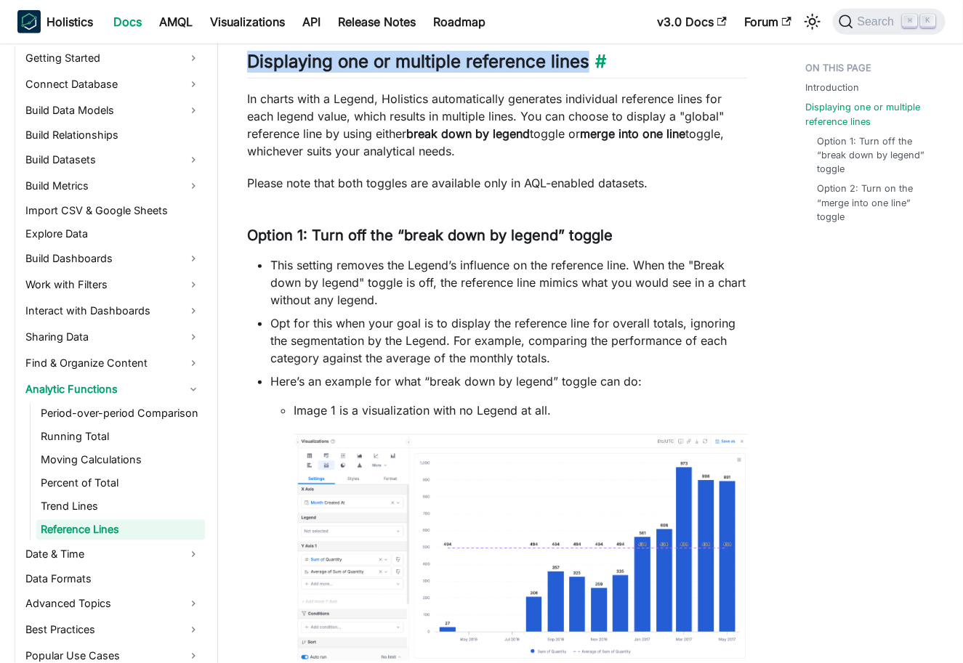
click at [365, 71] on h2 "Displaying one or multiple reference lines ​" at bounding box center [497, 65] width 501 height 28
copy h2 "Displaying one or multiple reference lines"
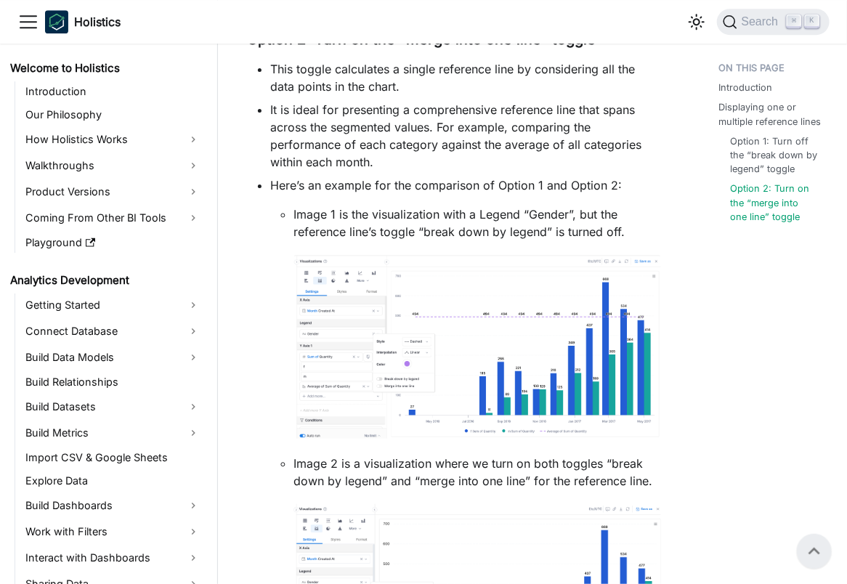
scroll to position [1619, 0]
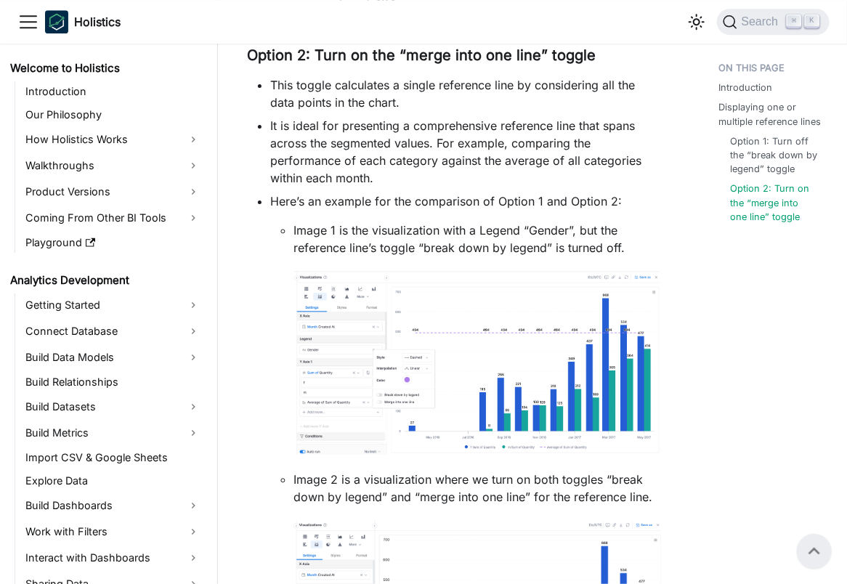
click at [437, 145] on li "It is ideal for presenting a comprehensive reference line that spans across the…" at bounding box center [465, 152] width 391 height 70
click at [487, 145] on li "It is ideal for presenting a comprehensive reference line that spans across the…" at bounding box center [465, 152] width 391 height 70
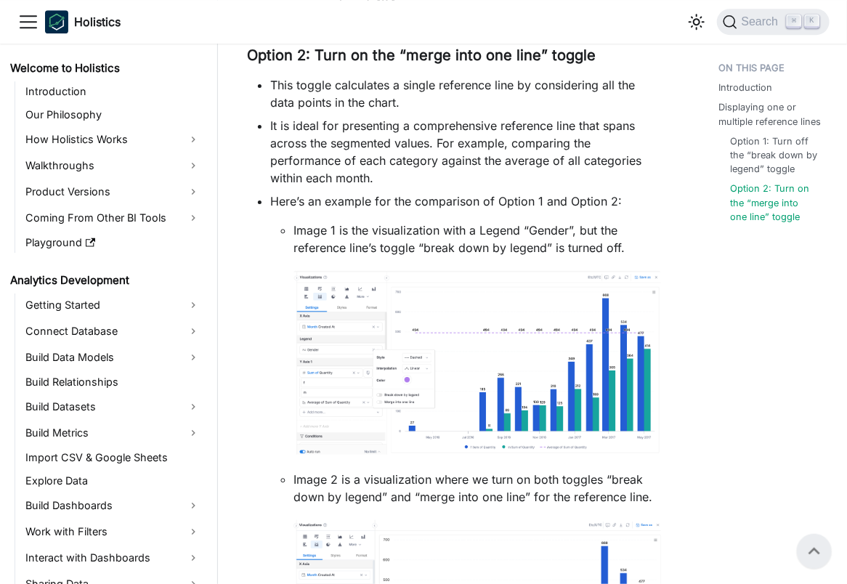
click at [548, 153] on li "It is ideal for presenting a comprehensive reference line that spans across the…" at bounding box center [465, 152] width 391 height 70
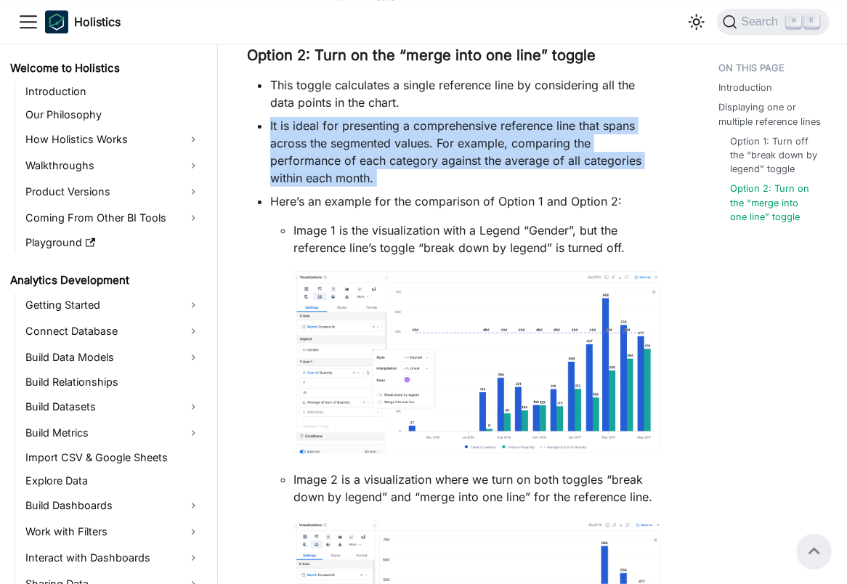
click at [548, 153] on li "It is ideal for presenting a comprehensive reference line that spans across the…" at bounding box center [465, 152] width 391 height 70
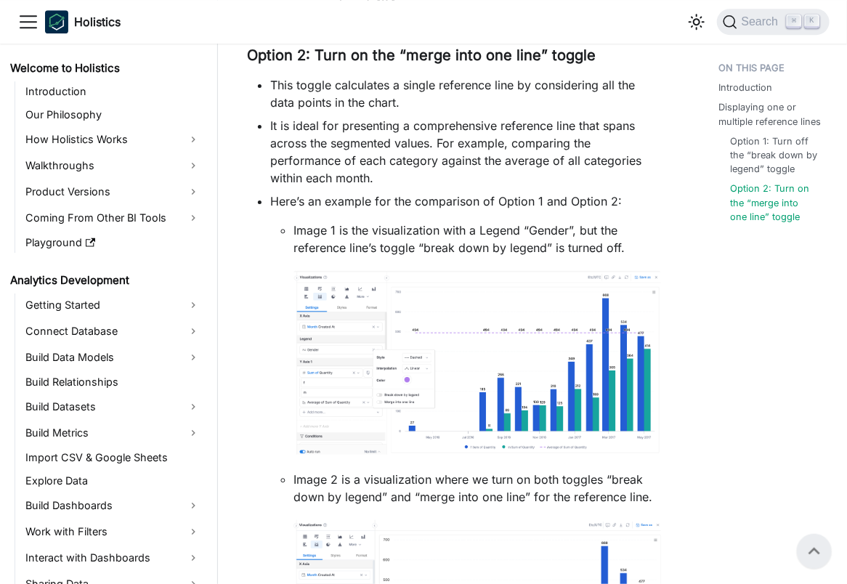
click at [482, 153] on li "It is ideal for presenting a comprehensive reference line that spans across the…" at bounding box center [465, 152] width 391 height 70
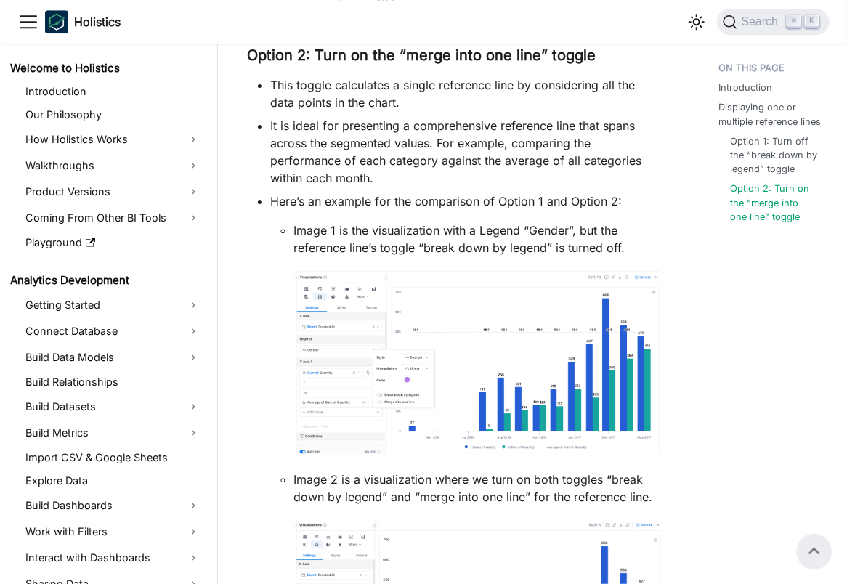
click at [482, 153] on li "It is ideal for presenting a comprehensive reference line that spans across the…" at bounding box center [465, 152] width 391 height 70
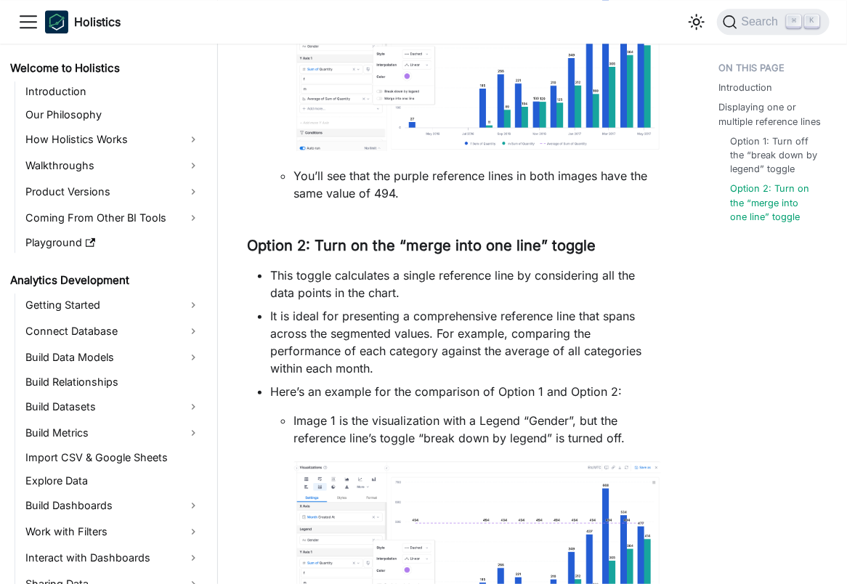
scroll to position [1431, 0]
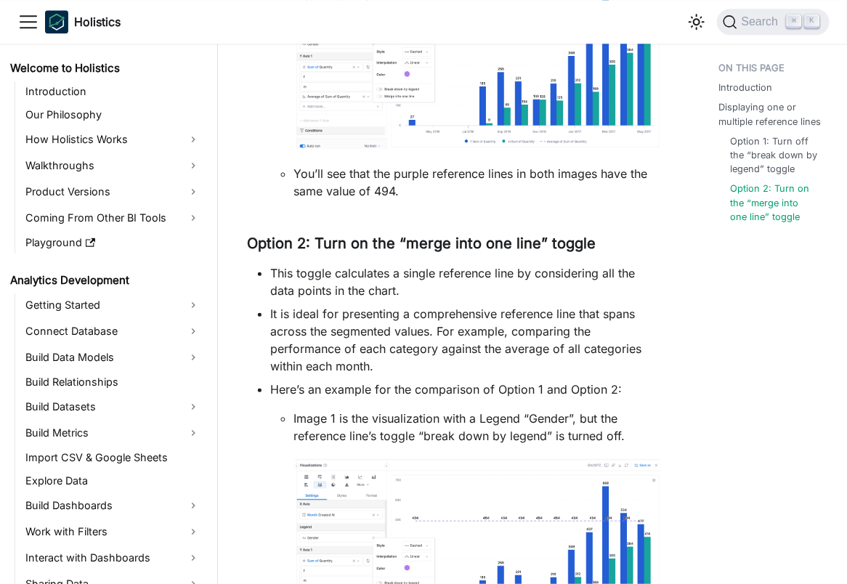
click at [389, 310] on li "It is ideal for presenting a comprehensive reference line that spans across the…" at bounding box center [465, 340] width 391 height 70
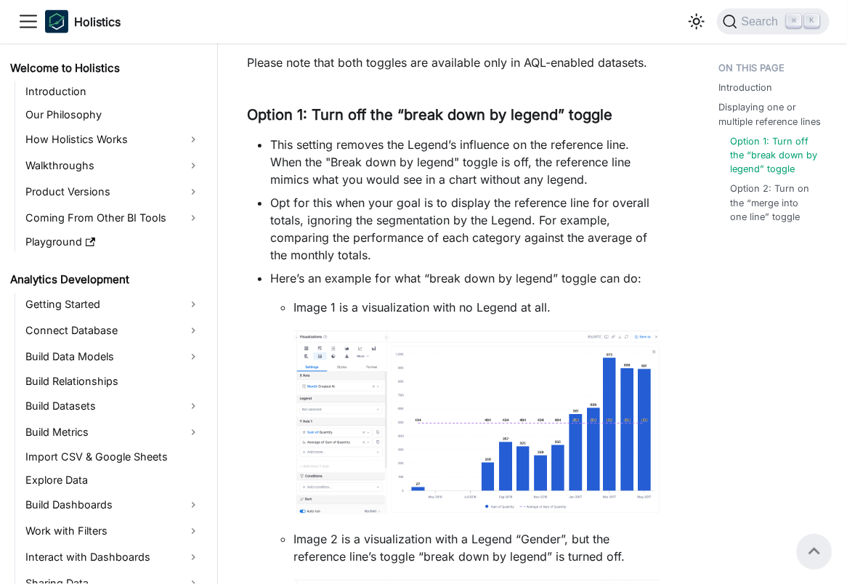
scroll to position [719, 0]
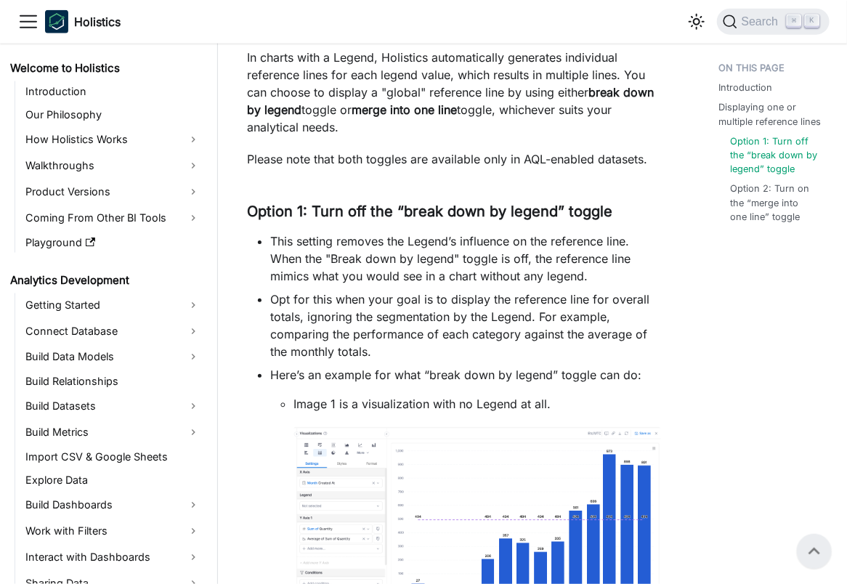
click at [419, 267] on li "This setting removes the Legend’s influence on the reference line. When the "Br…" at bounding box center [465, 259] width 391 height 52
click at [544, 269] on li "This setting removes the Legend’s influence on the reference line. When the "Br…" at bounding box center [465, 259] width 391 height 52
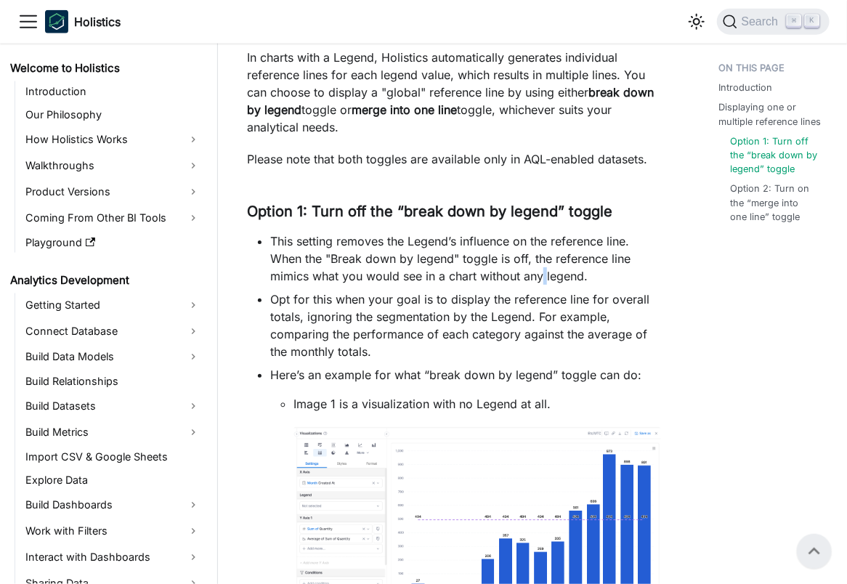
click at [544, 269] on li "This setting removes the Legend’s influence on the reference line. When the "Br…" at bounding box center [465, 259] width 391 height 52
click at [615, 283] on li "This setting removes the Legend’s influence on the reference line. When the "Br…" at bounding box center [465, 259] width 391 height 52
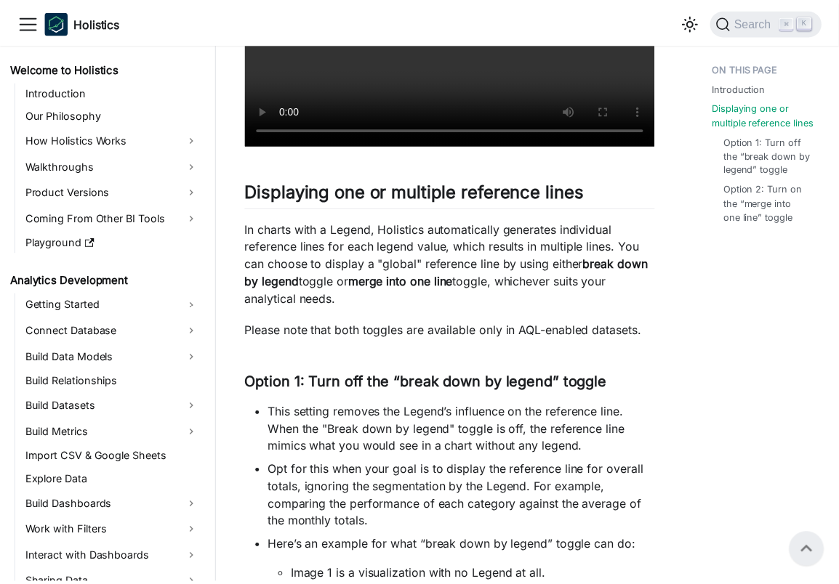
scroll to position [544, 0]
